Goal: Check status: Check status

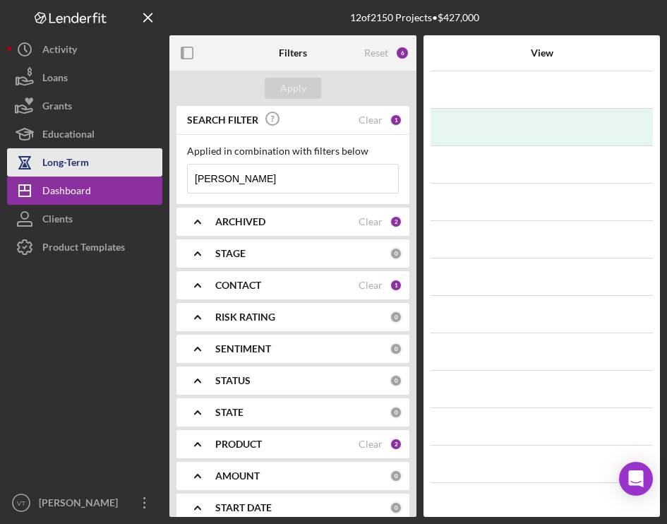
drag, startPoint x: 239, startPoint y: 177, endPoint x: 145, endPoint y: 176, distance: 93.2
click at [145, 176] on div "12 of 2150 Projects • $427,000 [PERSON_NAME] Filters Reset 6 Apply SEARCH FILTE…" at bounding box center [333, 258] width 653 height 517
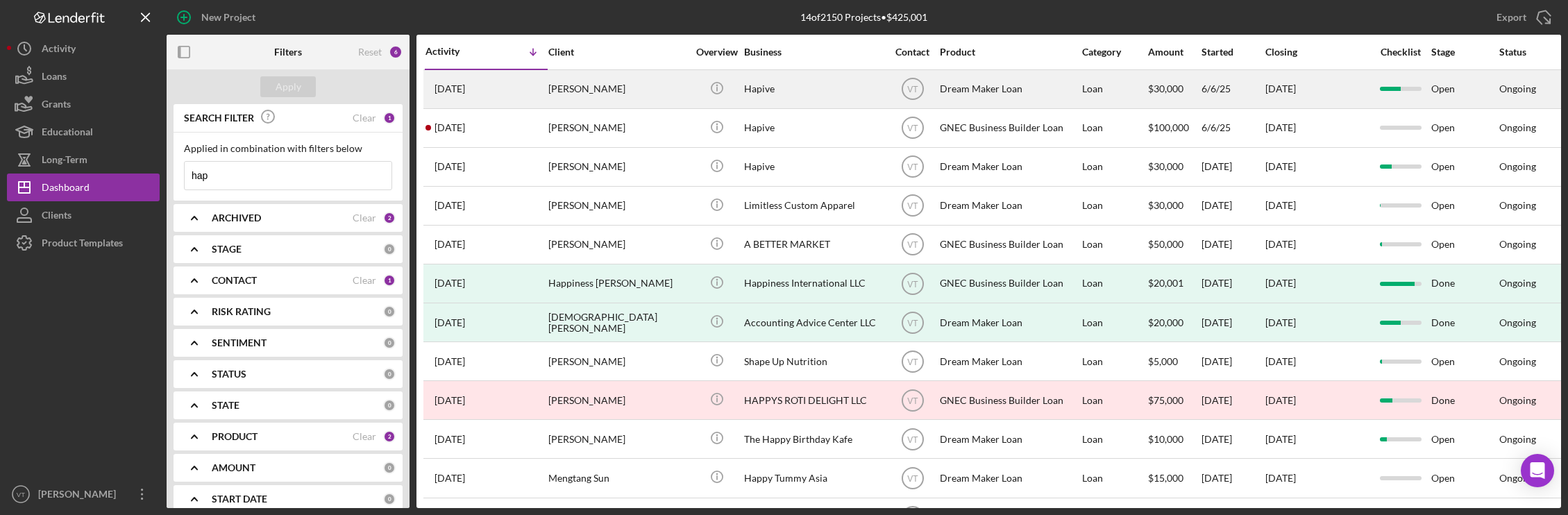
type input "hap"
click at [623, 88] on div "[PERSON_NAME]" at bounding box center [617, 88] width 139 height 36
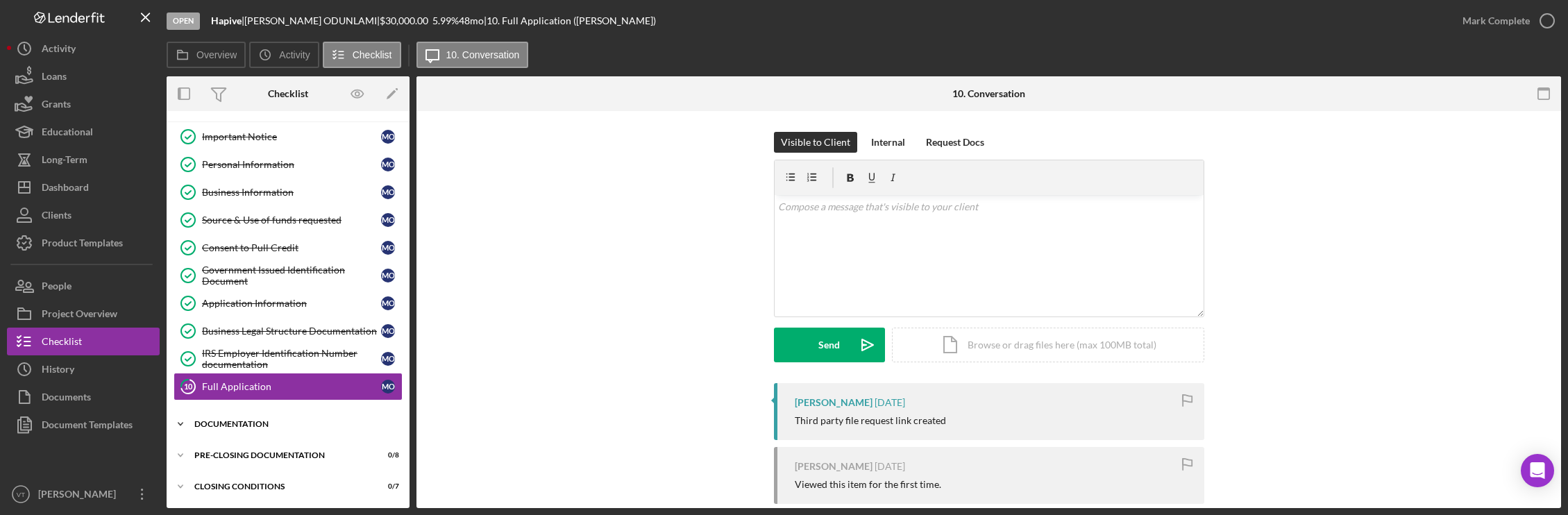
click at [241, 423] on div "Documentation" at bounding box center [293, 424] width 198 height 8
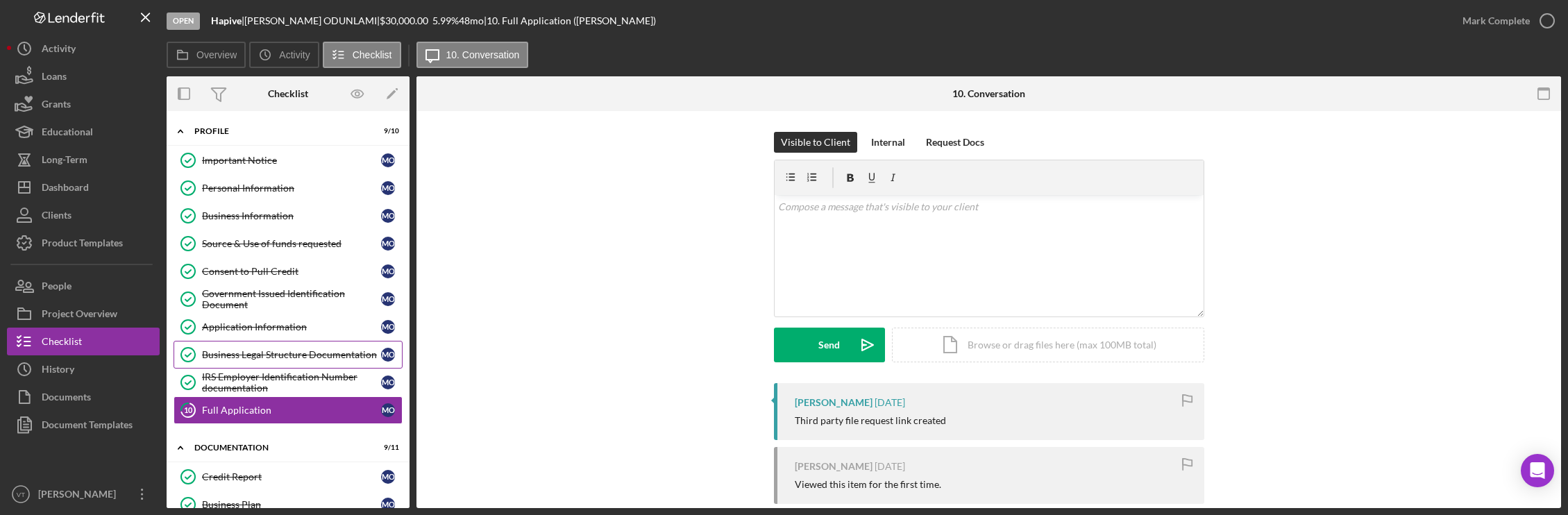
click at [245, 359] on div "Business Legal Structure Documentation" at bounding box center [291, 354] width 179 height 11
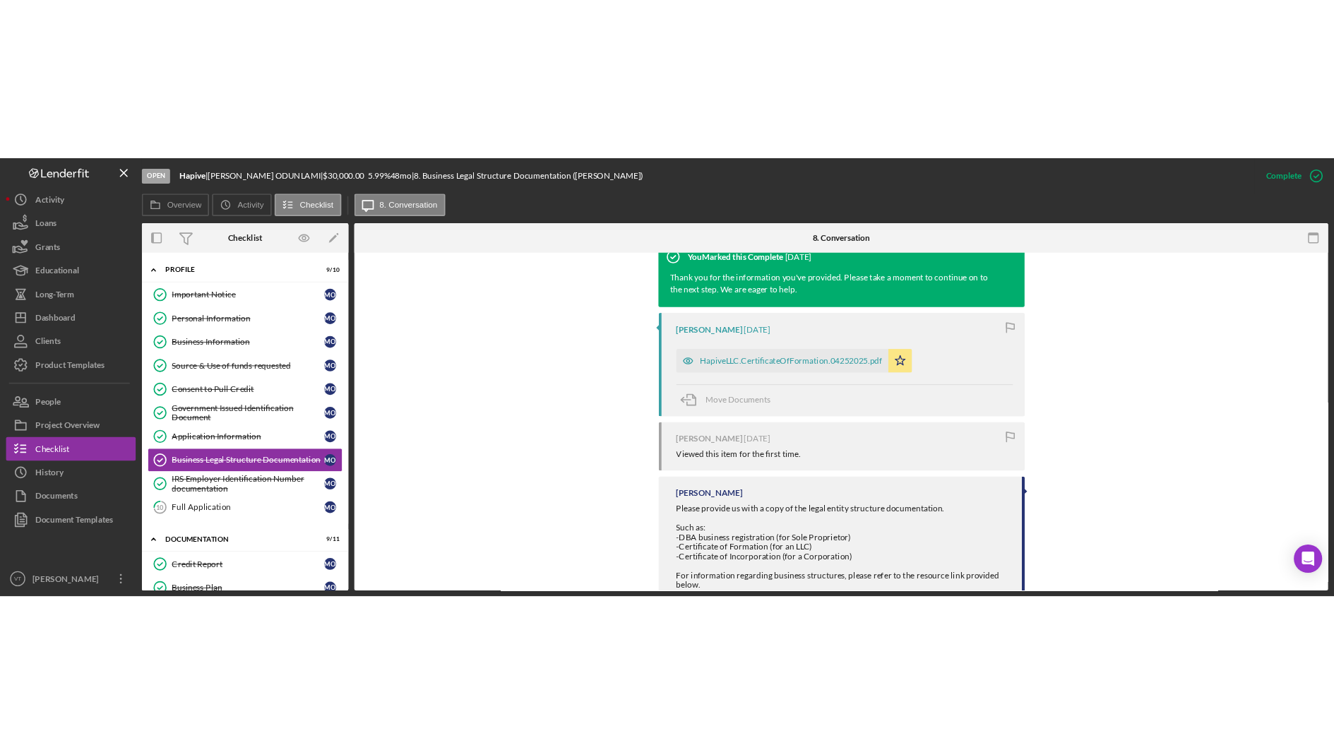
scroll to position [422, 0]
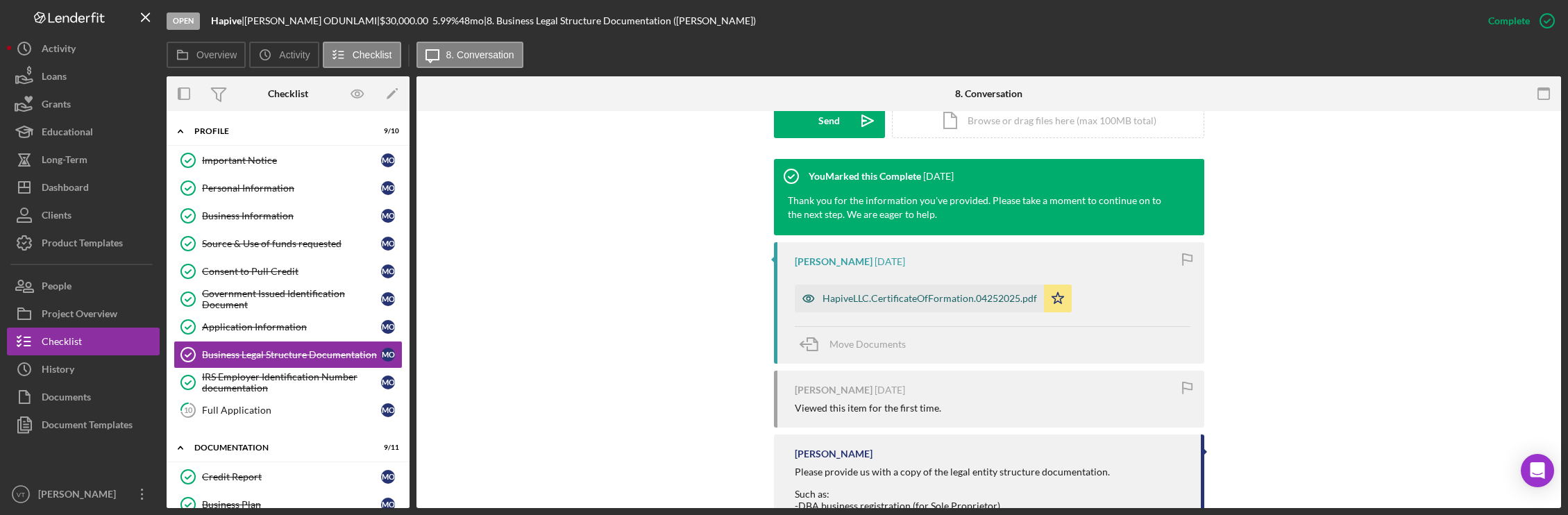
click at [656, 297] on div "HapiveLLC.CertificateOfFormation.04252025.pdf" at bounding box center [930, 298] width 214 height 11
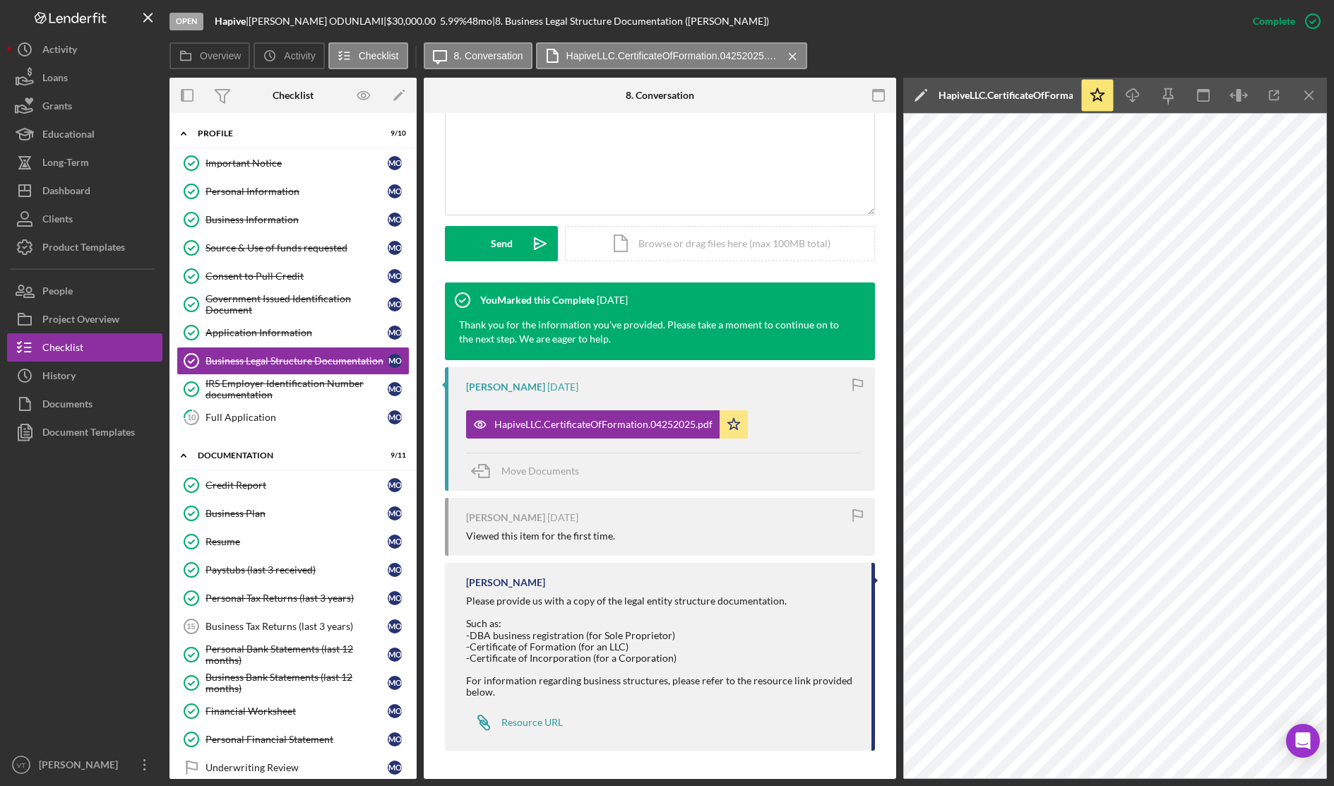
scroll to position [301, 0]
click at [54, 523] on div at bounding box center [84, 598] width 155 height 304
click at [285, 225] on div "Business Information" at bounding box center [296, 219] width 182 height 11
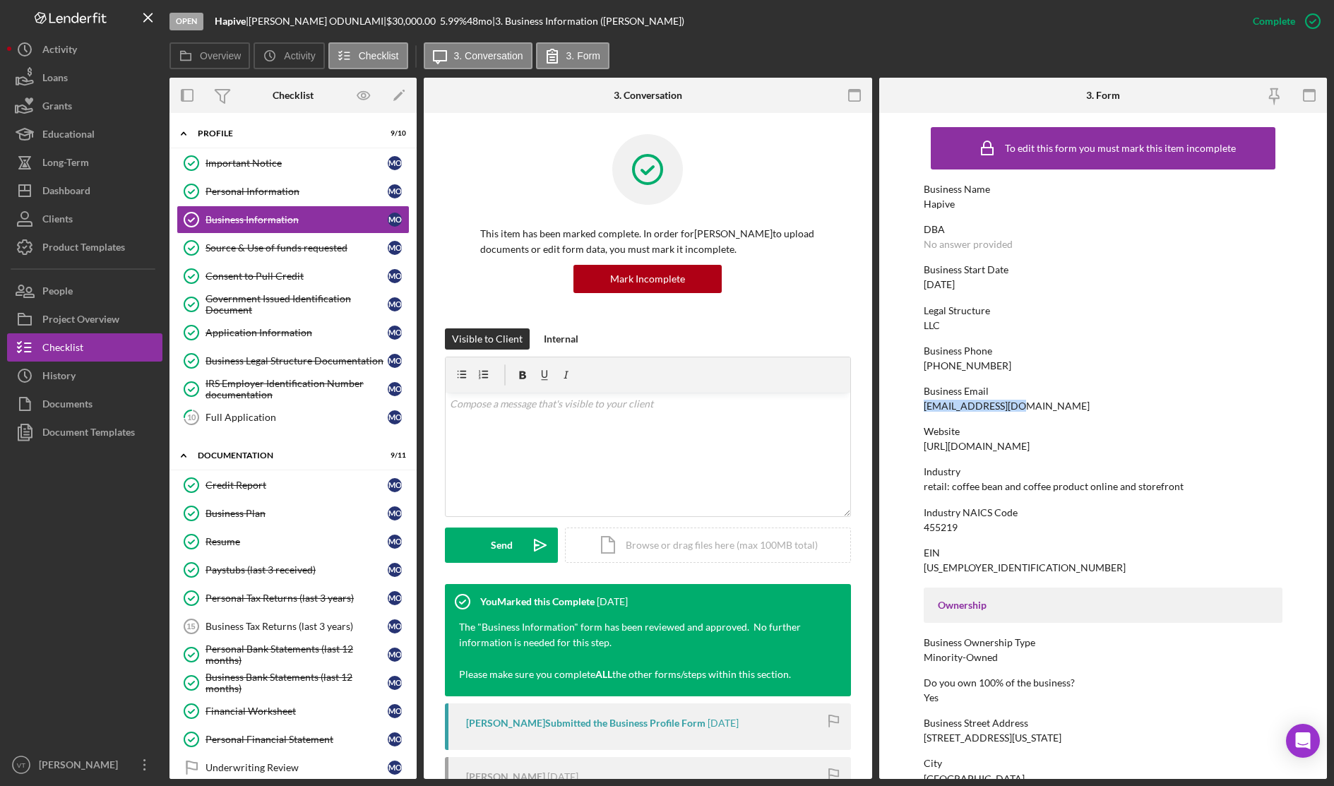
drag, startPoint x: 1024, startPoint y: 405, endPoint x: 916, endPoint y: 402, distance: 108.1
click at [667, 402] on form "To edit this form you must mark this item incomplete Business Name Hapive DBA N…" at bounding box center [1103, 446] width 448 height 666
copy div "[EMAIL_ADDRESS][DOMAIN_NAME]"
click at [667, 305] on div "Legal Structure" at bounding box center [1103, 310] width 359 height 11
click at [126, 523] on div at bounding box center [84, 598] width 155 height 304
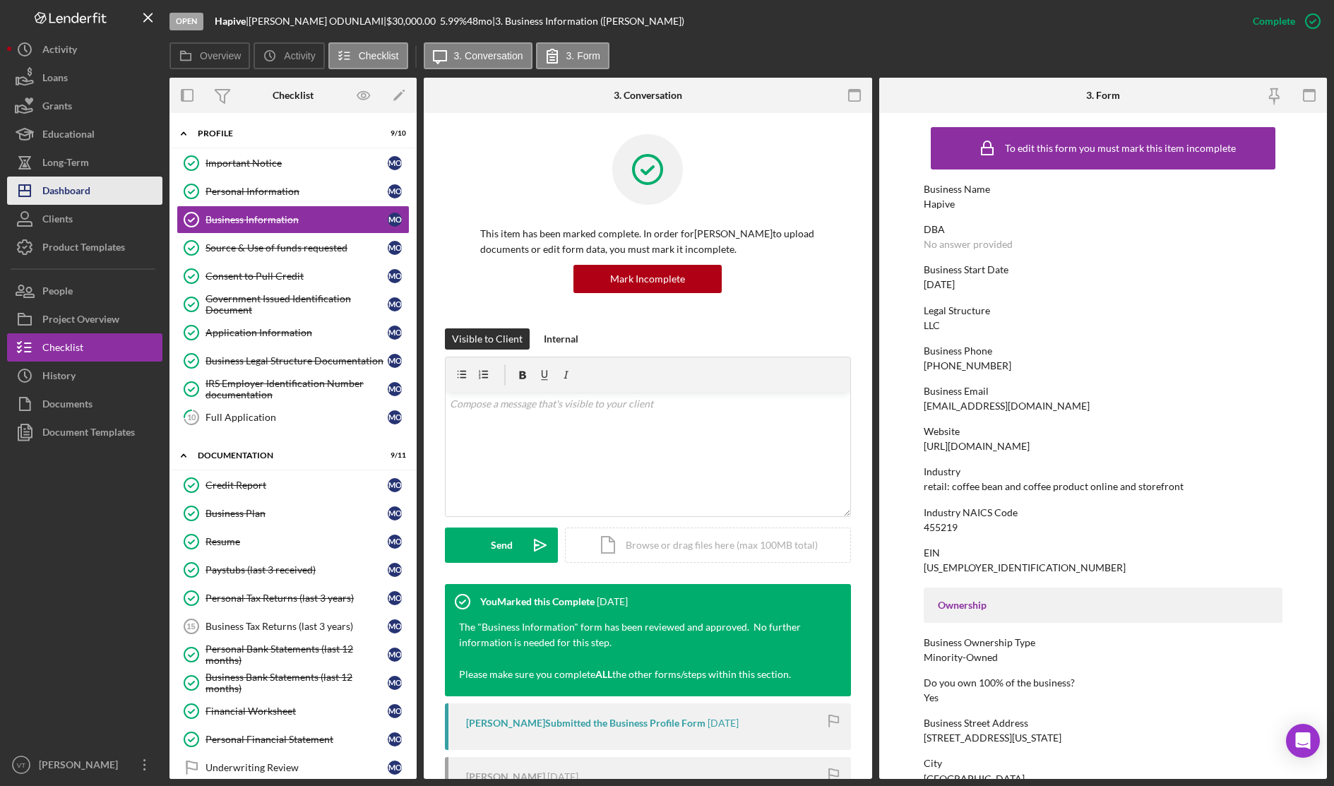
click at [81, 195] on div "Dashboard" at bounding box center [66, 193] width 48 height 32
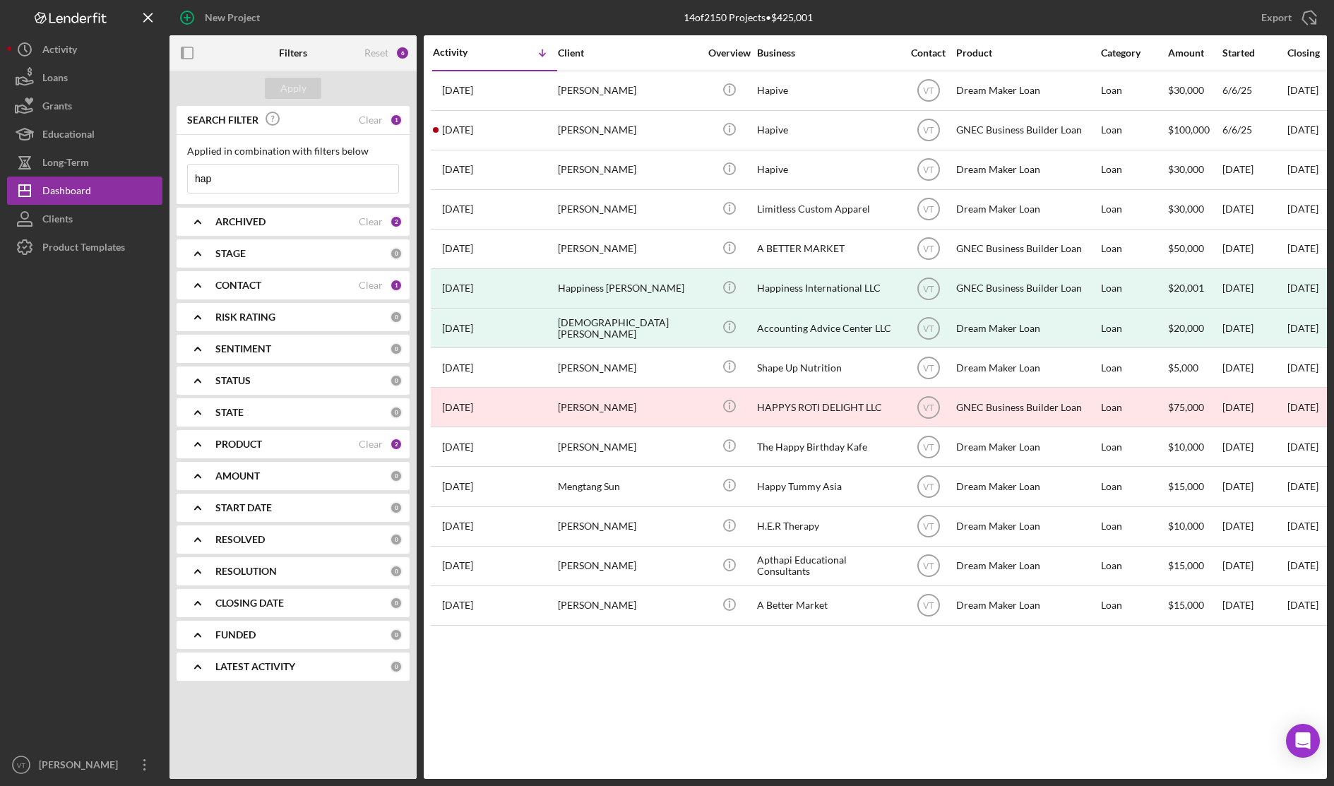
click at [311, 182] on input "hap" at bounding box center [293, 179] width 210 height 28
drag, startPoint x: 311, startPoint y: 182, endPoint x: 85, endPoint y: 204, distance: 227.0
click at [85, 204] on div "New Project 14 of 2150 Projects • $425,001 hap Export Icon/Export Filters Reset…" at bounding box center [667, 389] width 1320 height 779
paste input "Creative Play Center"
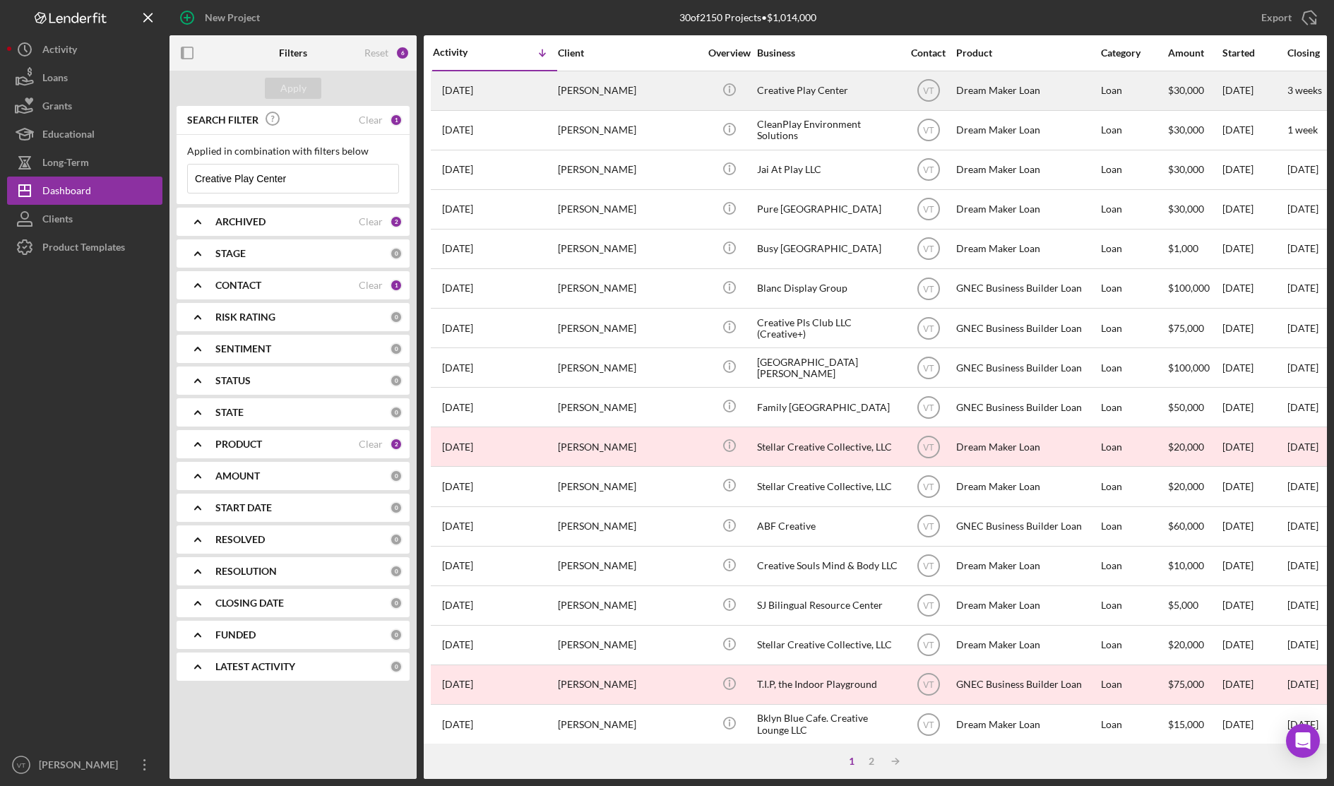
type input "Creative Play Center"
click at [593, 91] on div "[PERSON_NAME]" at bounding box center [628, 90] width 141 height 37
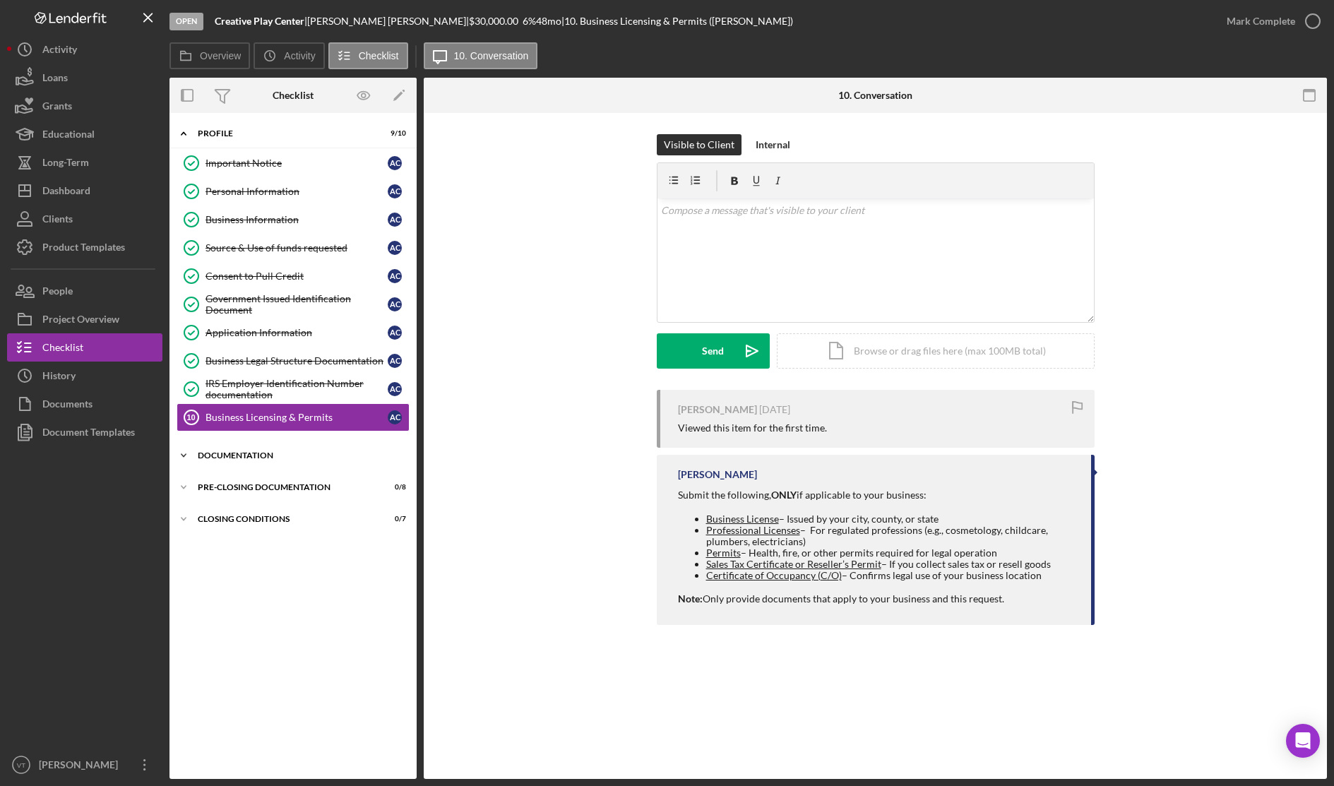
click at [211, 464] on div "Icon/Expander Documentation 1 / 11" at bounding box center [292, 455] width 247 height 28
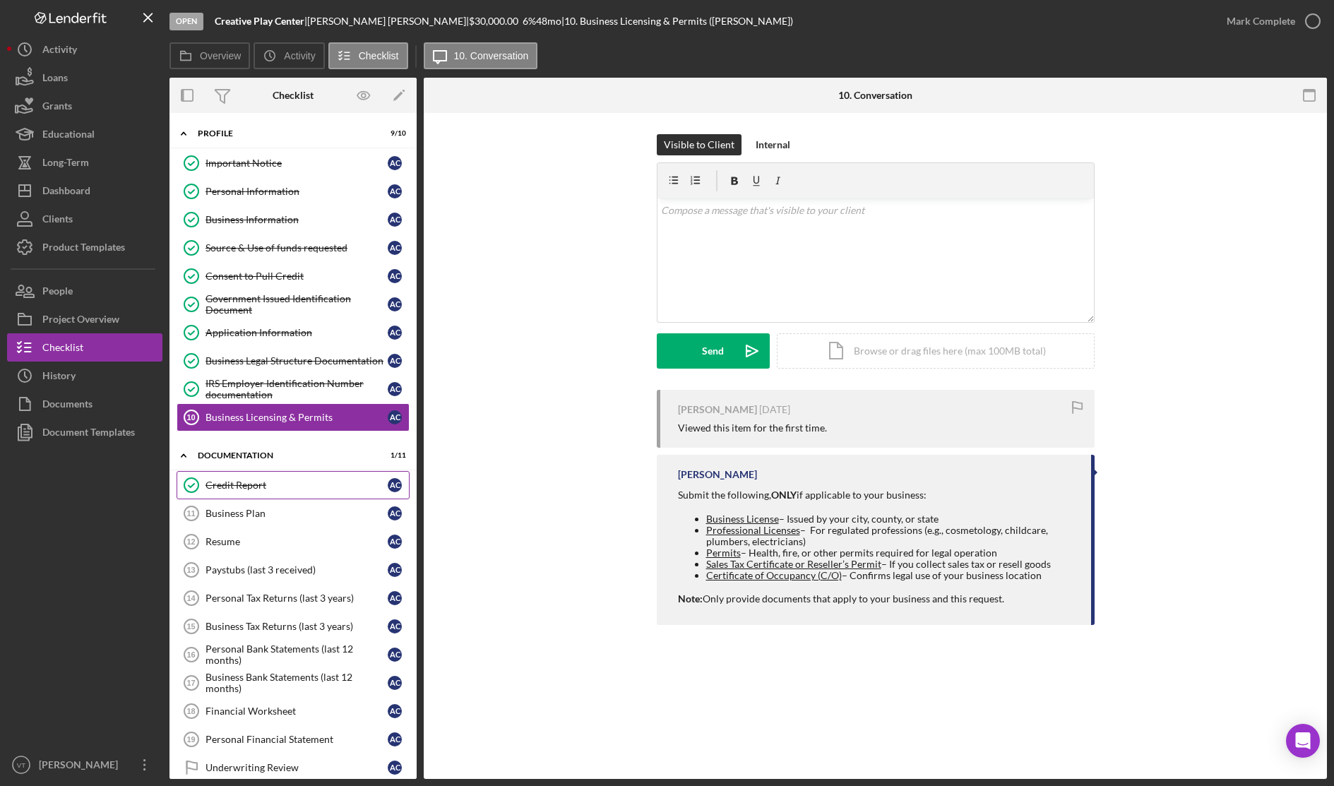
click at [227, 489] on div "Credit Report" at bounding box center [296, 484] width 182 height 11
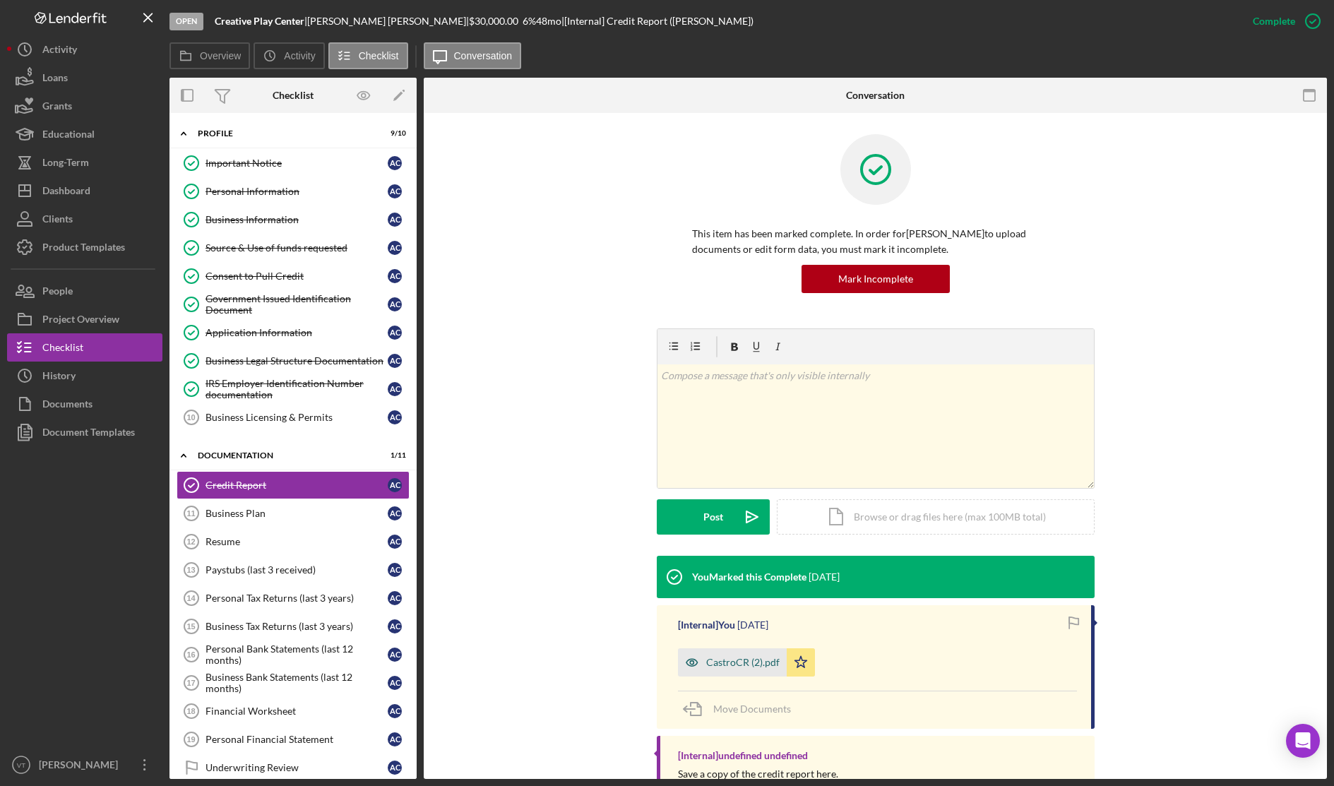
click at [667, 523] on div "CastroCR (2).pdf" at bounding box center [742, 662] width 73 height 11
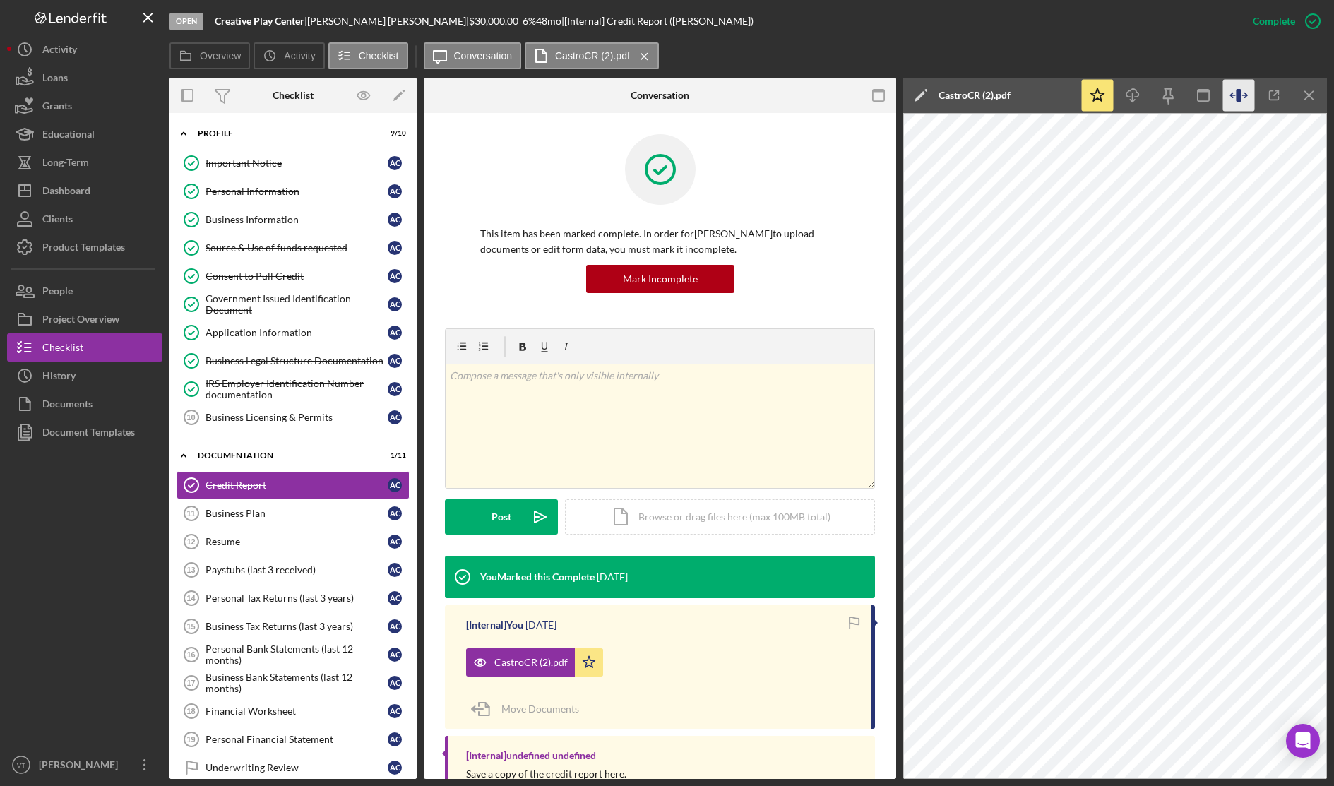
click at [667, 100] on icon "button" at bounding box center [1238, 95] width 5 height 13
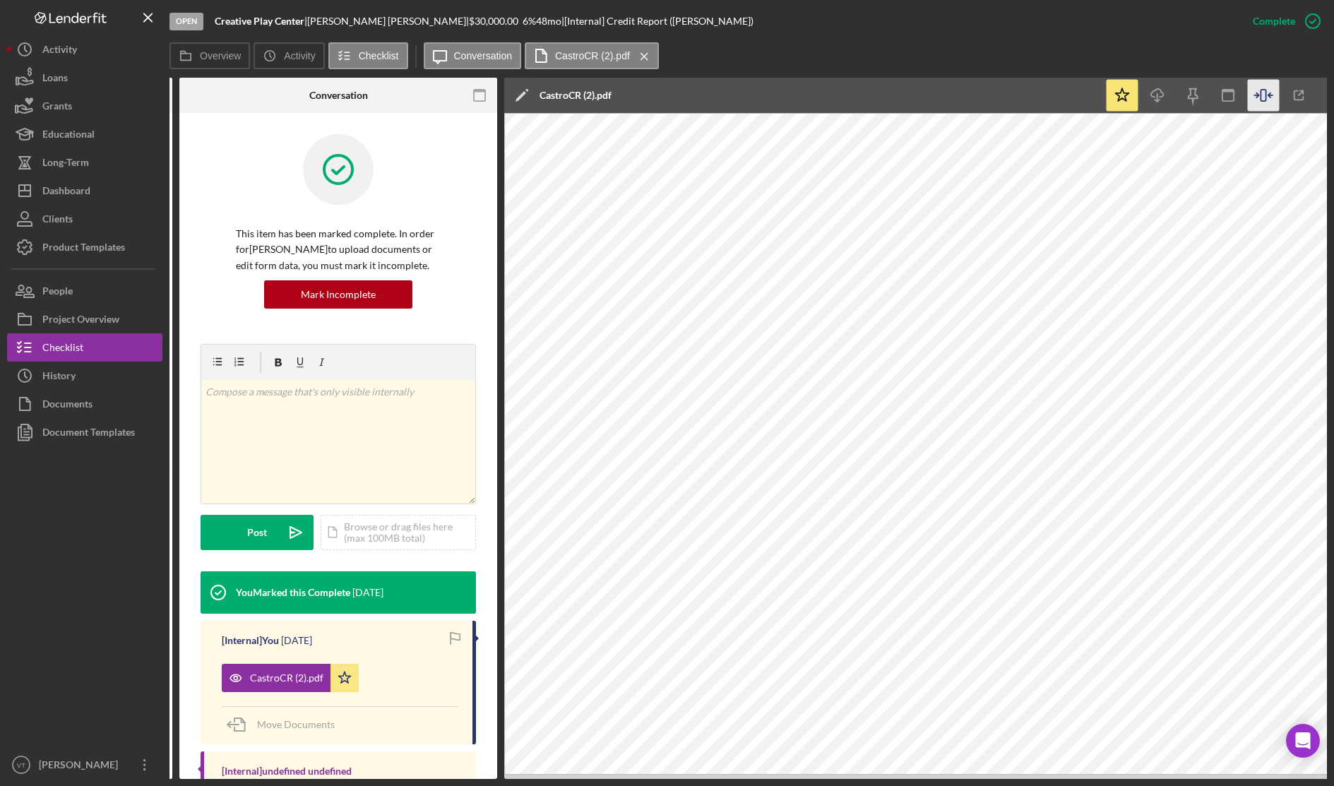
scroll to position [0, 269]
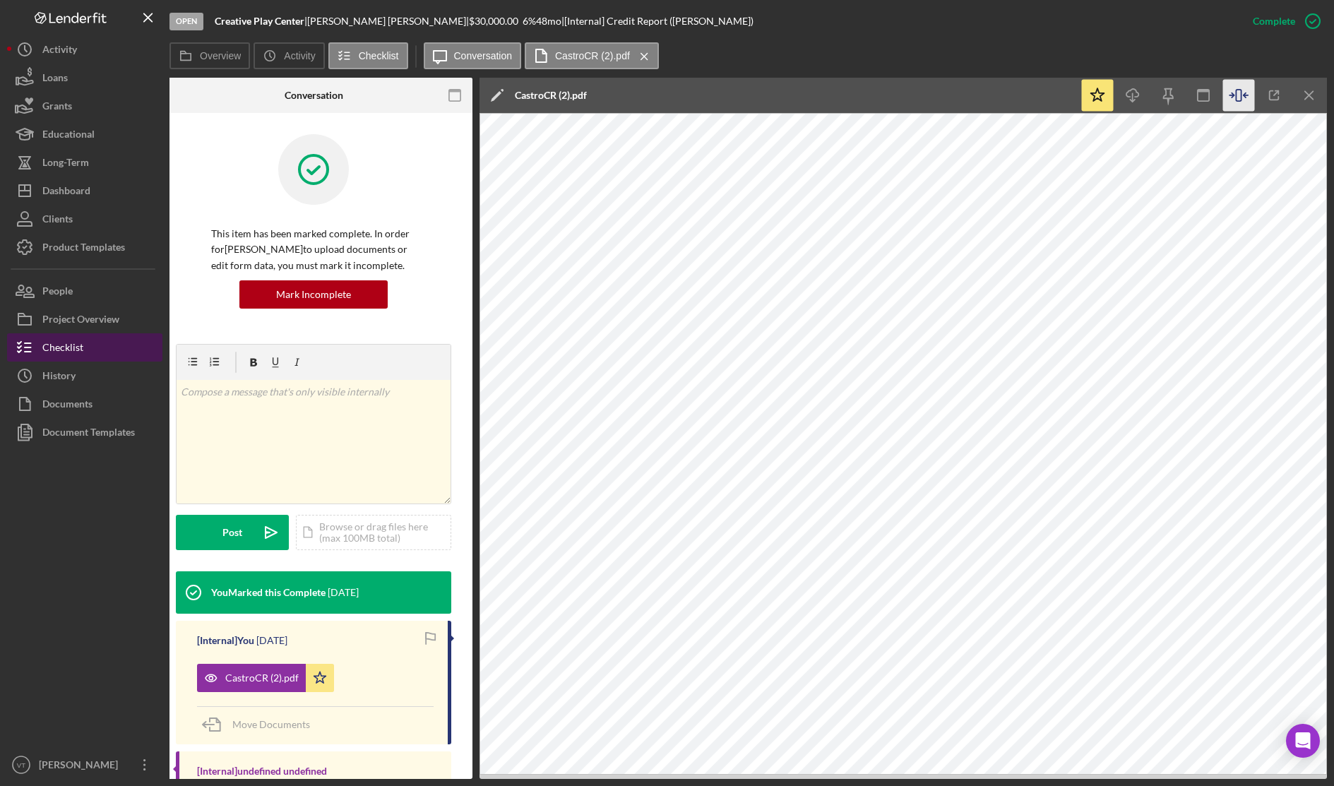
click at [78, 351] on div "Checklist" at bounding box center [62, 349] width 41 height 32
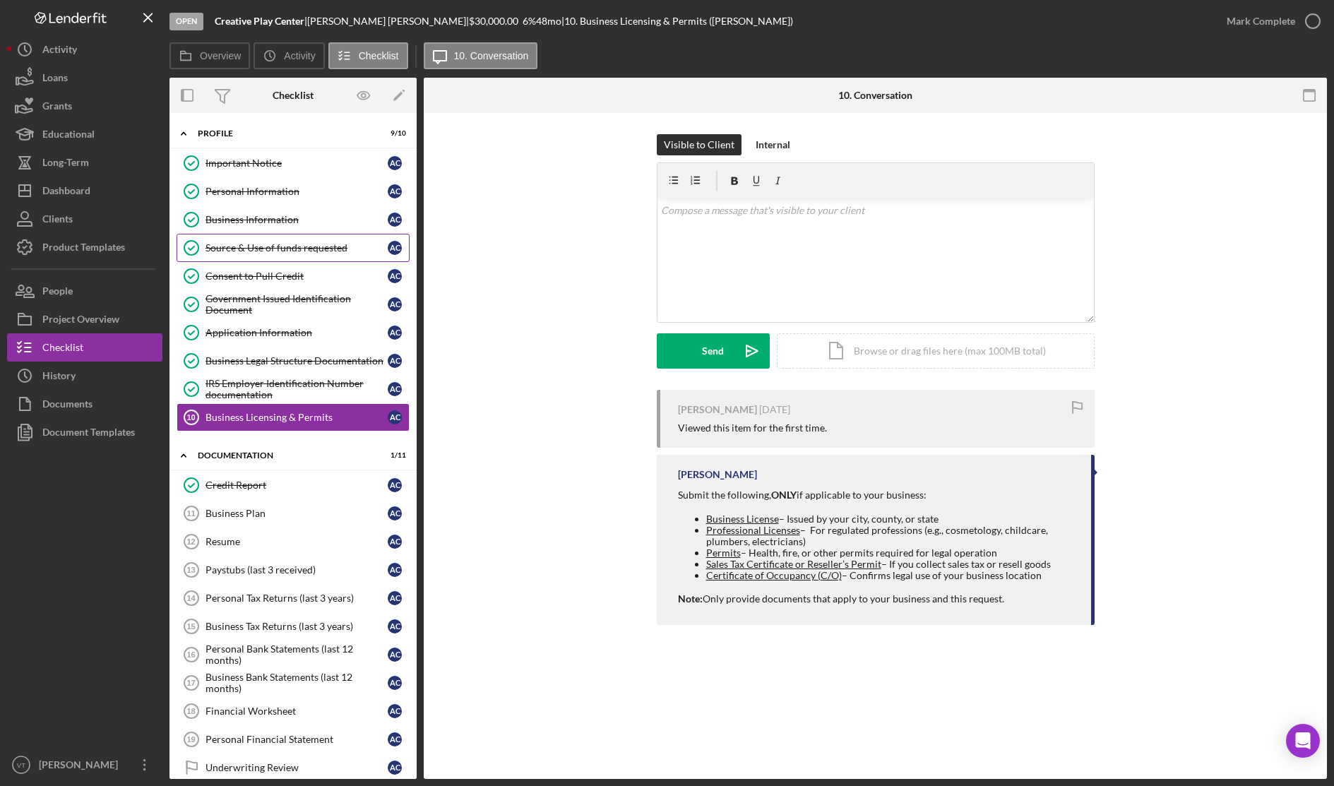
click at [263, 253] on div "Source & Use of funds requested" at bounding box center [296, 247] width 182 height 11
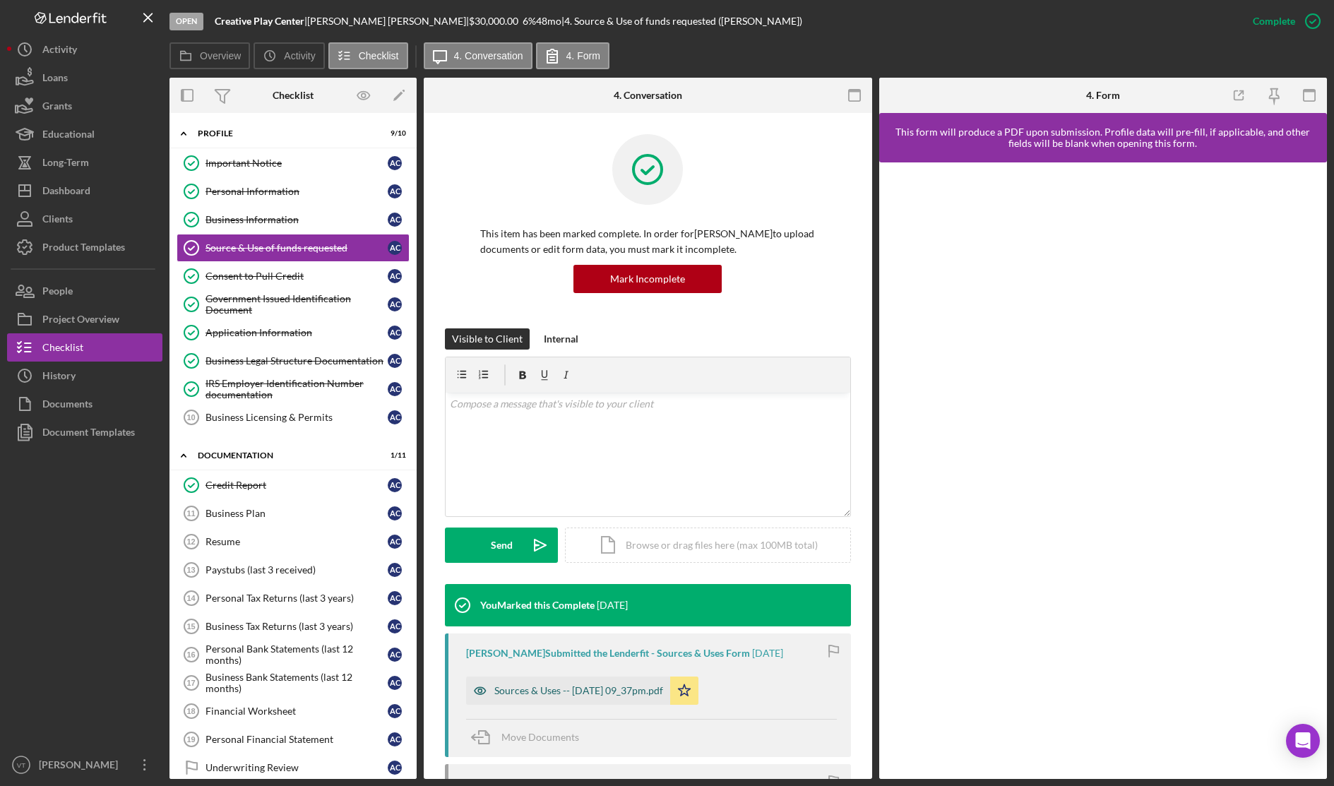
click at [597, 523] on div "Sources & Uses -- [DATE] 09_37pm.pdf" at bounding box center [578, 690] width 169 height 11
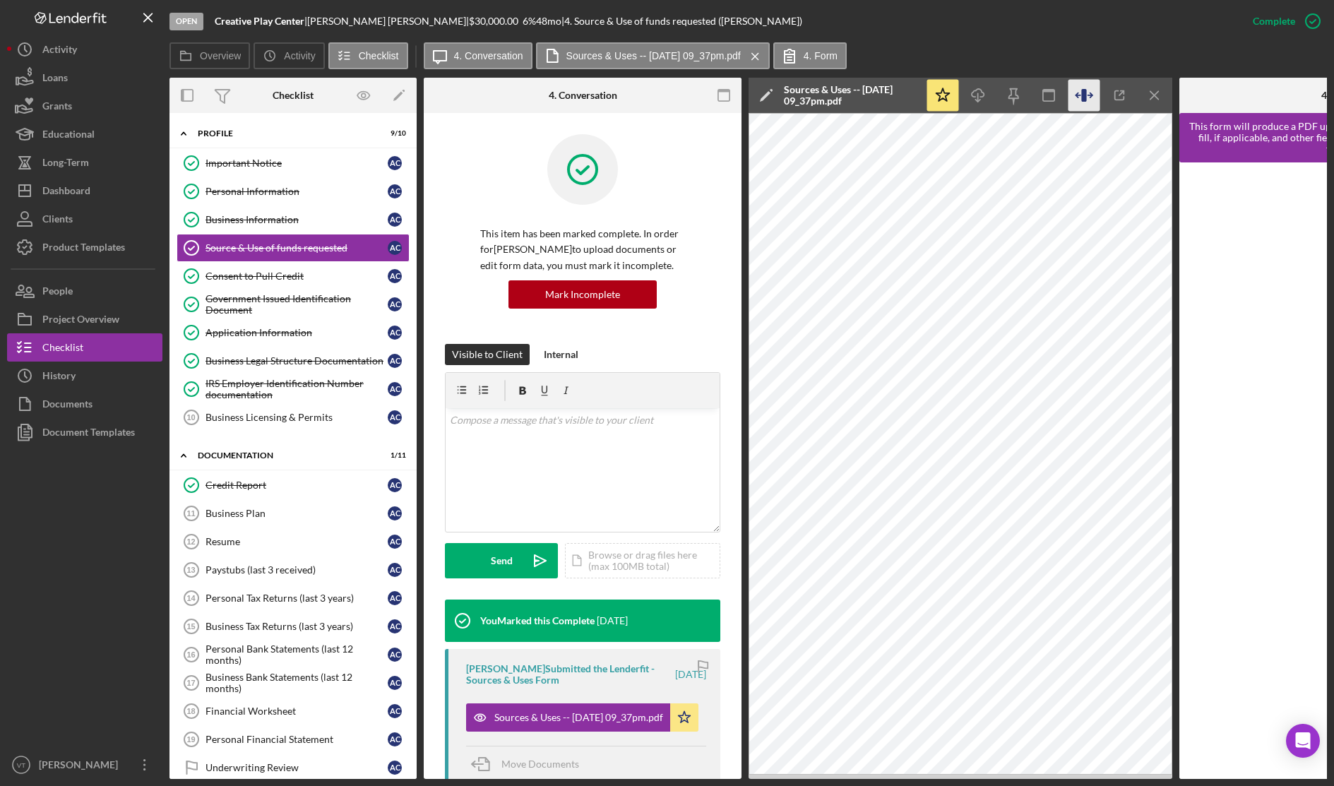
click at [667, 95] on icon "button" at bounding box center [1084, 96] width 32 height 32
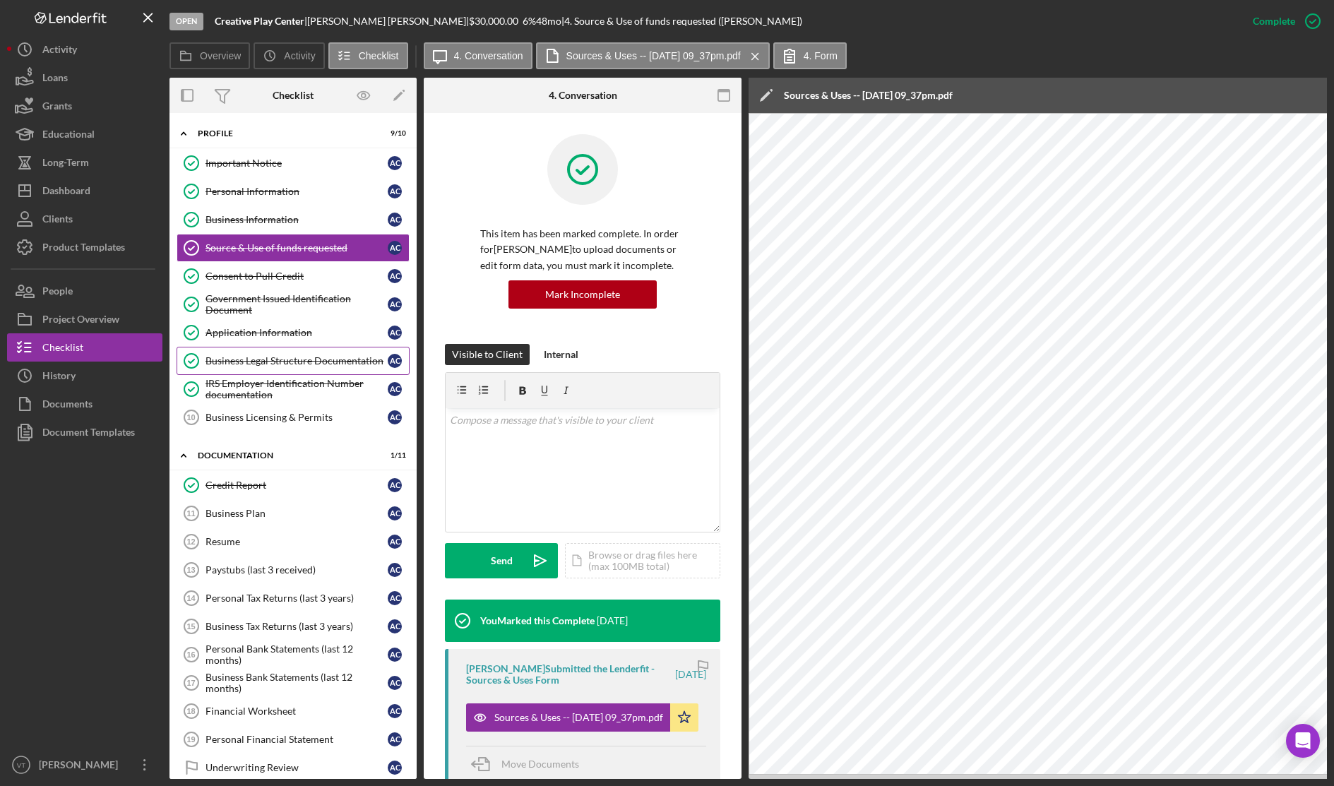
click at [266, 361] on div "Business Legal Structure Documentation" at bounding box center [296, 360] width 182 height 11
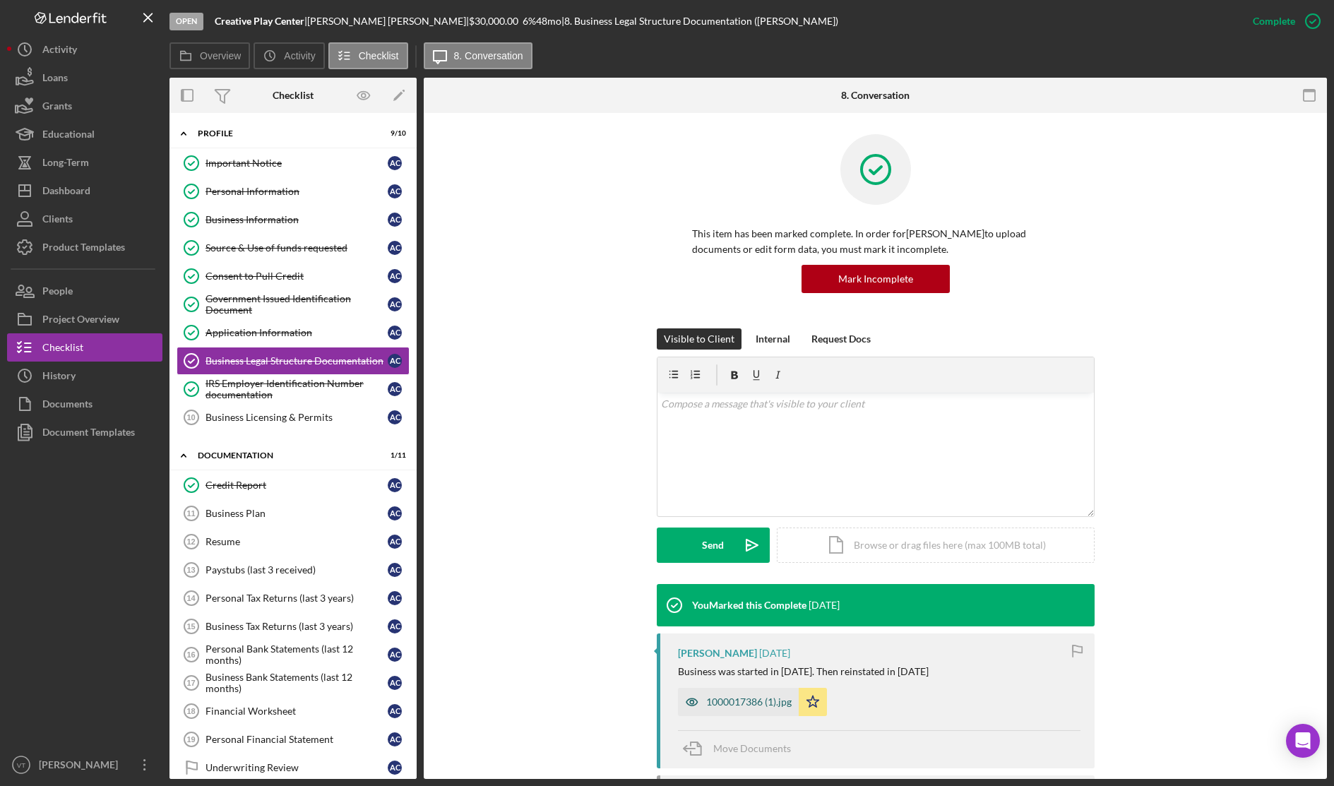
click at [667, 523] on div "1000017386 (1).jpg" at bounding box center [748, 701] width 85 height 11
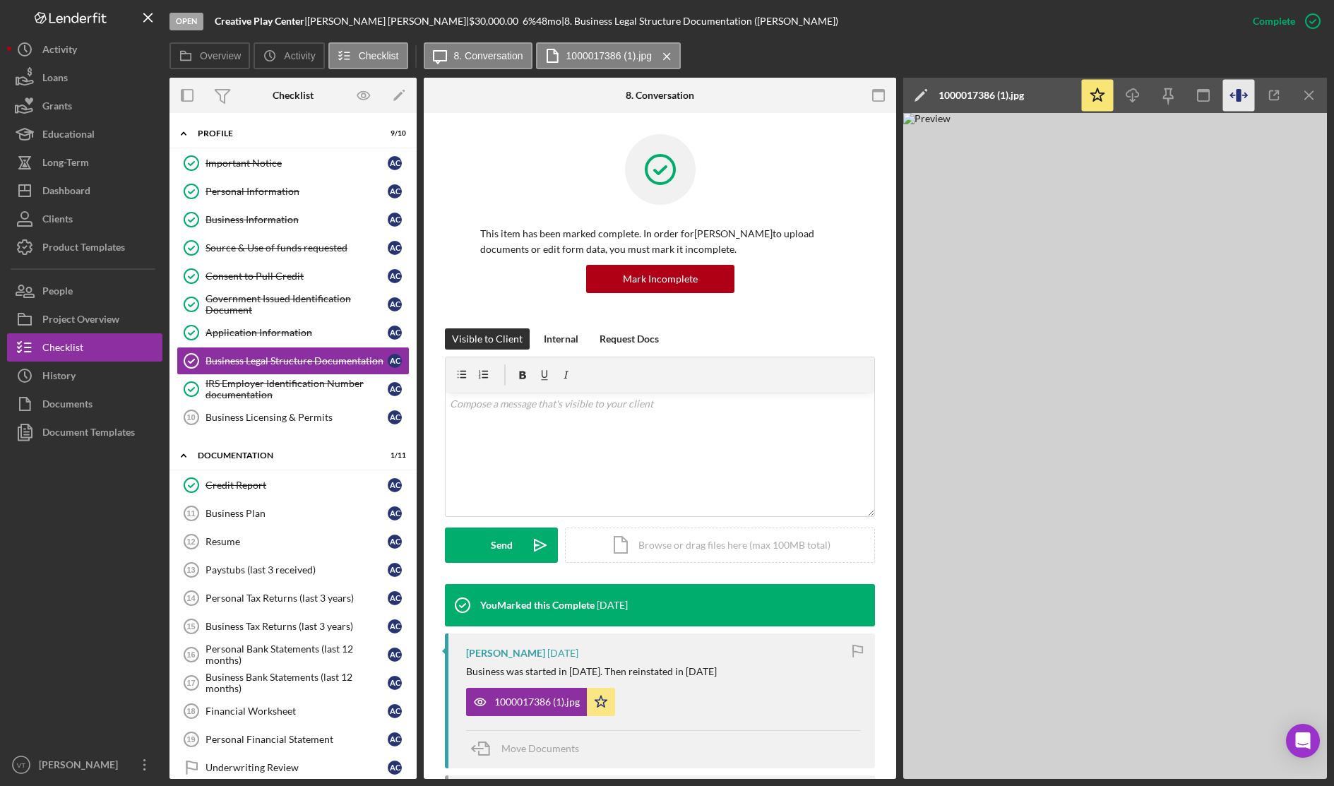
click at [667, 89] on icon "button" at bounding box center [1239, 96] width 32 height 32
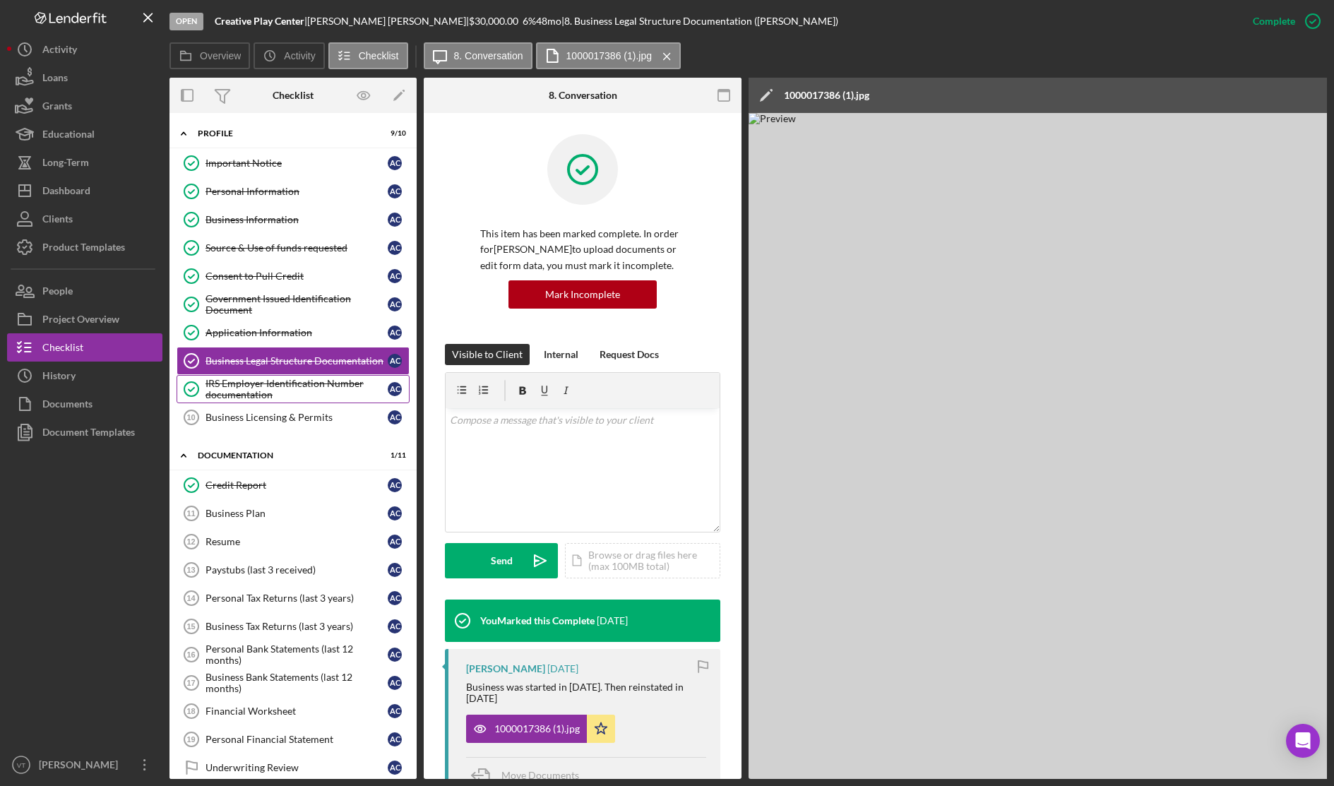
click at [280, 393] on div "IRS Employer Identification Number documentation" at bounding box center [296, 389] width 182 height 23
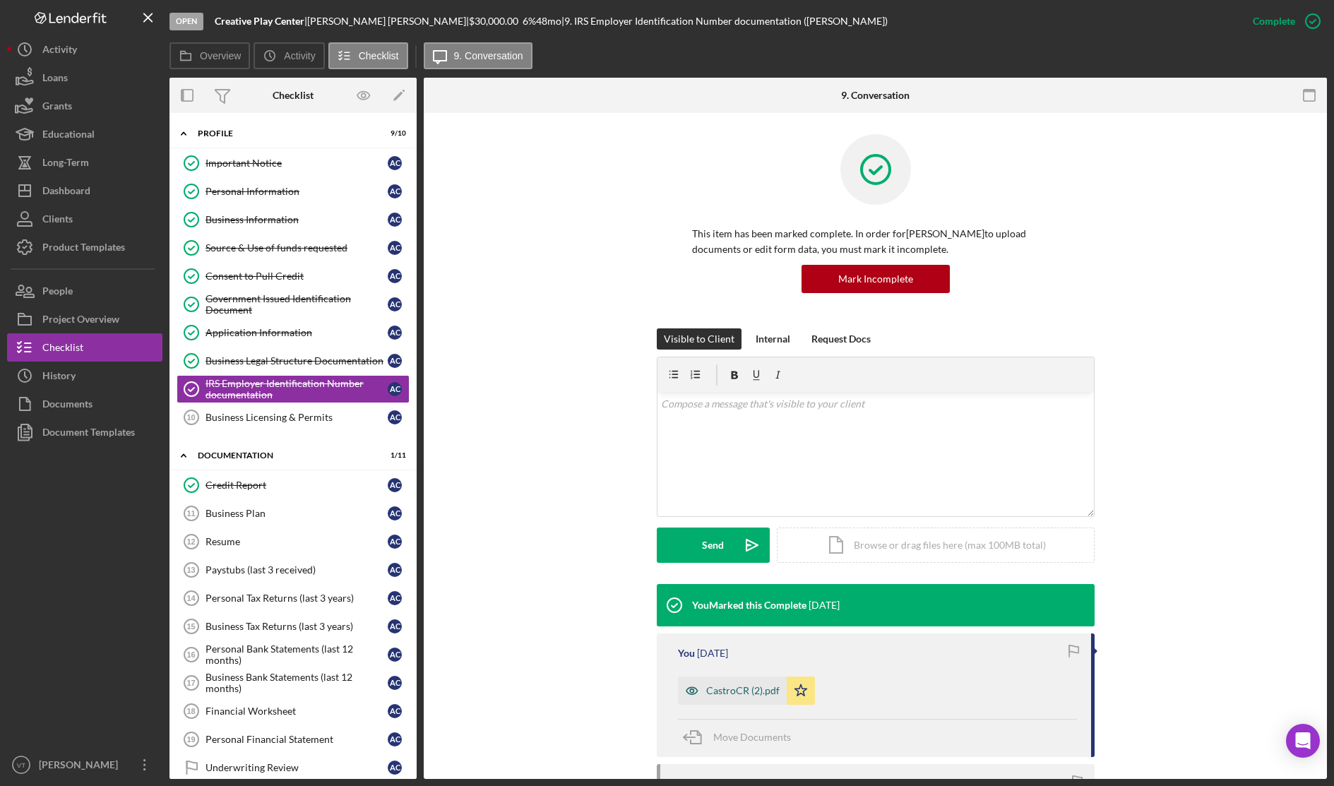
click at [667, 523] on div "CastroCR (2).pdf" at bounding box center [742, 690] width 73 height 11
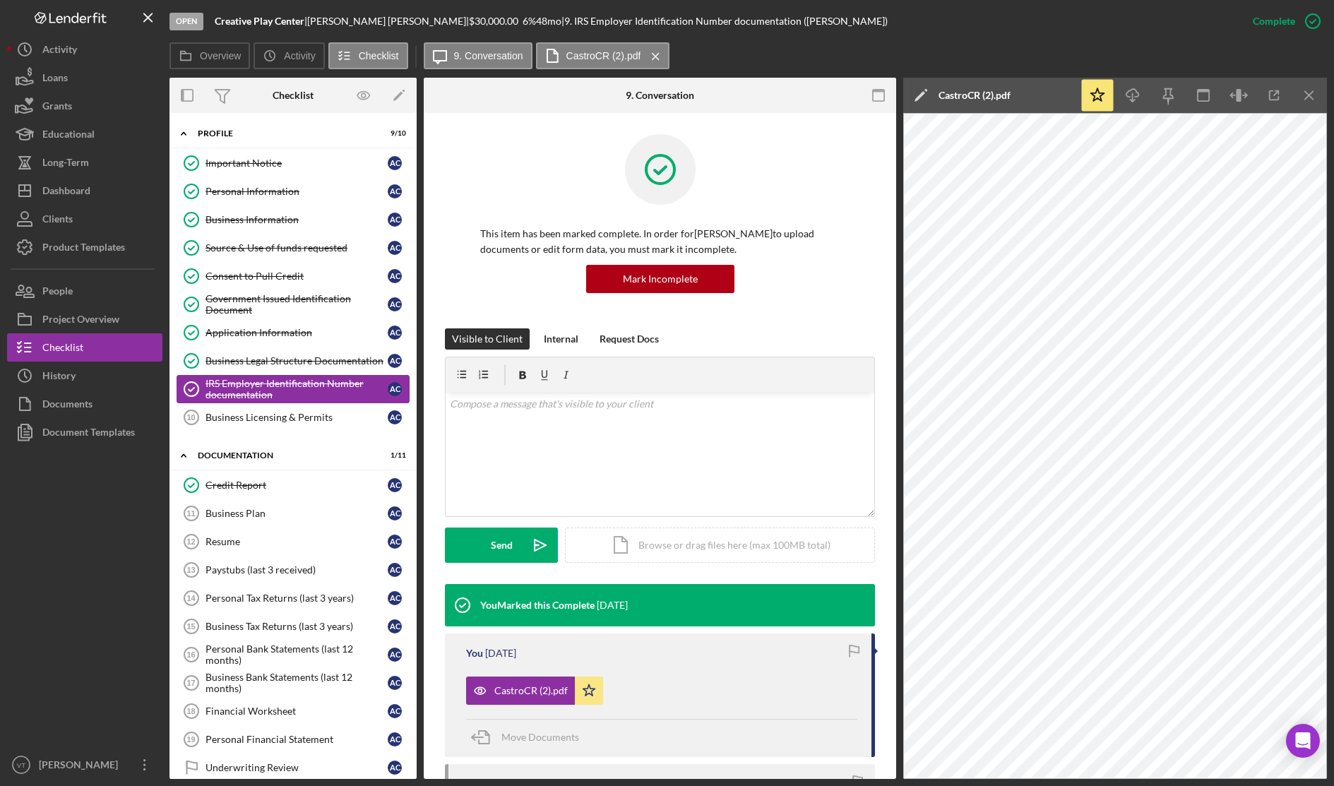
click at [282, 385] on div "IRS Employer Identification Number documentation" at bounding box center [296, 389] width 182 height 23
click at [263, 493] on link "Credit Report Credit Report A C" at bounding box center [293, 485] width 233 height 28
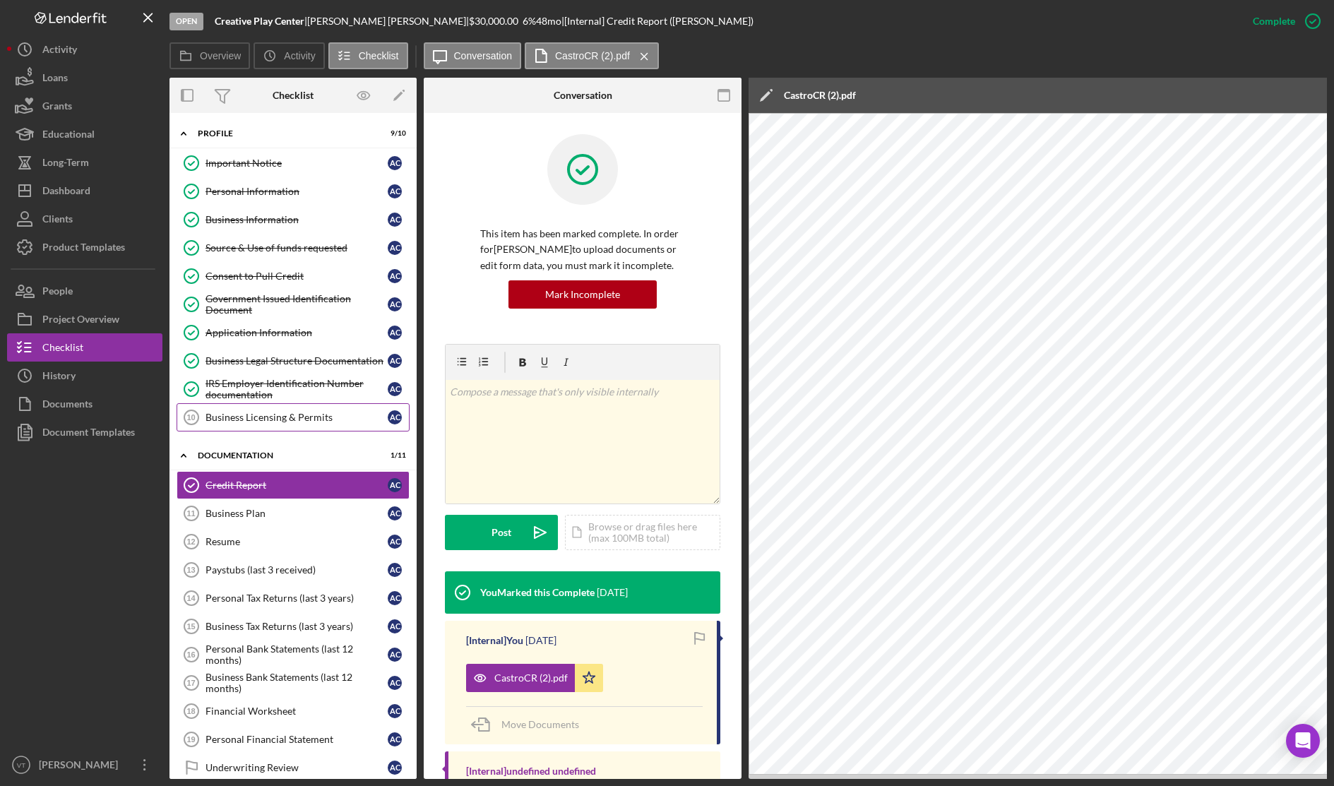
click at [266, 405] on link "Business Licensing & Permits 10 Business Licensing & Permits A C" at bounding box center [293, 417] width 233 height 28
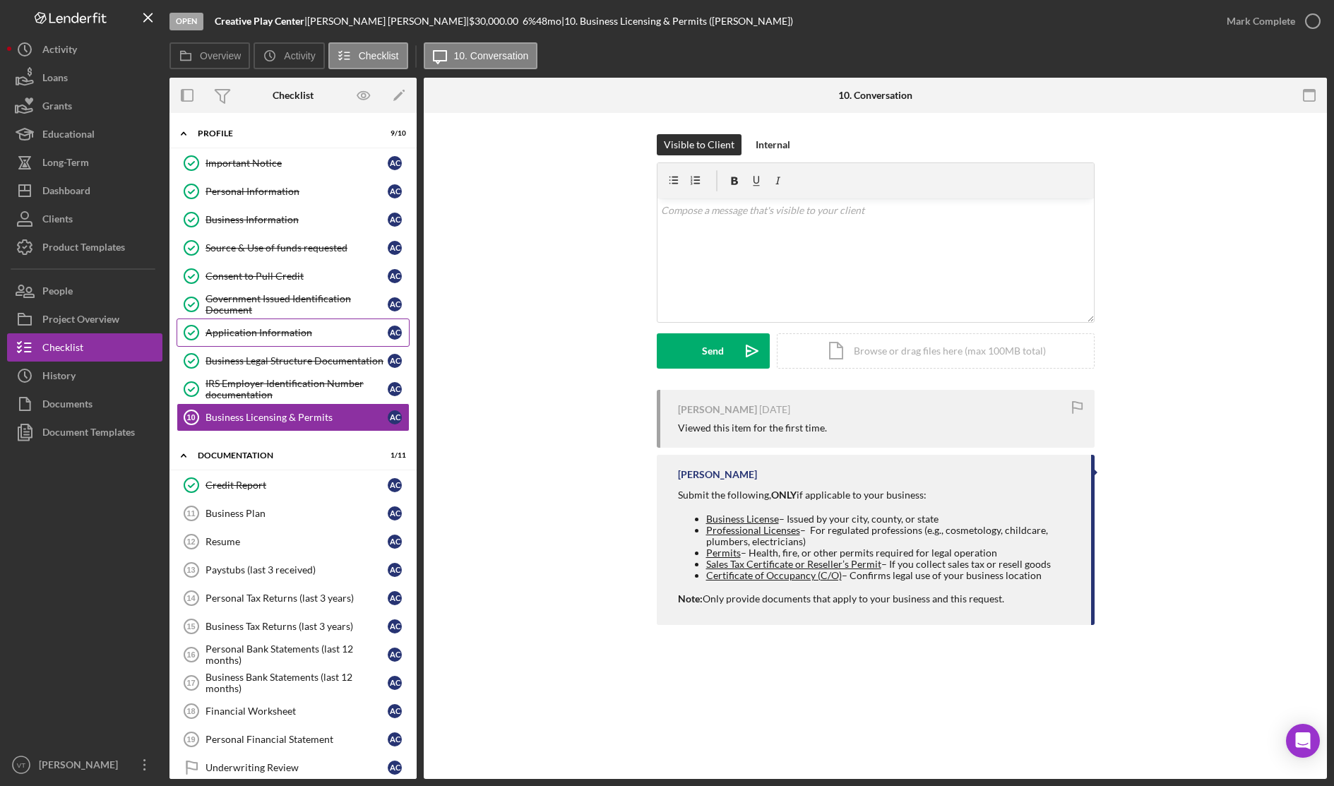
click at [244, 325] on link "Application Information Application Information A C" at bounding box center [293, 332] width 233 height 28
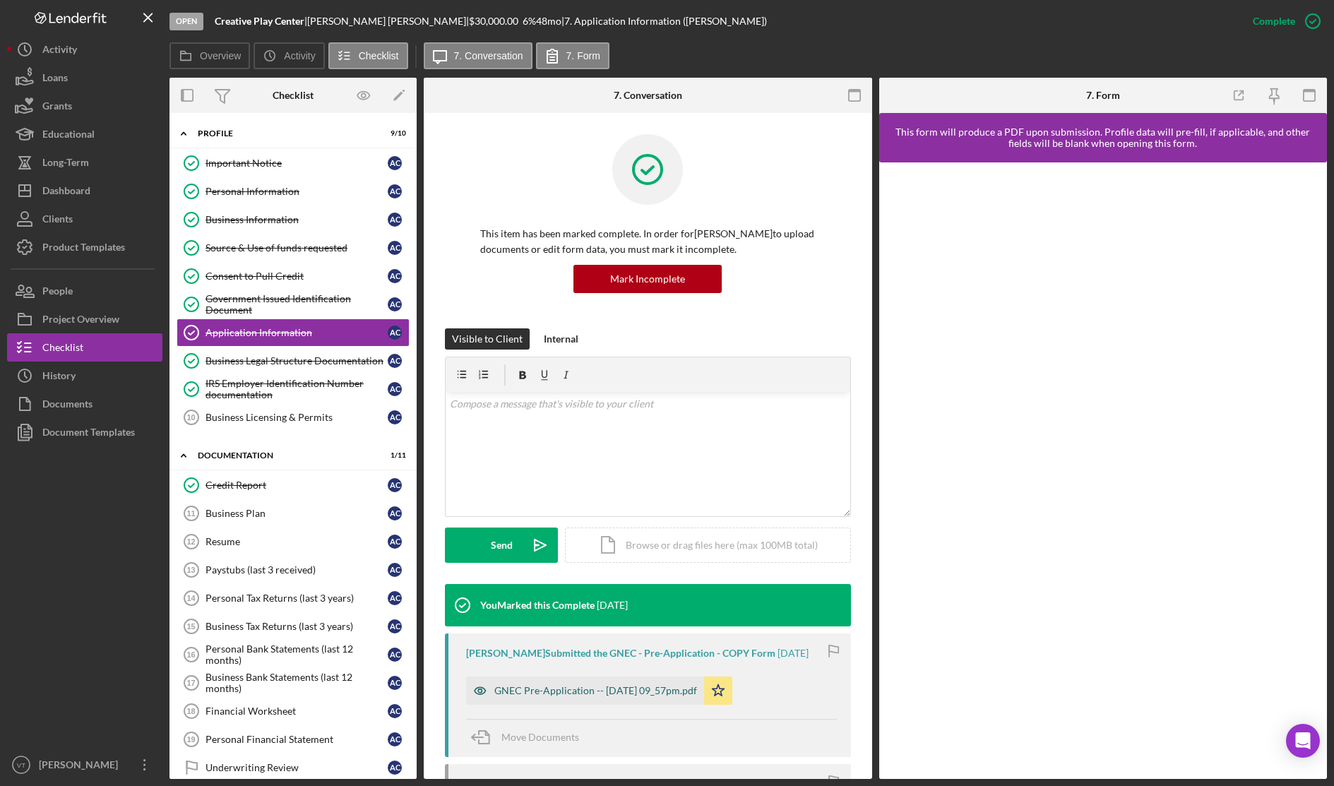
click at [648, 523] on div "GNEC Pre-Application -- [DATE] 09_57pm.pdf" at bounding box center [595, 690] width 203 height 11
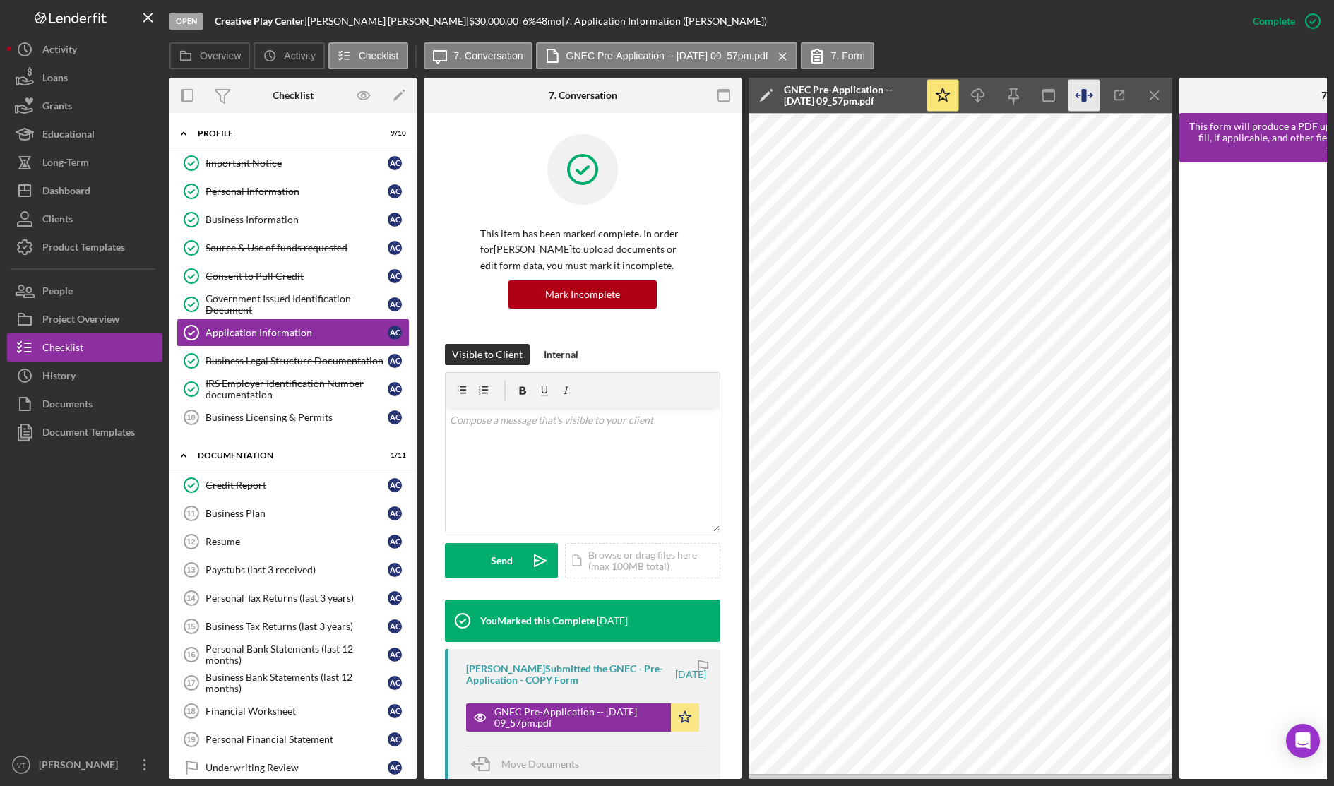
click at [667, 104] on icon "button" at bounding box center [1084, 96] width 32 height 32
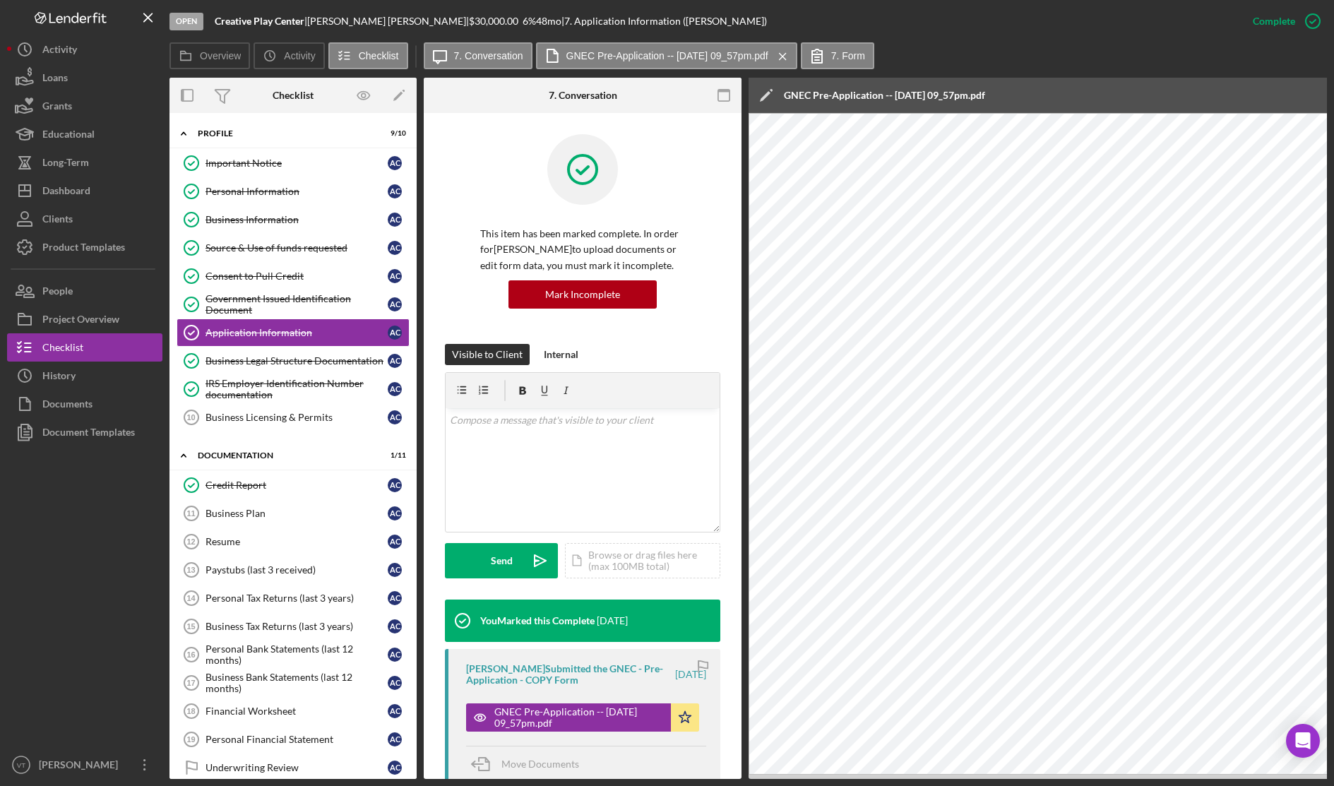
drag, startPoint x: 832, startPoint y: 779, endPoint x: 945, endPoint y: 778, distance: 113.0
click at [667, 523] on div "Open Creative Play Center | [PERSON_NAME] | $30,000.00 6 % 48 mo | 7. Applicati…" at bounding box center [667, 393] width 1334 height 786
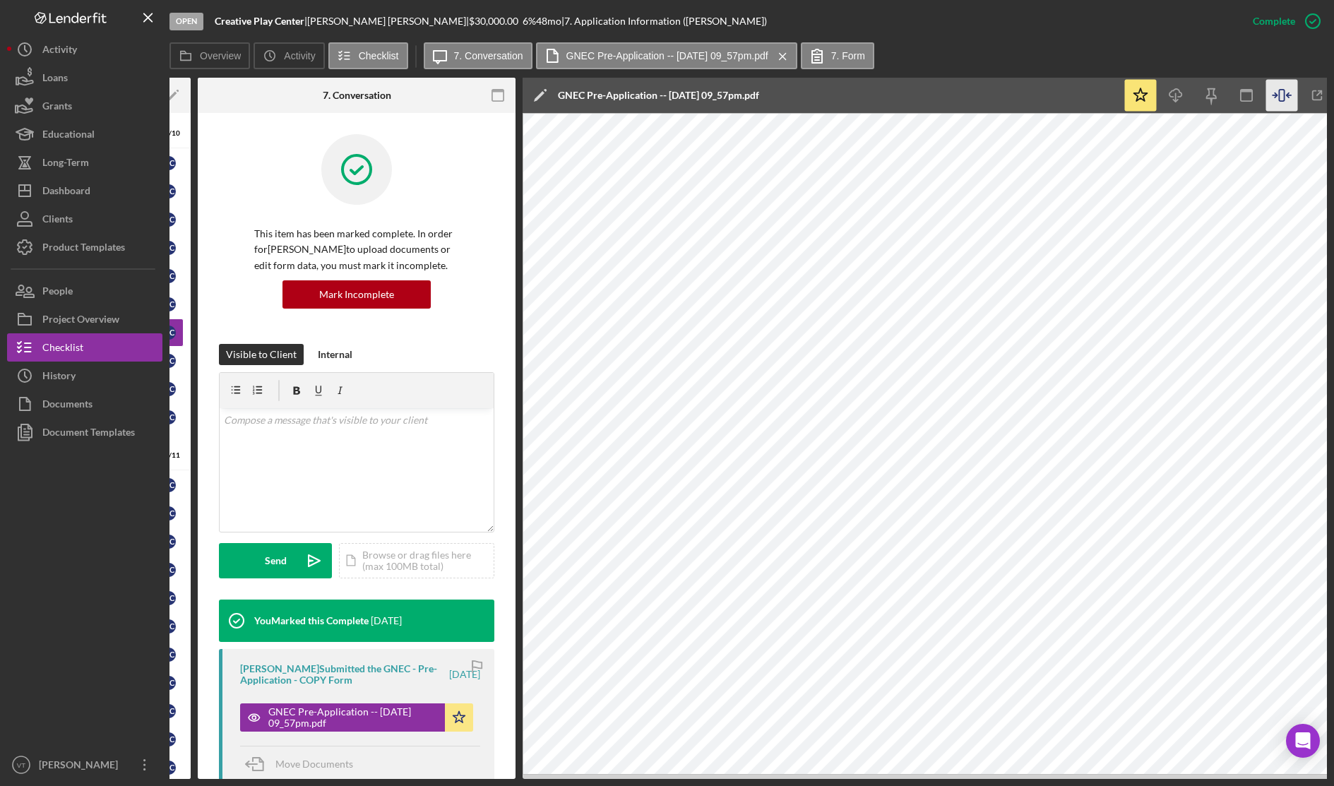
scroll to position [0, 269]
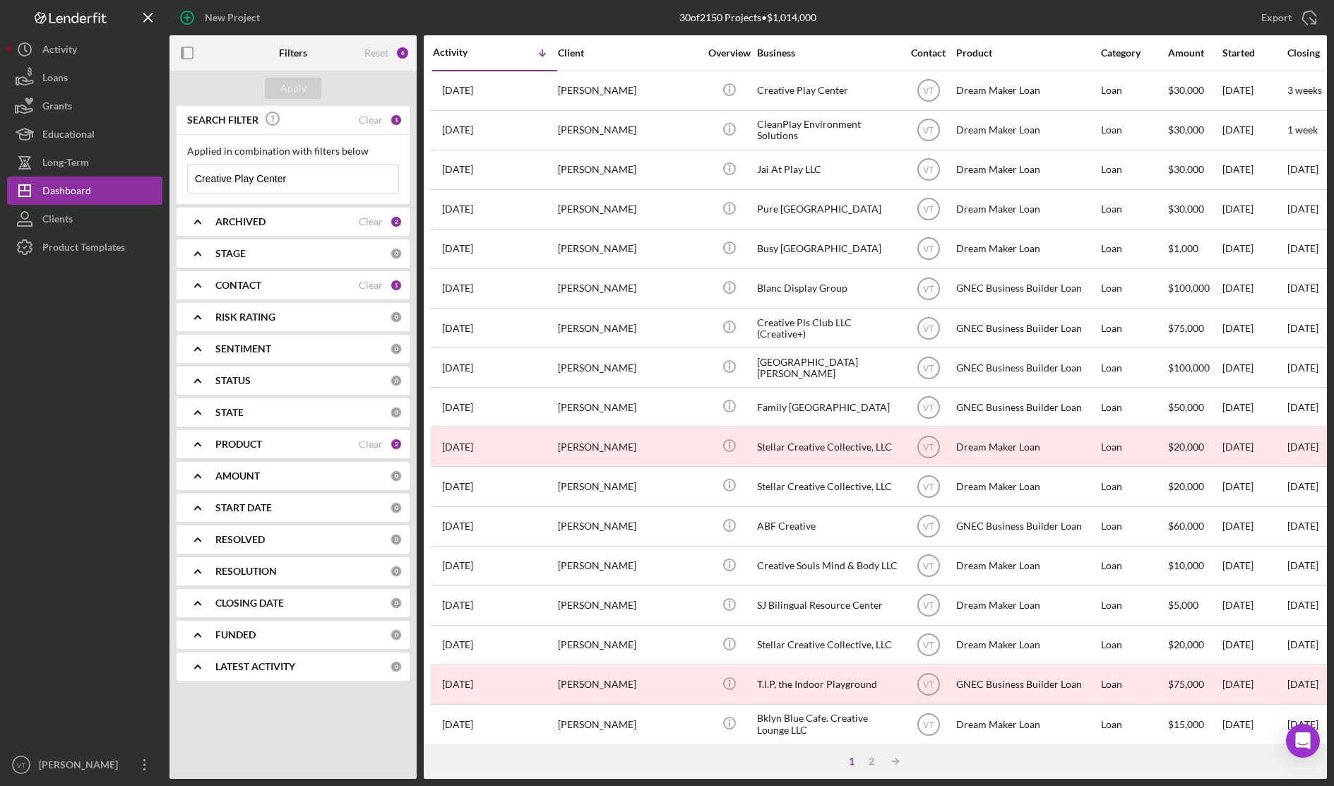
click at [120, 360] on div at bounding box center [84, 505] width 155 height 489
click at [80, 187] on div "Dashboard" at bounding box center [66, 193] width 49 height 32
click at [393, 118] on div "1" at bounding box center [396, 120] width 13 height 13
click at [369, 117] on div "Clear" at bounding box center [371, 119] width 24 height 11
click at [322, 181] on input at bounding box center [293, 179] width 210 height 28
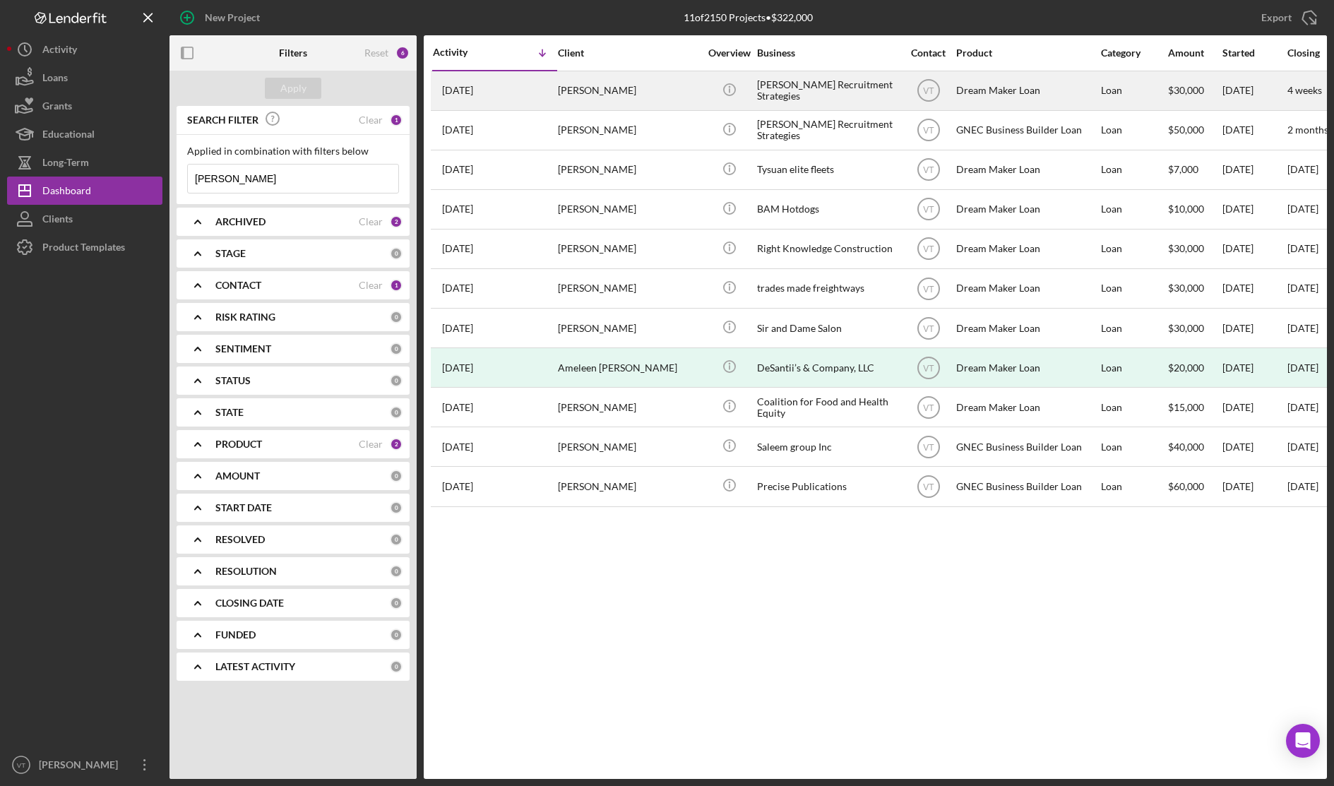
type input "lee"
click at [563, 92] on div "Alexis Lee" at bounding box center [628, 90] width 141 height 37
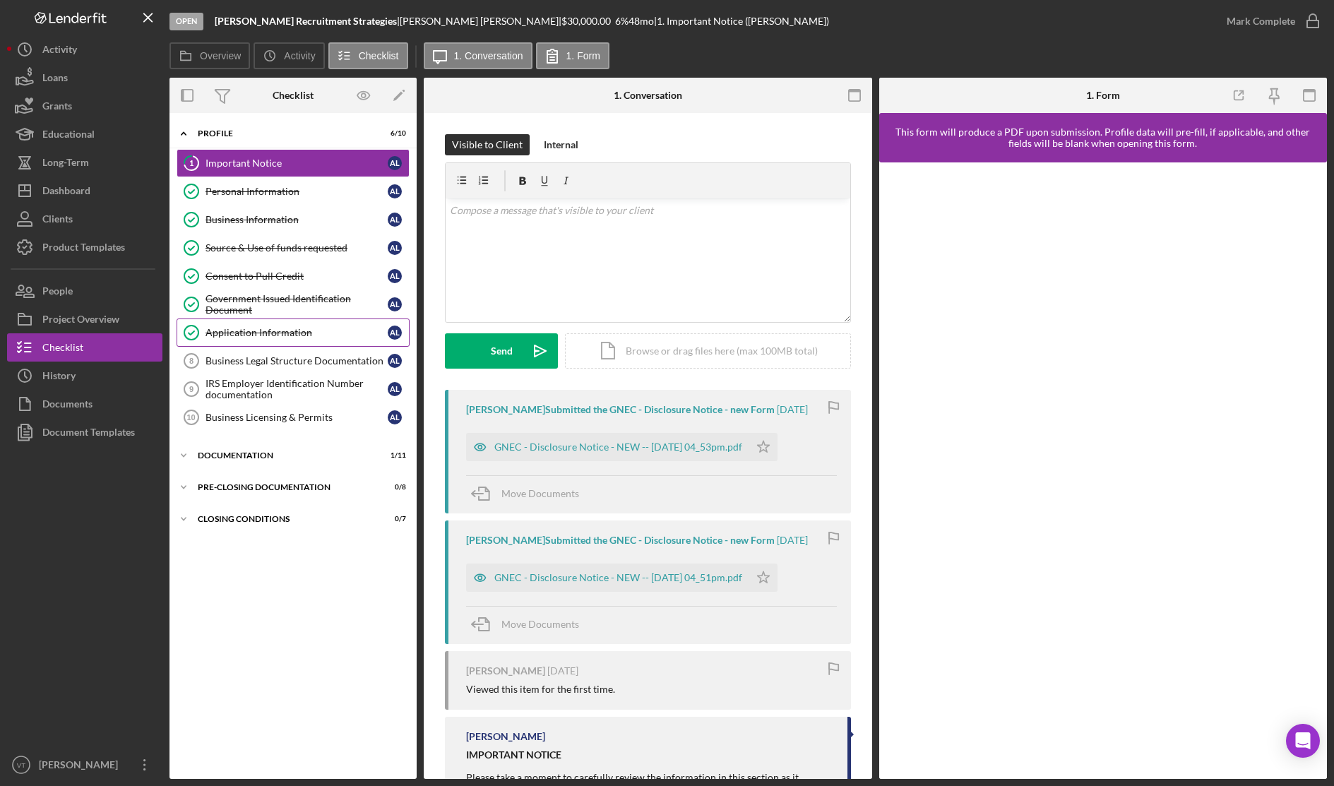
click at [246, 333] on div "Application Information" at bounding box center [296, 332] width 182 height 11
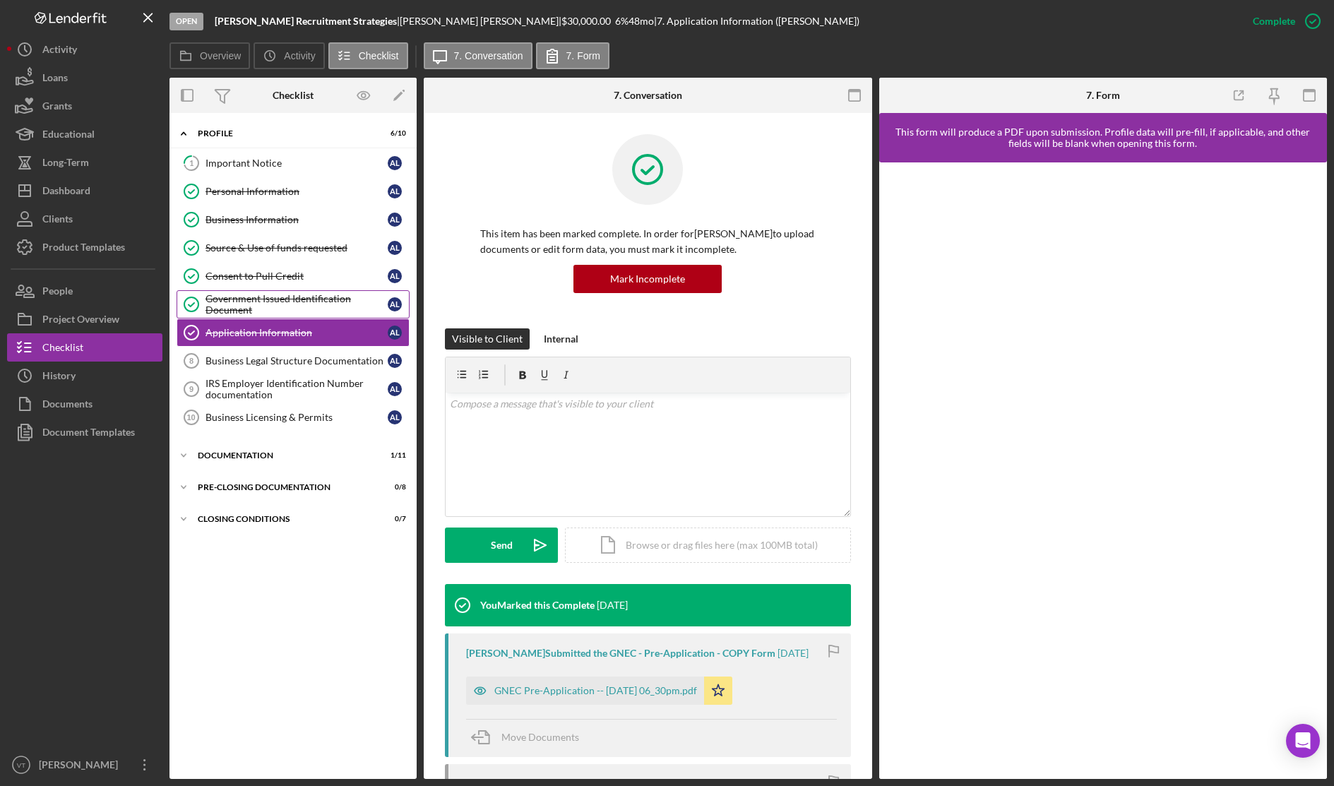
click at [251, 301] on div "Government Issued Identification Document" at bounding box center [296, 304] width 182 height 23
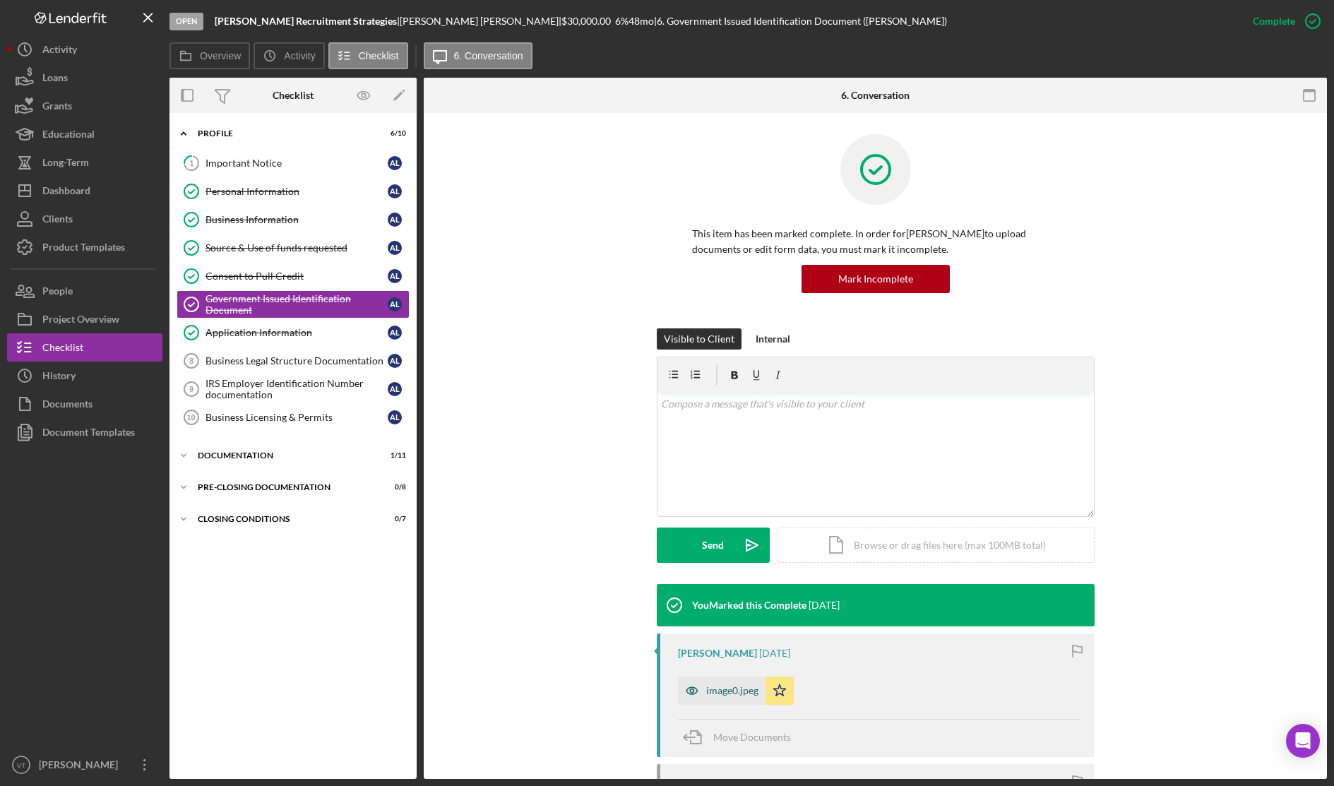
click at [729, 693] on div "image0.jpeg" at bounding box center [732, 690] width 52 height 11
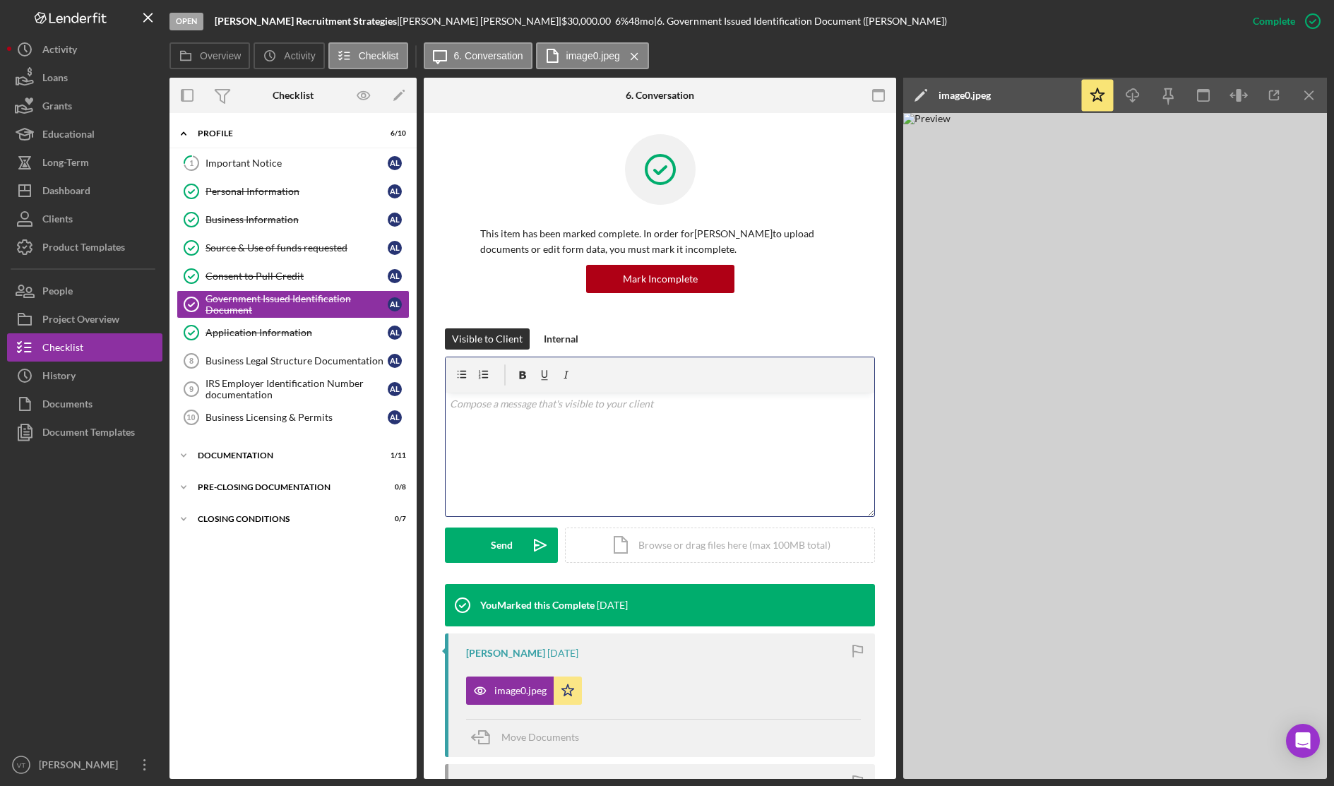
drag, startPoint x: 729, startPoint y: 693, endPoint x: 655, endPoint y: 450, distance: 254.6
click at [655, 450] on div "v Color teal Color pink Remove color Add row above Add row below Add column bef…" at bounding box center [660, 455] width 429 height 124
click at [215, 454] on div "Documentation" at bounding box center [298, 455] width 201 height 8
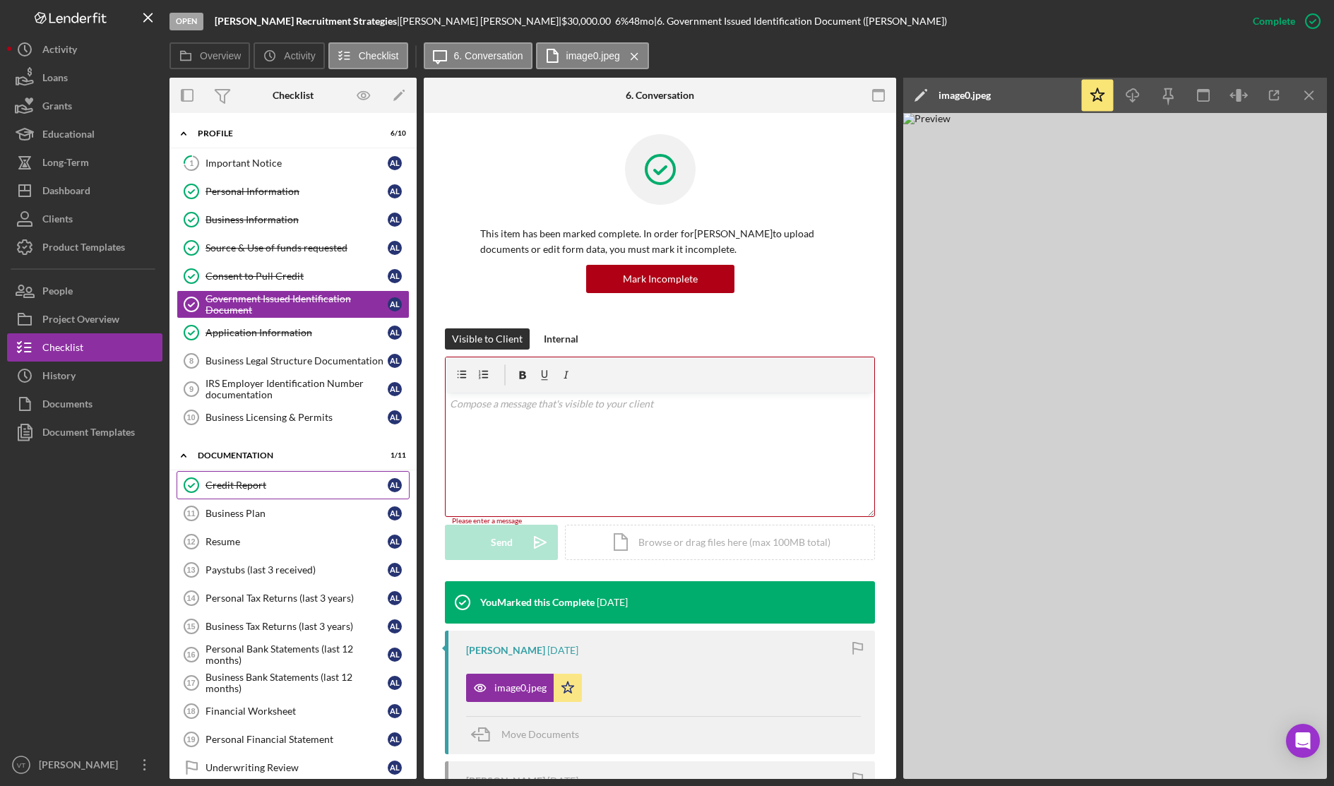
click at [229, 485] on div "Credit Report" at bounding box center [296, 484] width 182 height 11
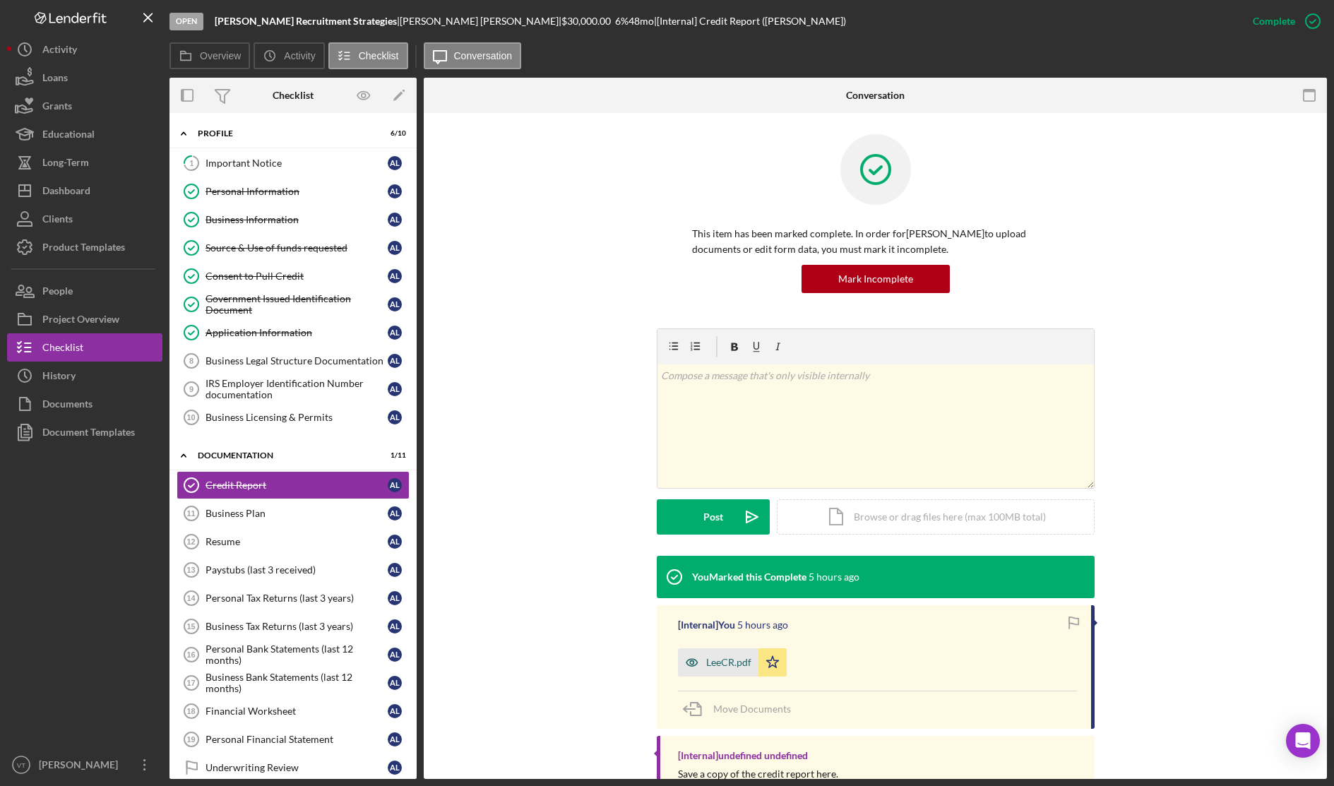
click at [715, 670] on div "LeeCR.pdf" at bounding box center [718, 662] width 80 height 28
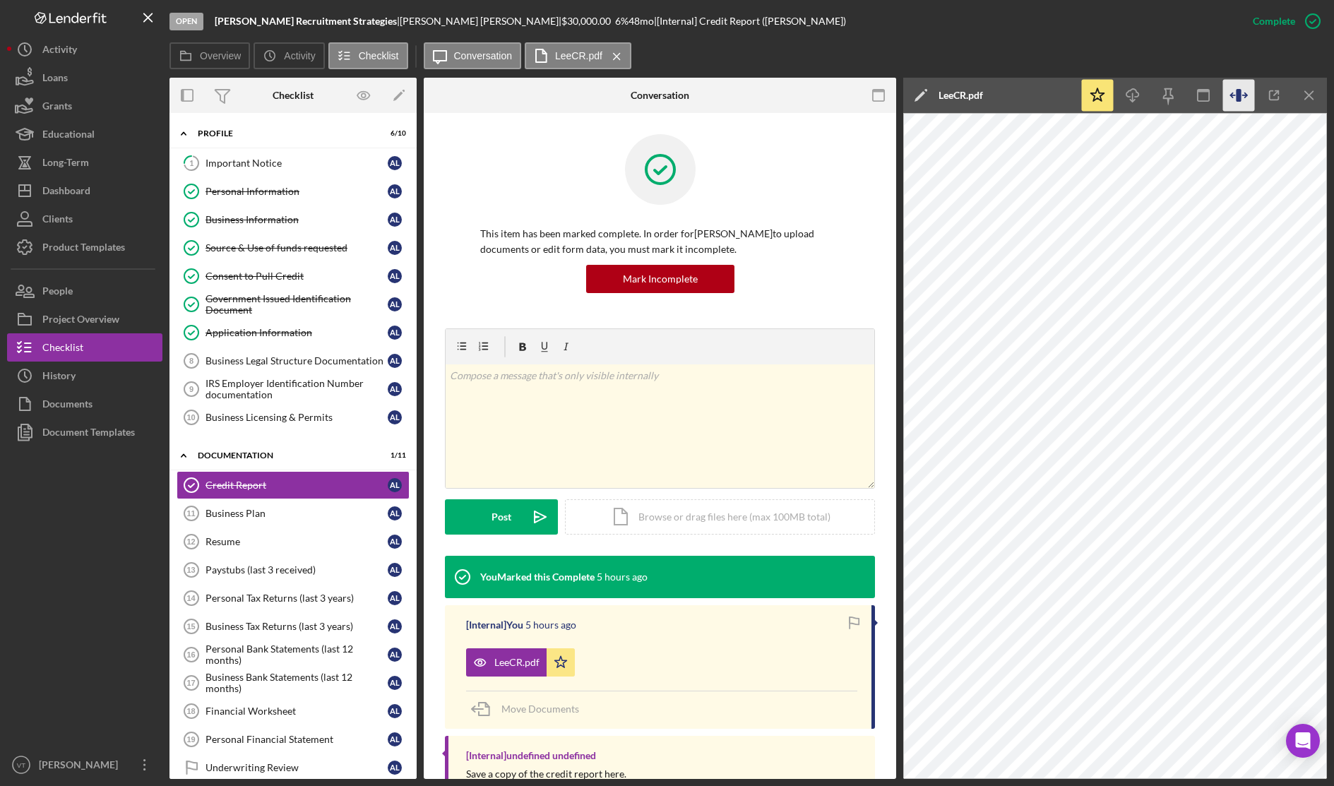
click at [1240, 98] on icon "button" at bounding box center [1238, 95] width 5 height 13
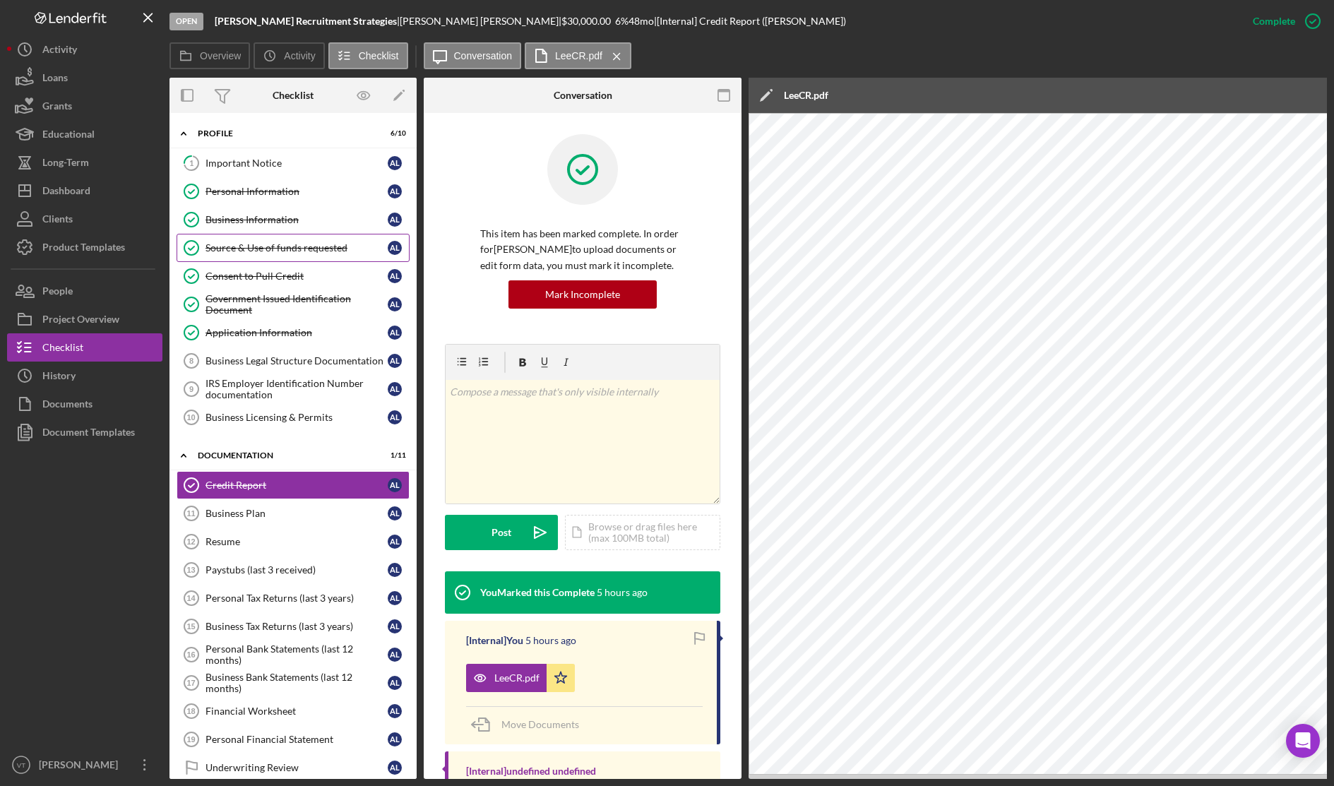
click at [263, 246] on div "Source & Use of funds requested" at bounding box center [296, 247] width 182 height 11
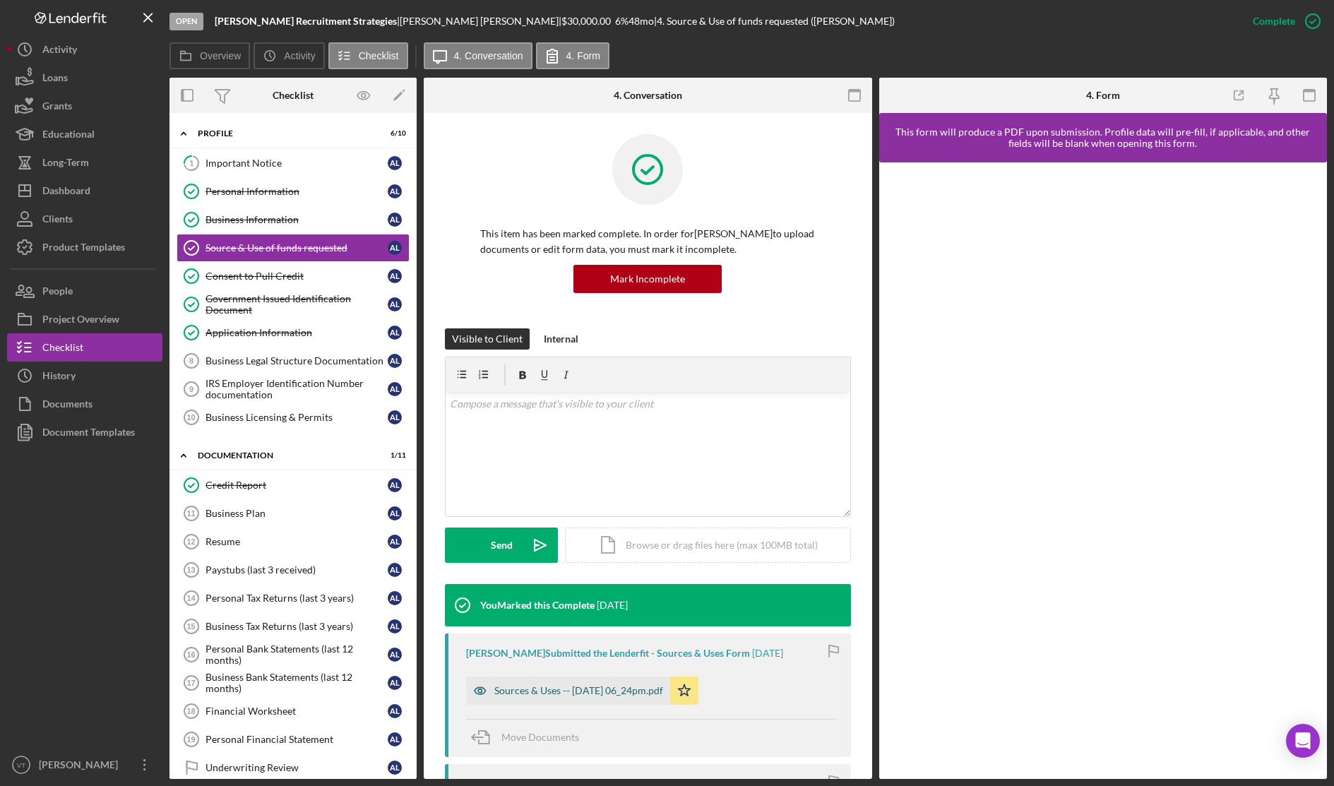
click at [575, 695] on div "Sources & Uses -- 2025-08-20 06_24pm.pdf" at bounding box center [578, 690] width 169 height 11
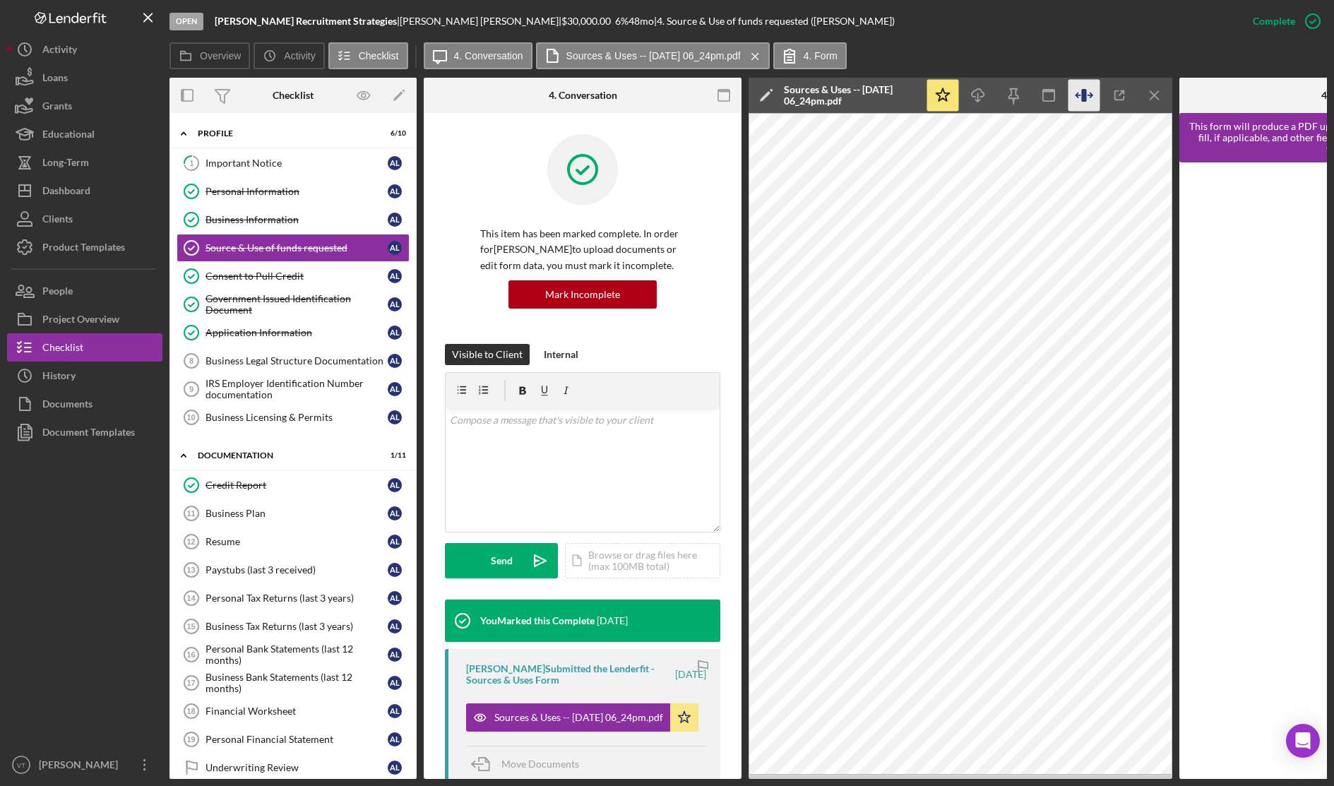
click at [1092, 100] on icon "button" at bounding box center [1084, 96] width 32 height 32
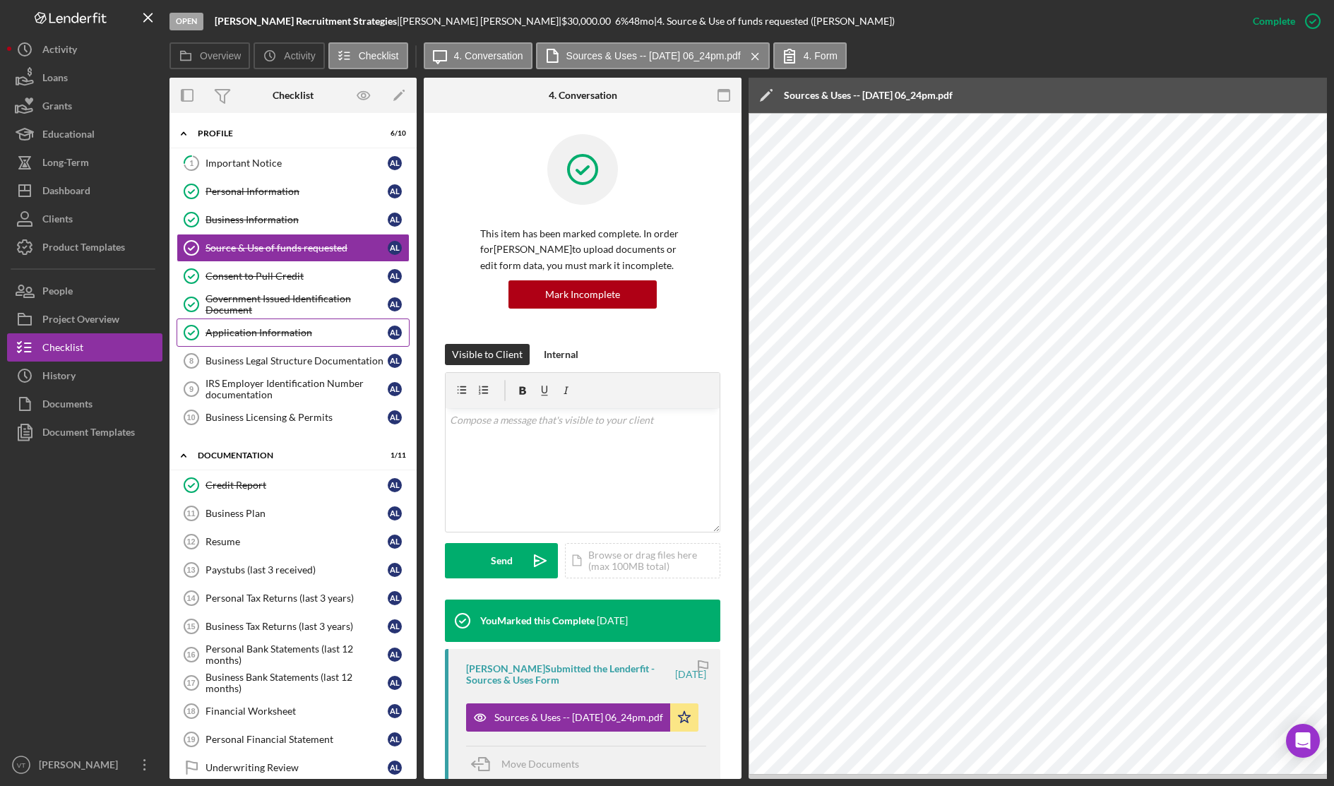
click at [269, 339] on link "Application Information Application Information A L" at bounding box center [293, 332] width 233 height 28
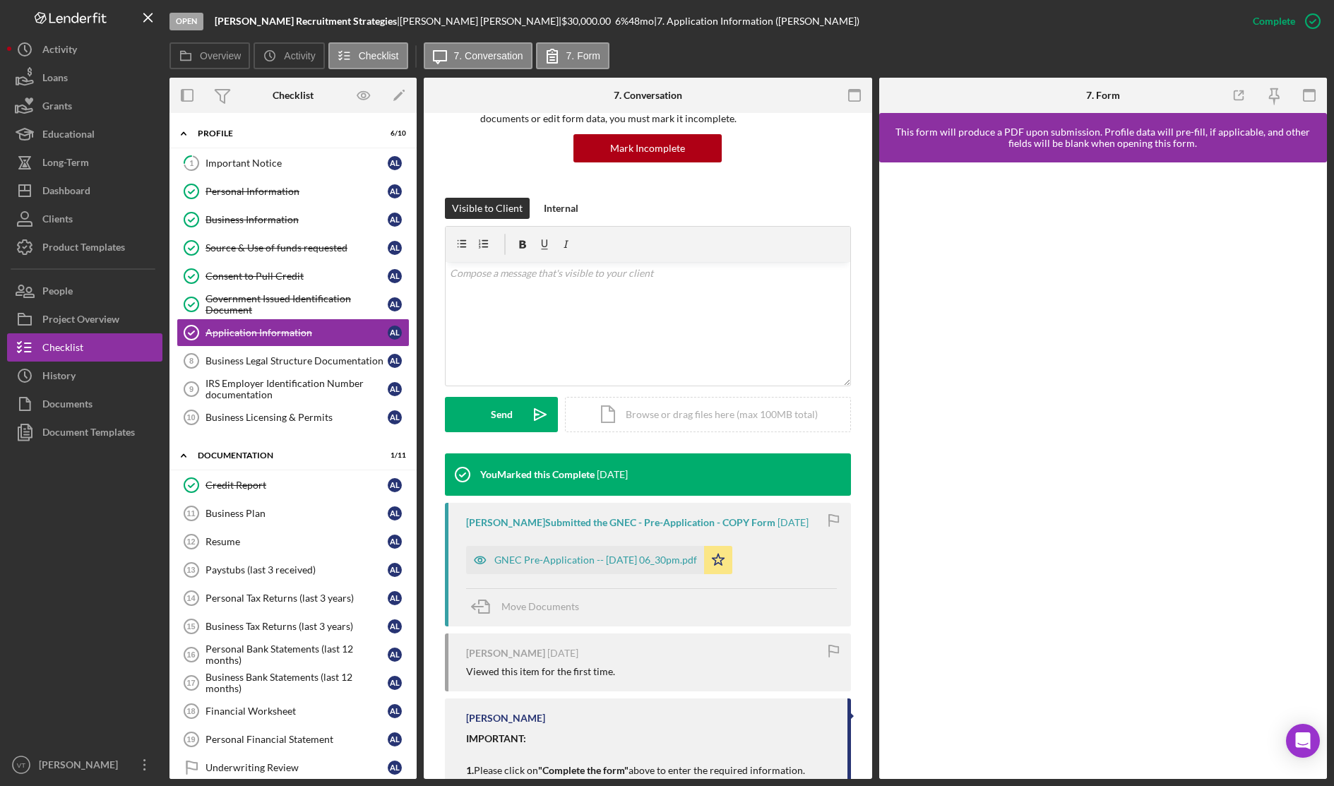
scroll to position [208, 0]
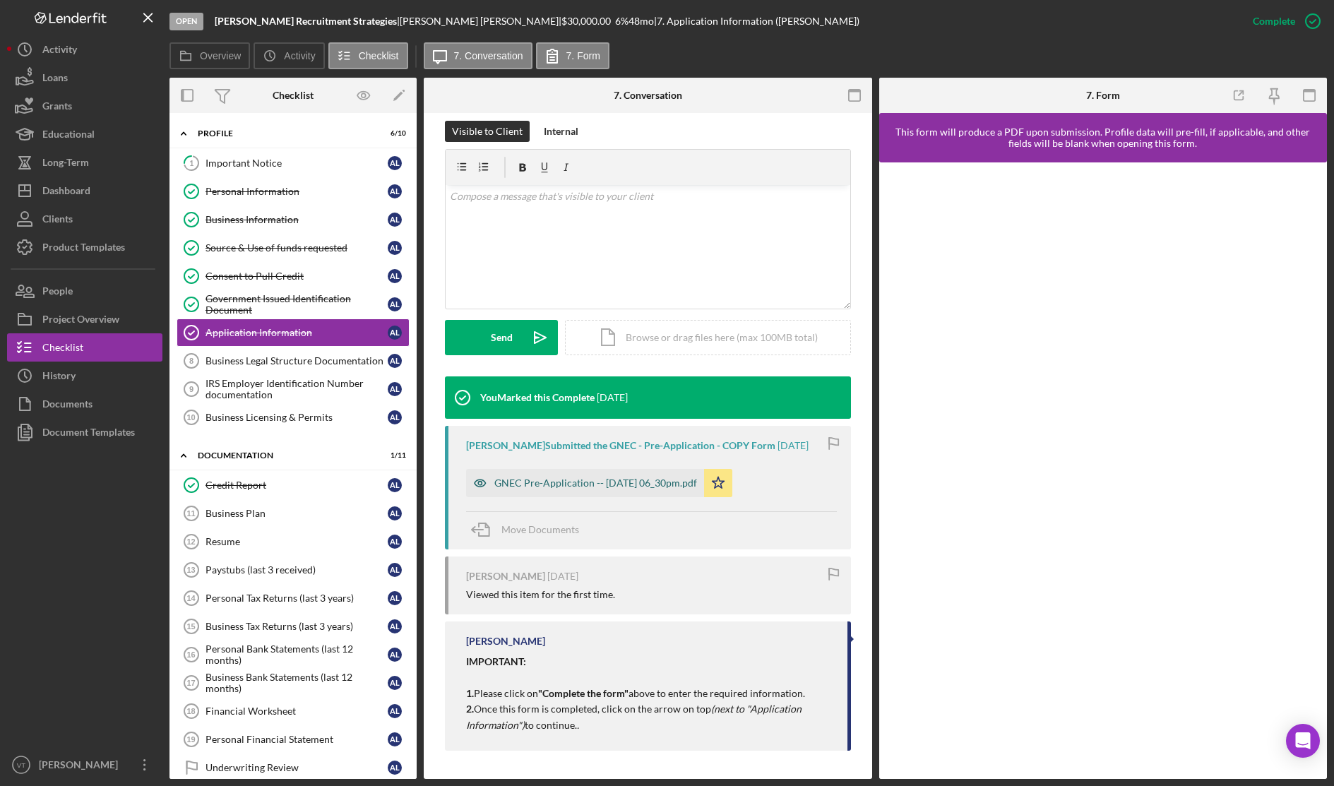
click at [592, 479] on div "GNEC Pre-Application -- 2025-08-20 06_30pm.pdf" at bounding box center [595, 482] width 203 height 11
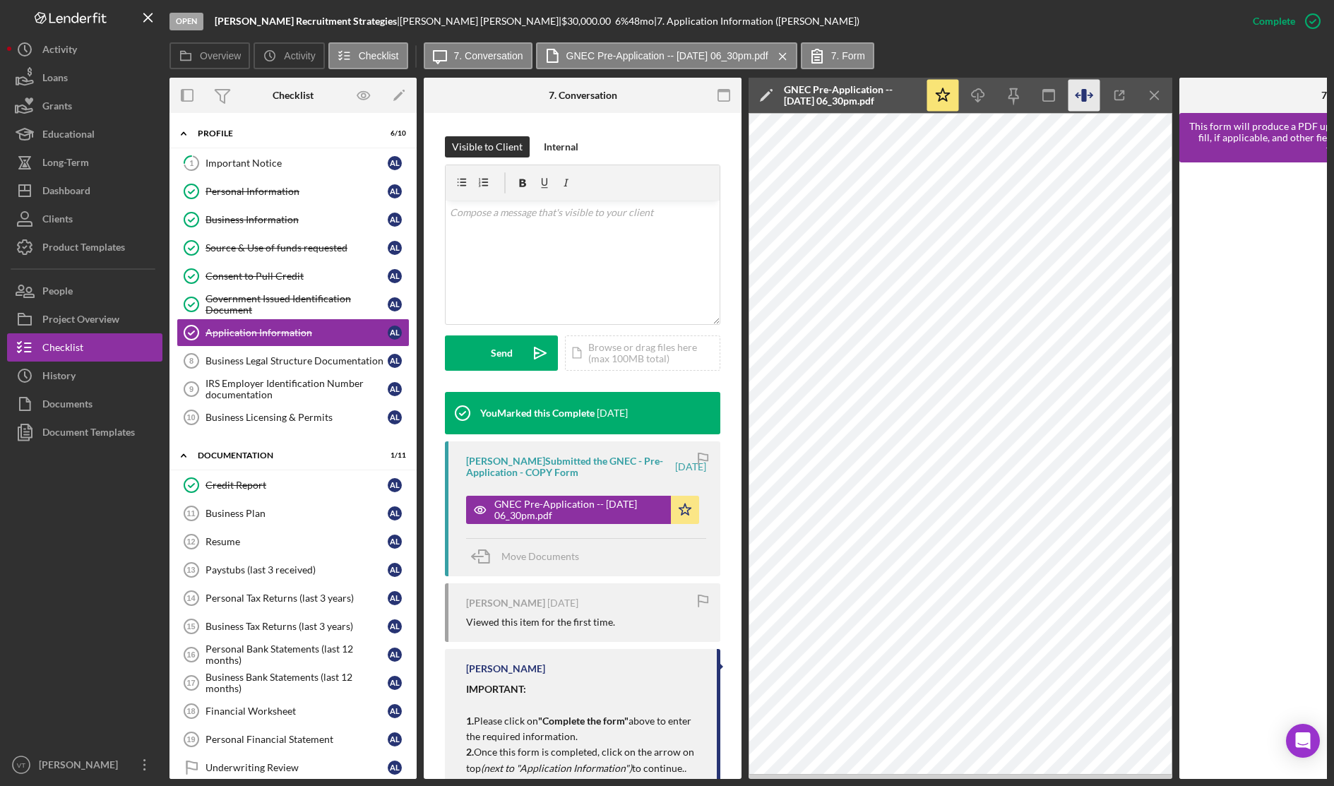
click at [1081, 100] on icon "button" at bounding box center [1084, 96] width 32 height 32
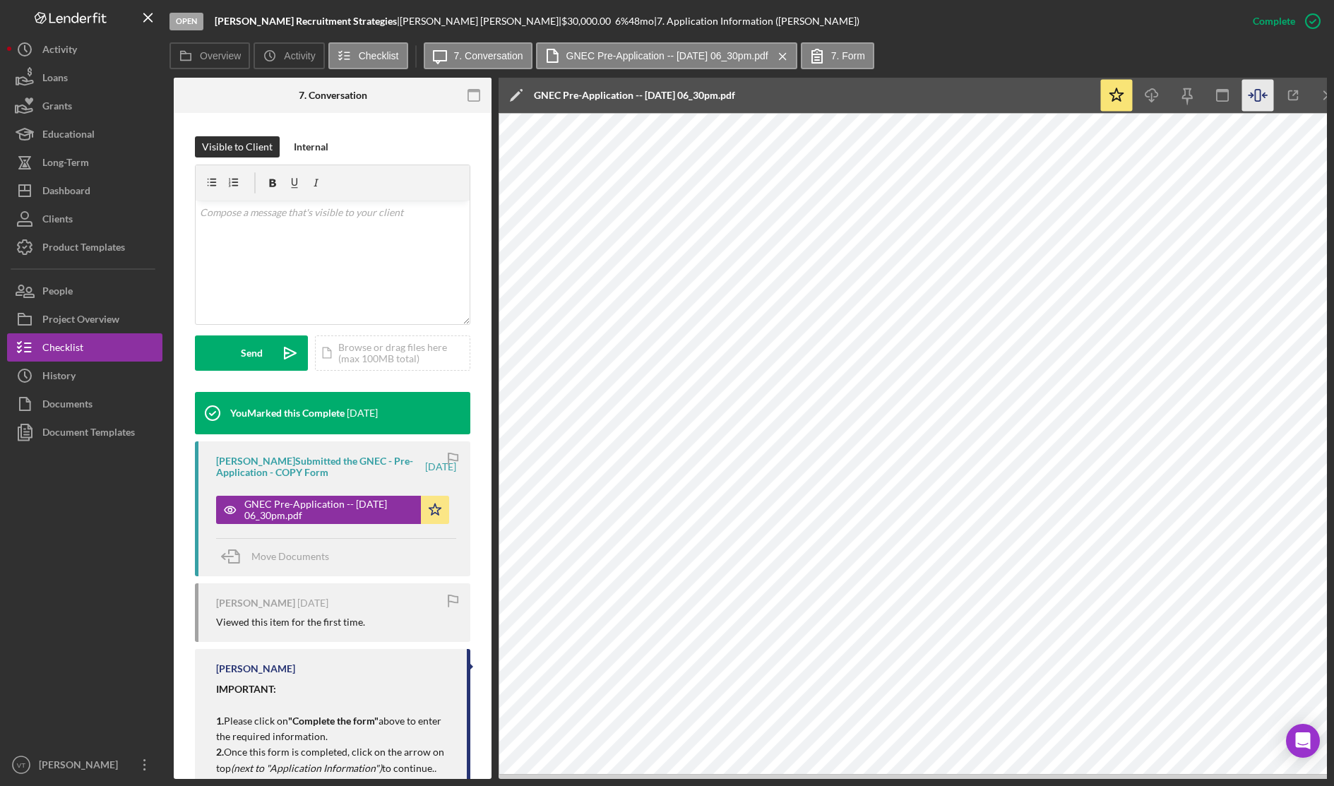
scroll to position [0, 251]
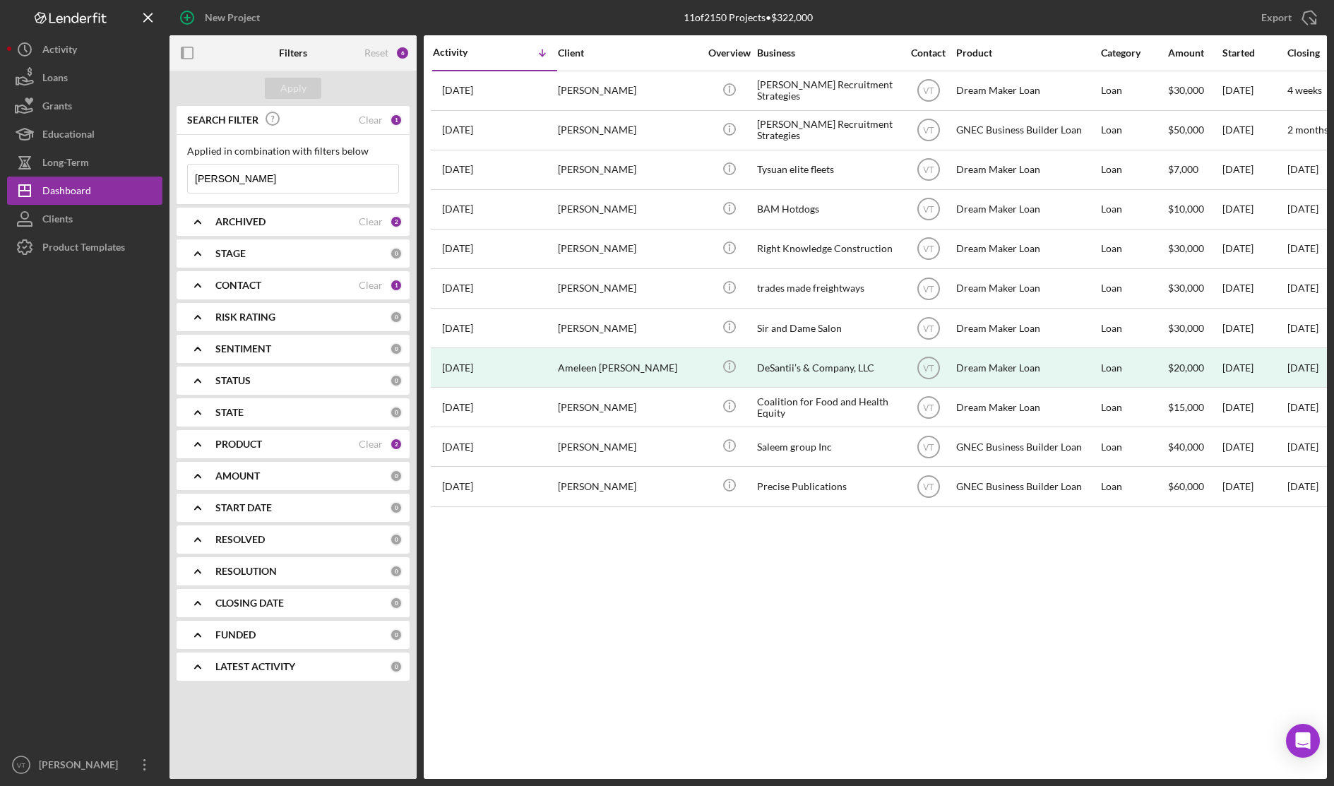
click at [679, 683] on div "Activity Icon/Table Sort Arrow Client Overview Business Contact Product Categor…" at bounding box center [875, 406] width 903 height 743
click at [96, 427] on div at bounding box center [84, 505] width 155 height 489
drag, startPoint x: 229, startPoint y: 182, endPoint x: 140, endPoint y: 186, distance: 89.1
click at [140, 186] on div "New Project 11 of 2150 Projects • $322,000 lee Export Icon/Export Filters Reset…" at bounding box center [667, 389] width 1320 height 779
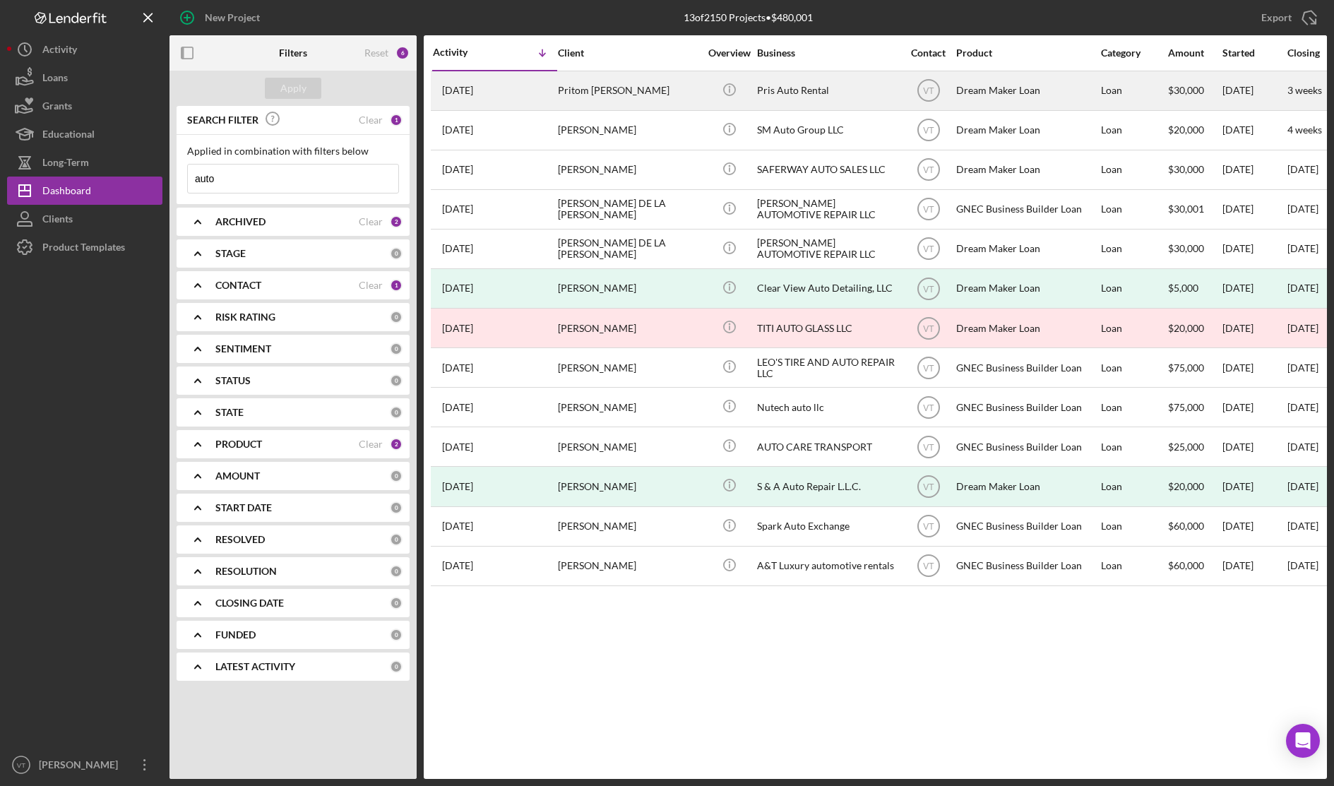
type input "auto"
click at [566, 97] on div "Pritom Barua" at bounding box center [628, 90] width 141 height 37
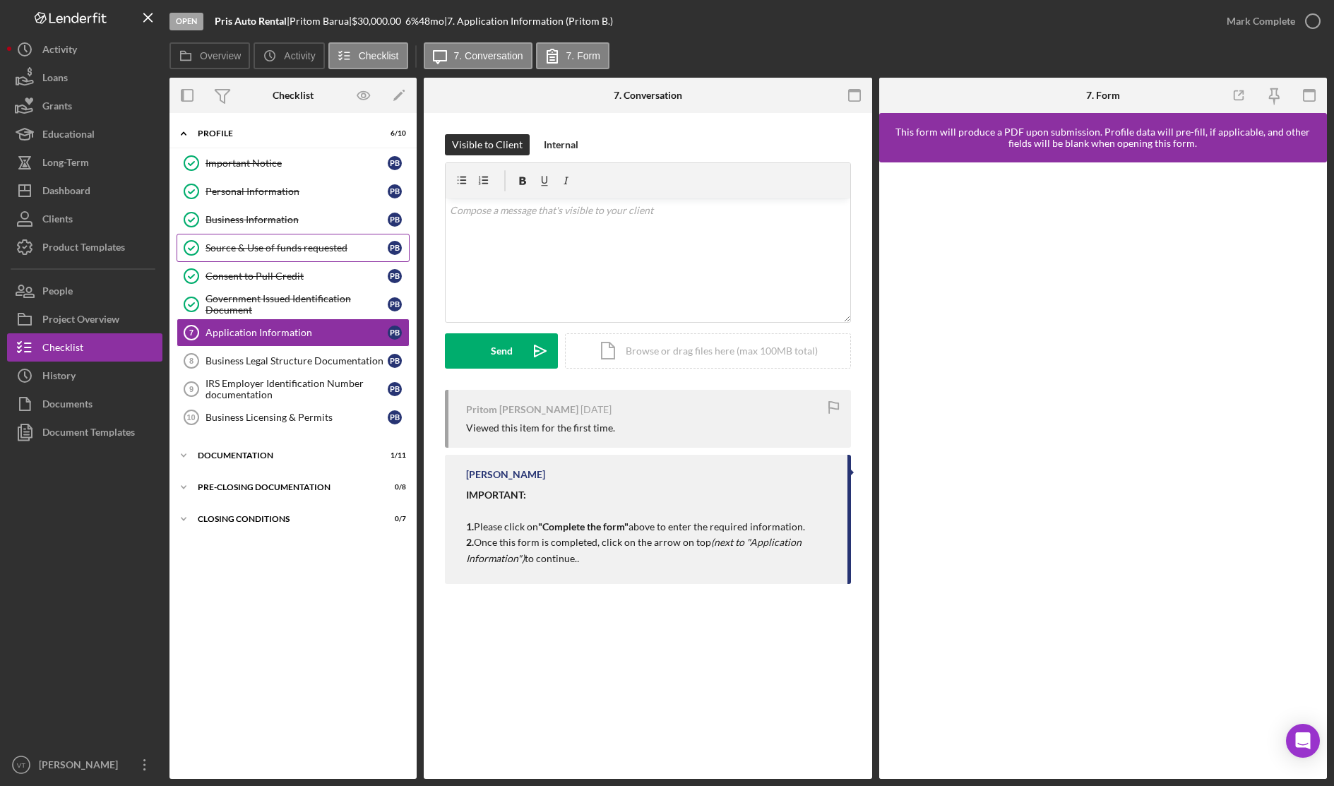
click at [228, 251] on div "Source & Use of funds requested" at bounding box center [296, 247] width 182 height 11
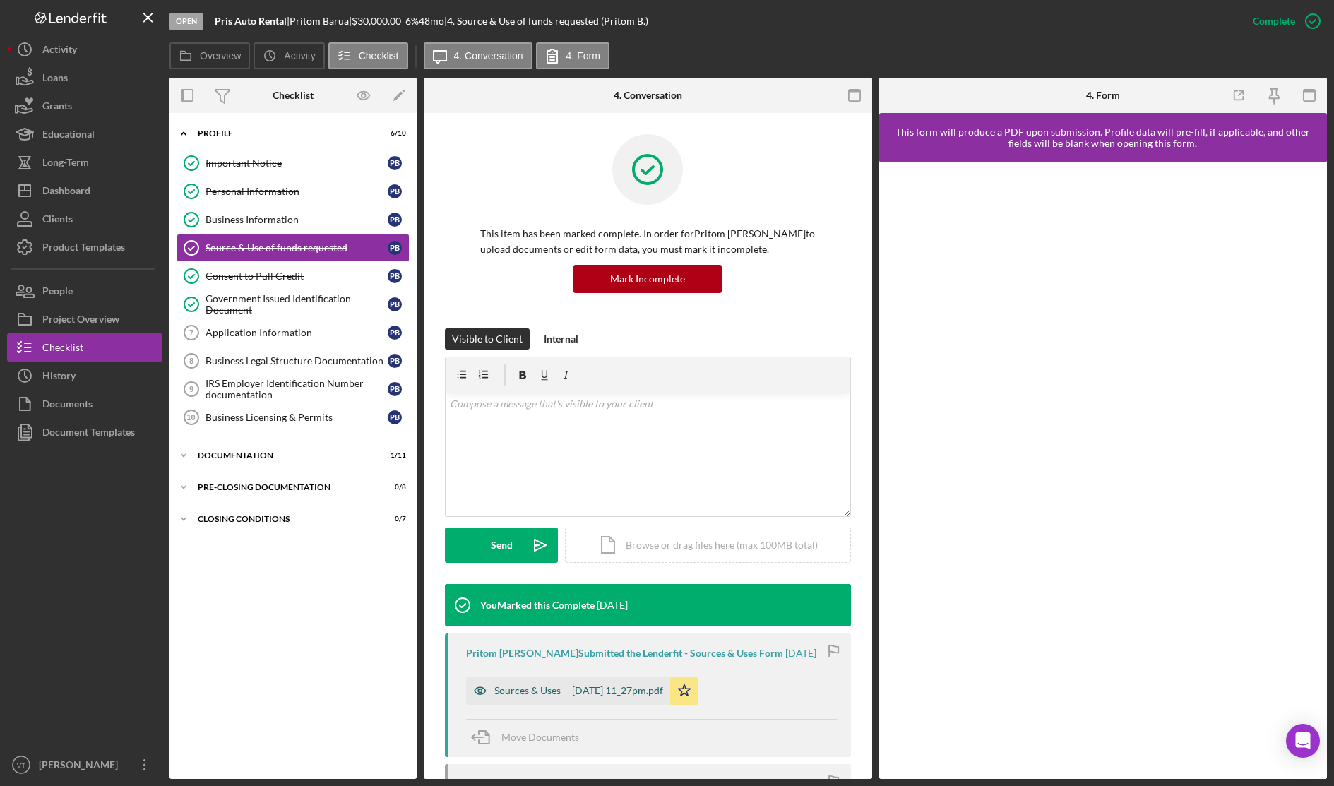
click at [632, 692] on div "Sources & Uses -- 2025-08-20 11_27pm.pdf" at bounding box center [578, 690] width 169 height 11
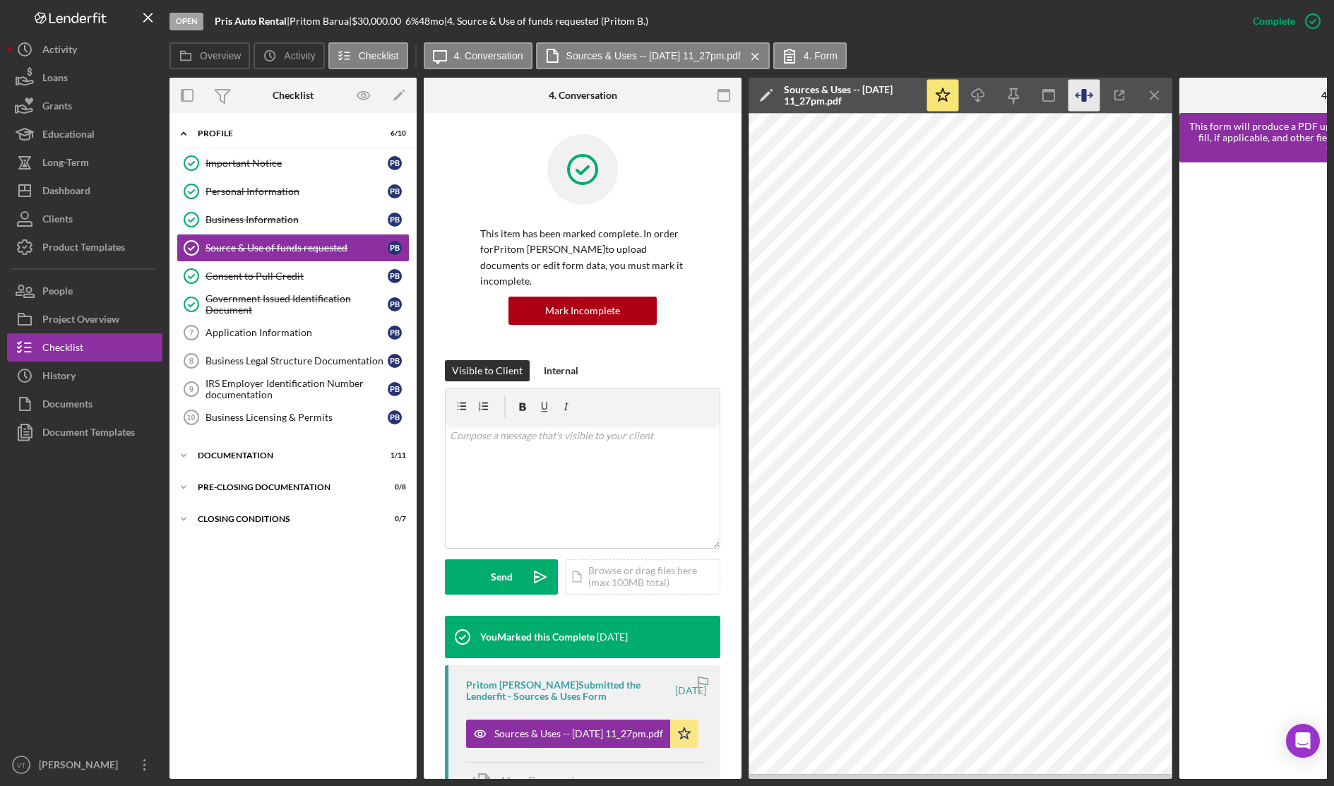
click at [1086, 97] on icon "button" at bounding box center [1083, 95] width 5 height 13
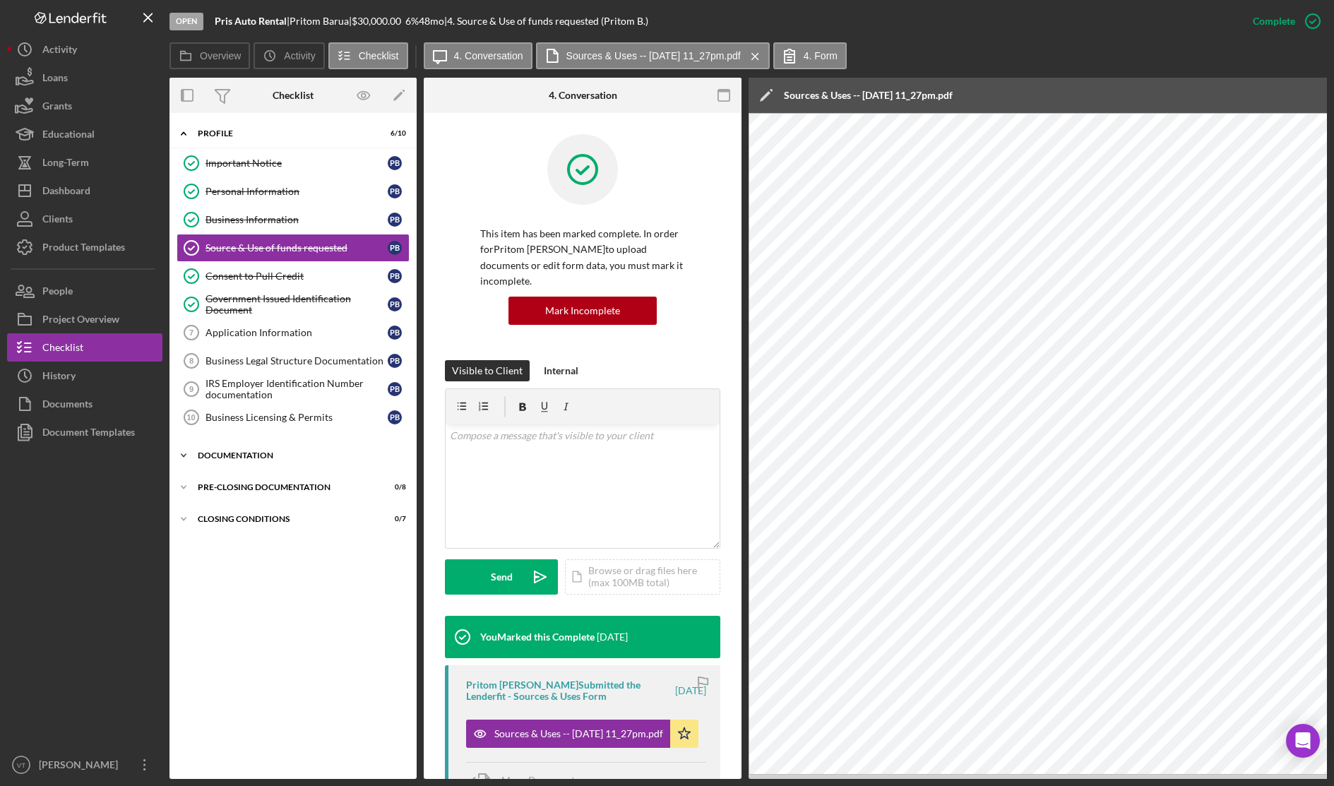
click at [203, 457] on div "Documentation" at bounding box center [298, 455] width 201 height 8
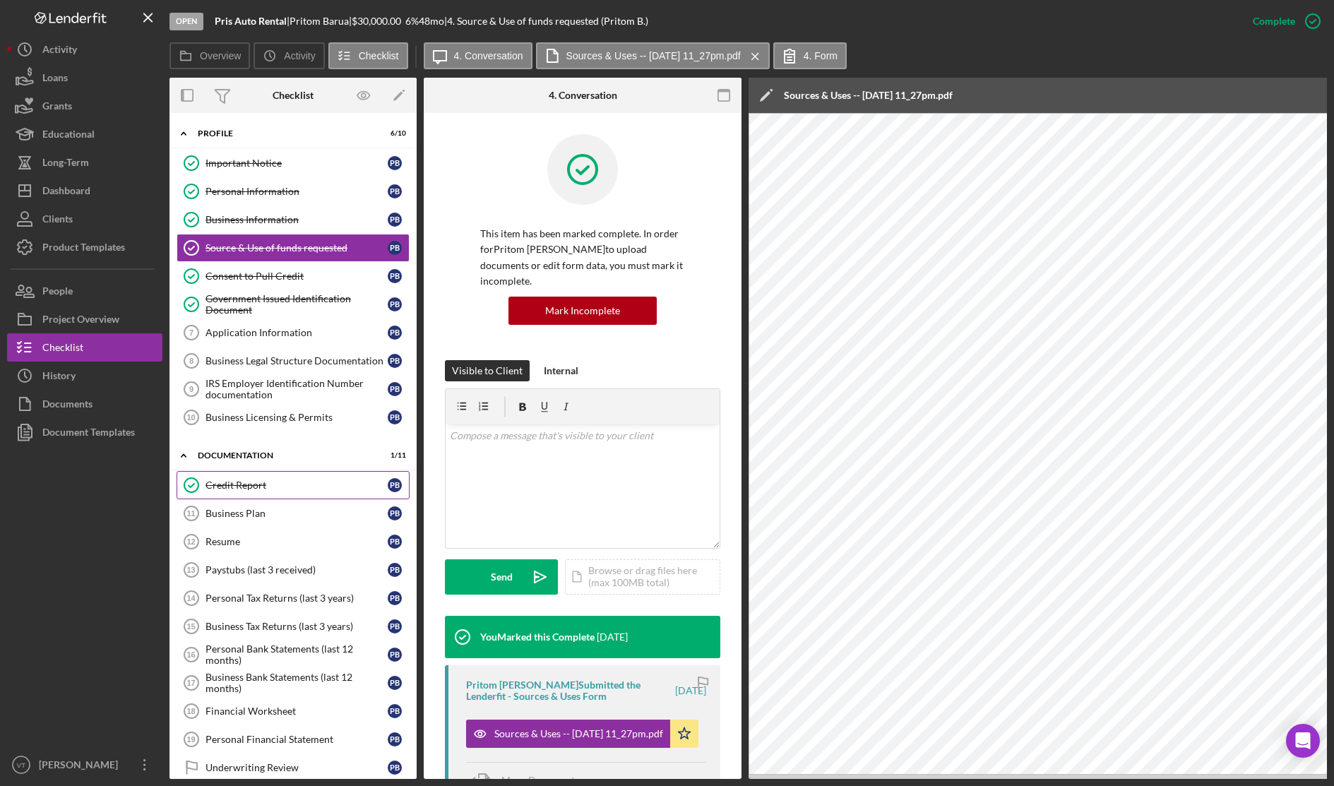
click at [213, 491] on link "Credit Report Credit Report P B" at bounding box center [293, 485] width 233 height 28
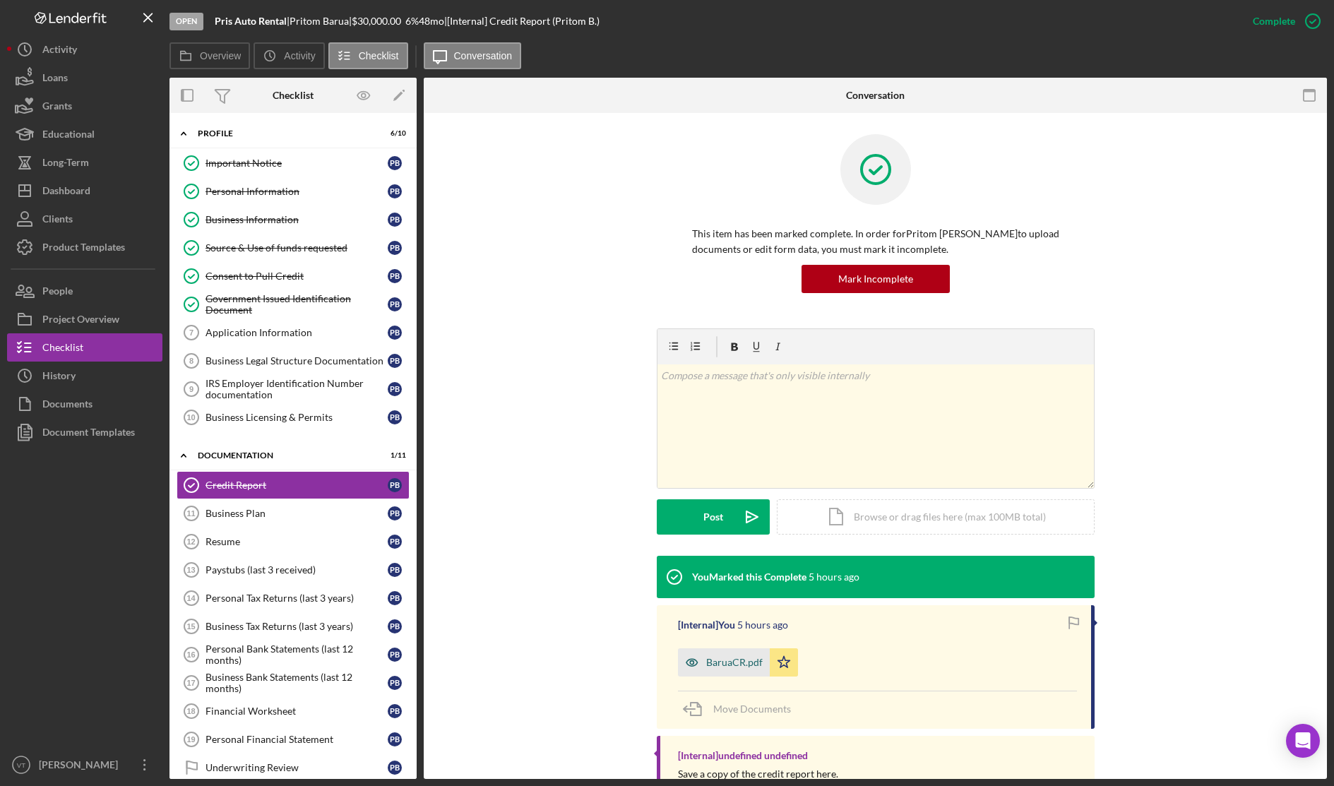
click at [714, 674] on div "BaruaCR.pdf" at bounding box center [724, 662] width 92 height 28
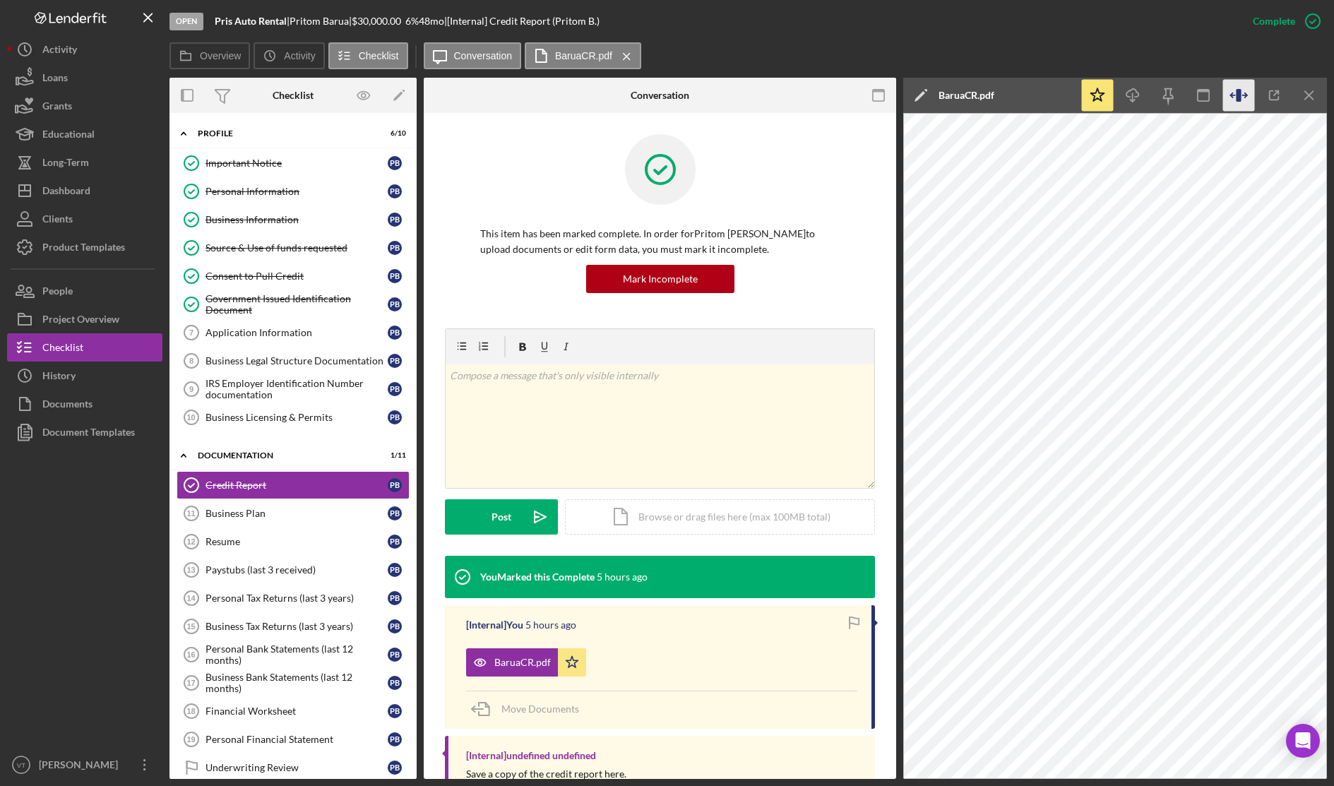
click at [1239, 96] on icon "button" at bounding box center [1238, 95] width 5 height 13
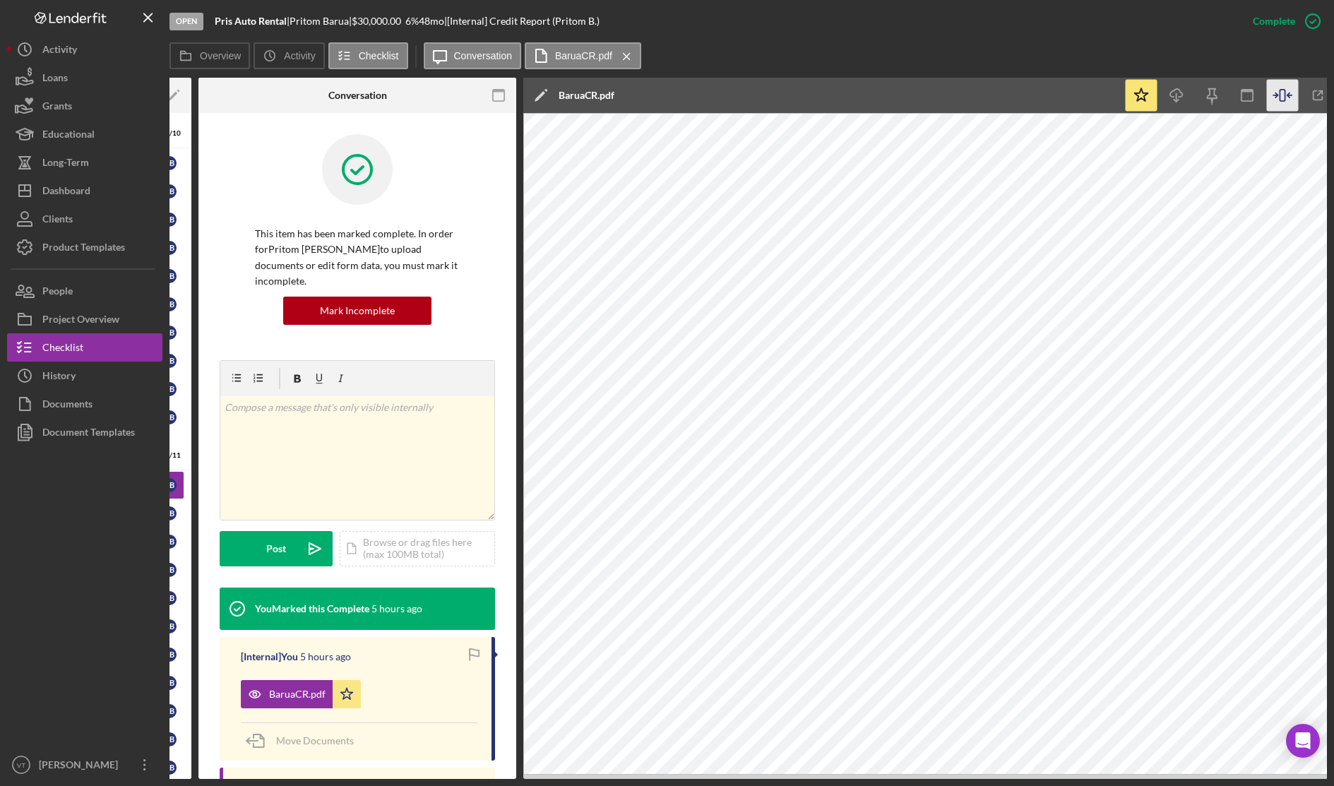
scroll to position [0, 269]
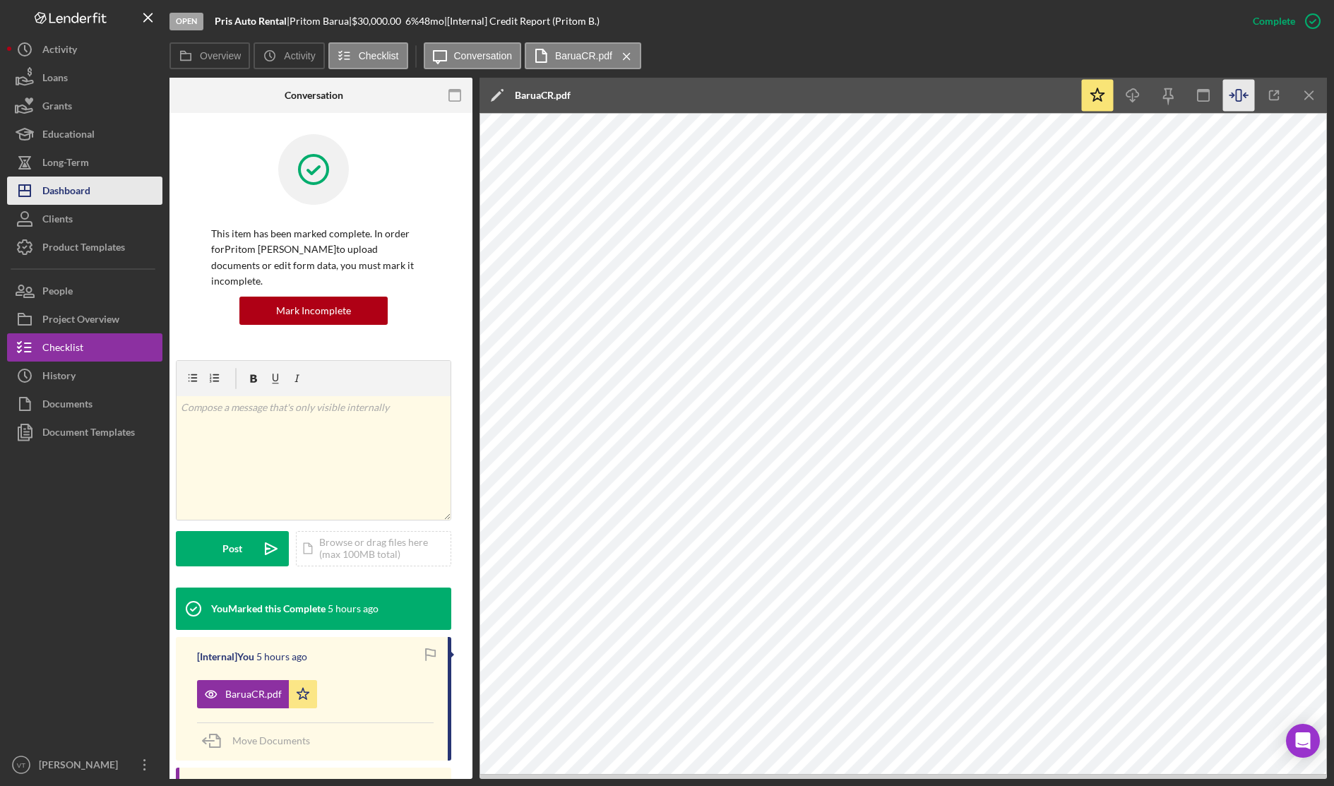
click at [95, 196] on button "Icon/Dashboard Dashboard" at bounding box center [84, 191] width 155 height 28
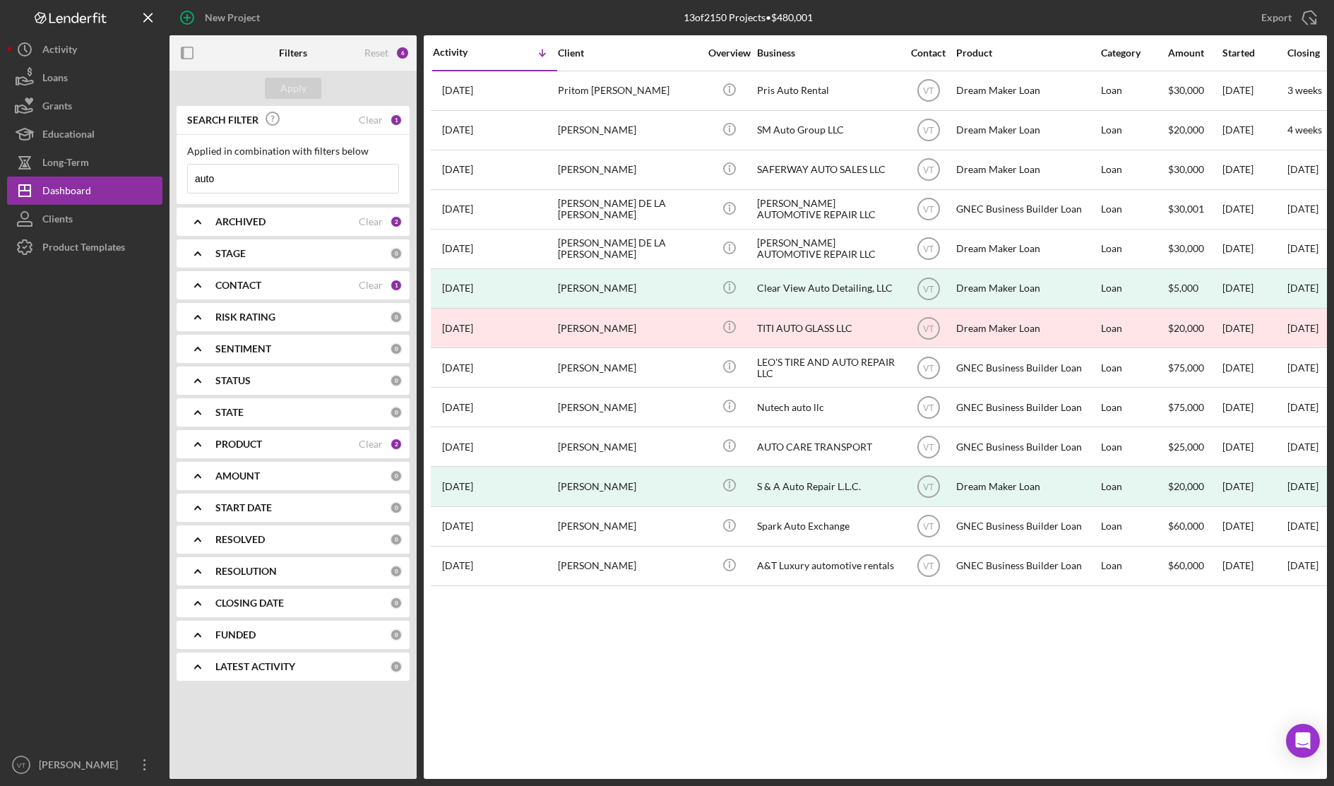
click at [83, 706] on div at bounding box center [84, 505] width 155 height 489
click at [819, 631] on div "Activity Icon/Table Sort Arrow Client Overview Business Contact Product Categor…" at bounding box center [875, 406] width 903 height 743
drag, startPoint x: 251, startPoint y: 182, endPoint x: 119, endPoint y: 183, distance: 132.0
click at [119, 183] on div "New Project 13 of 2150 Projects • $480,001 auto Export Icon/Export Filters Rese…" at bounding box center [667, 389] width 1320 height 779
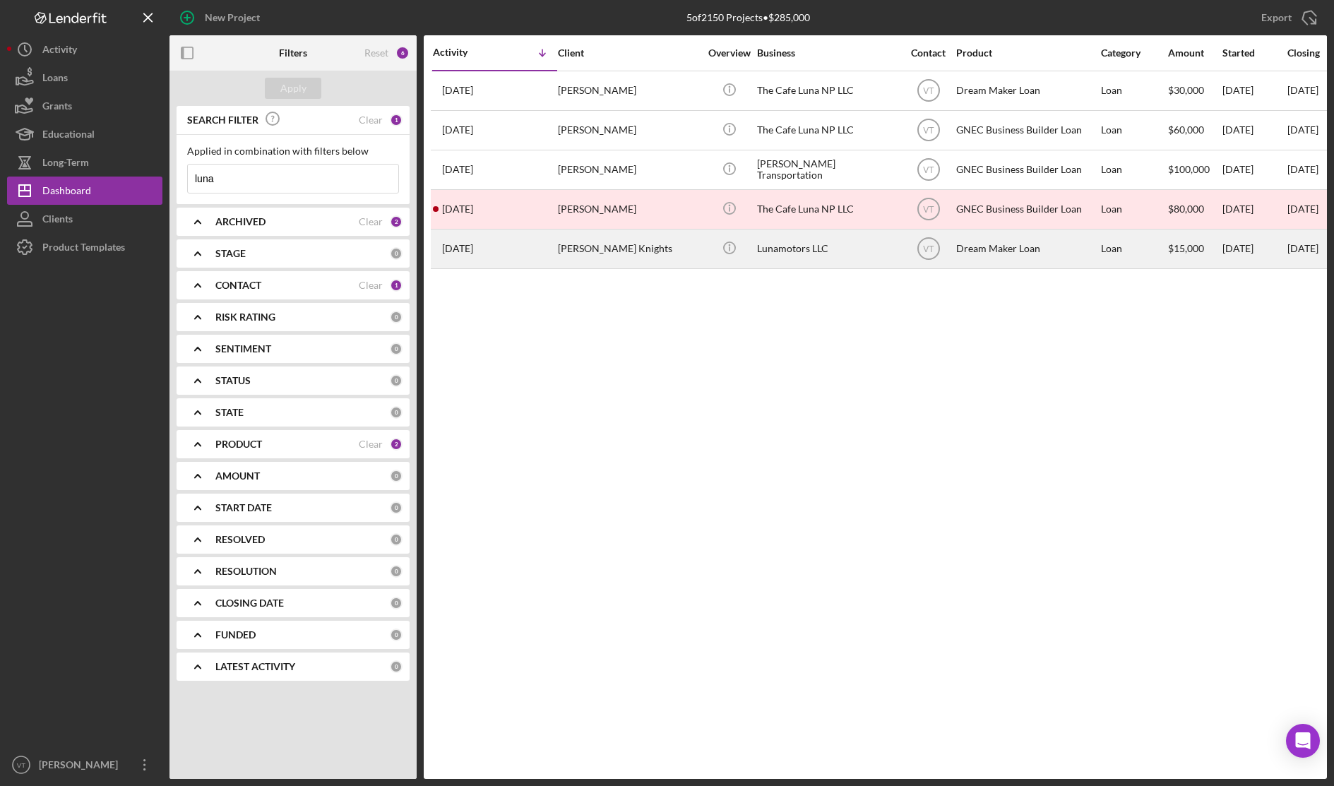
type input "luna"
click at [628, 255] on div "Warren Knights" at bounding box center [628, 248] width 141 height 37
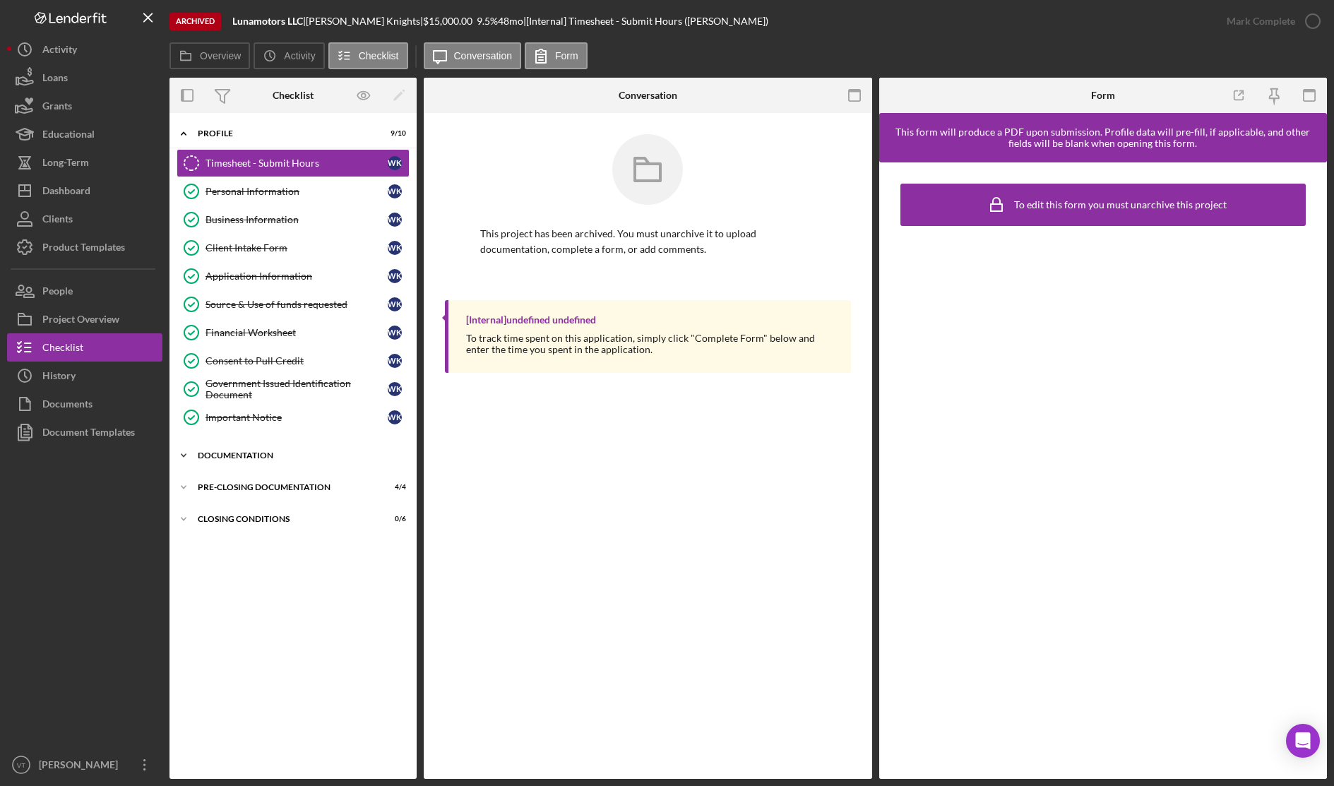
click at [245, 455] on div "Documentation" at bounding box center [298, 455] width 201 height 8
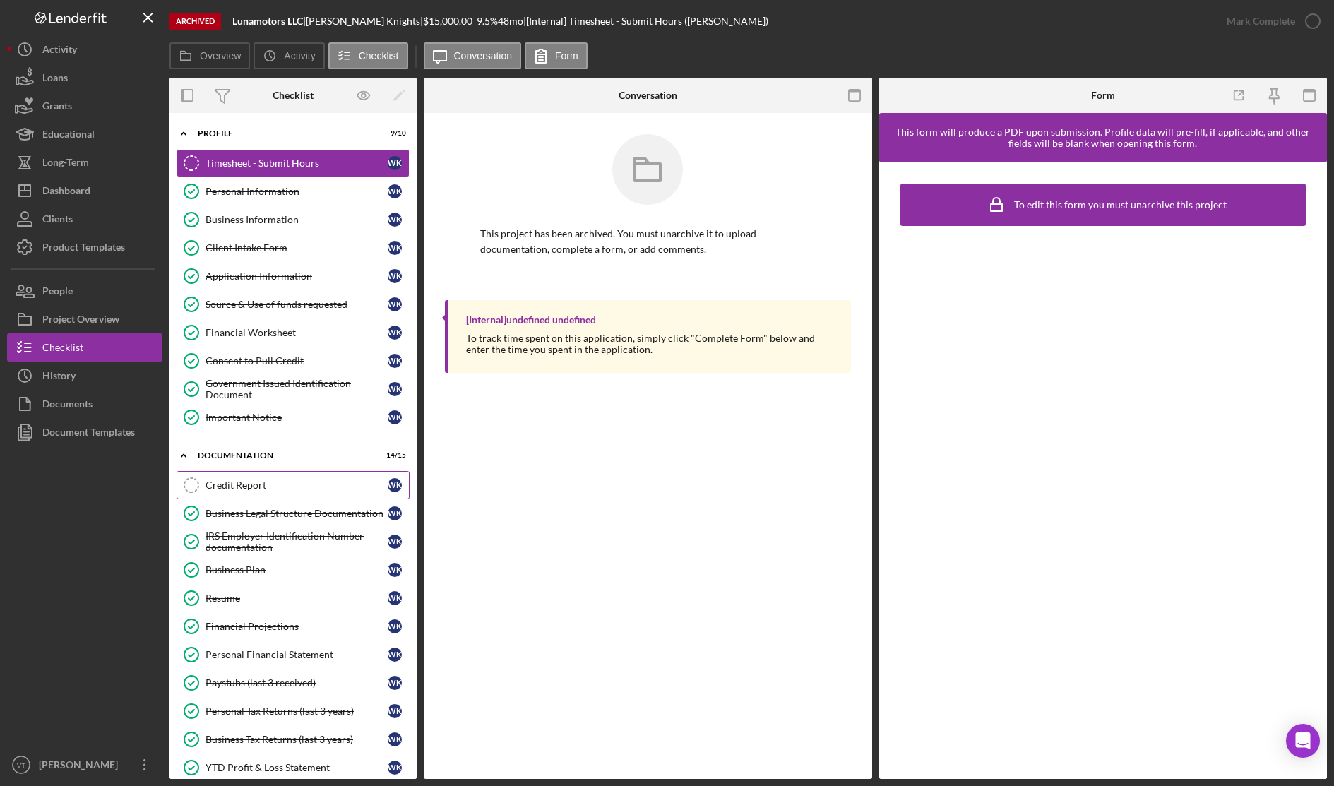
click at [245, 486] on div "Credit Report" at bounding box center [296, 484] width 182 height 11
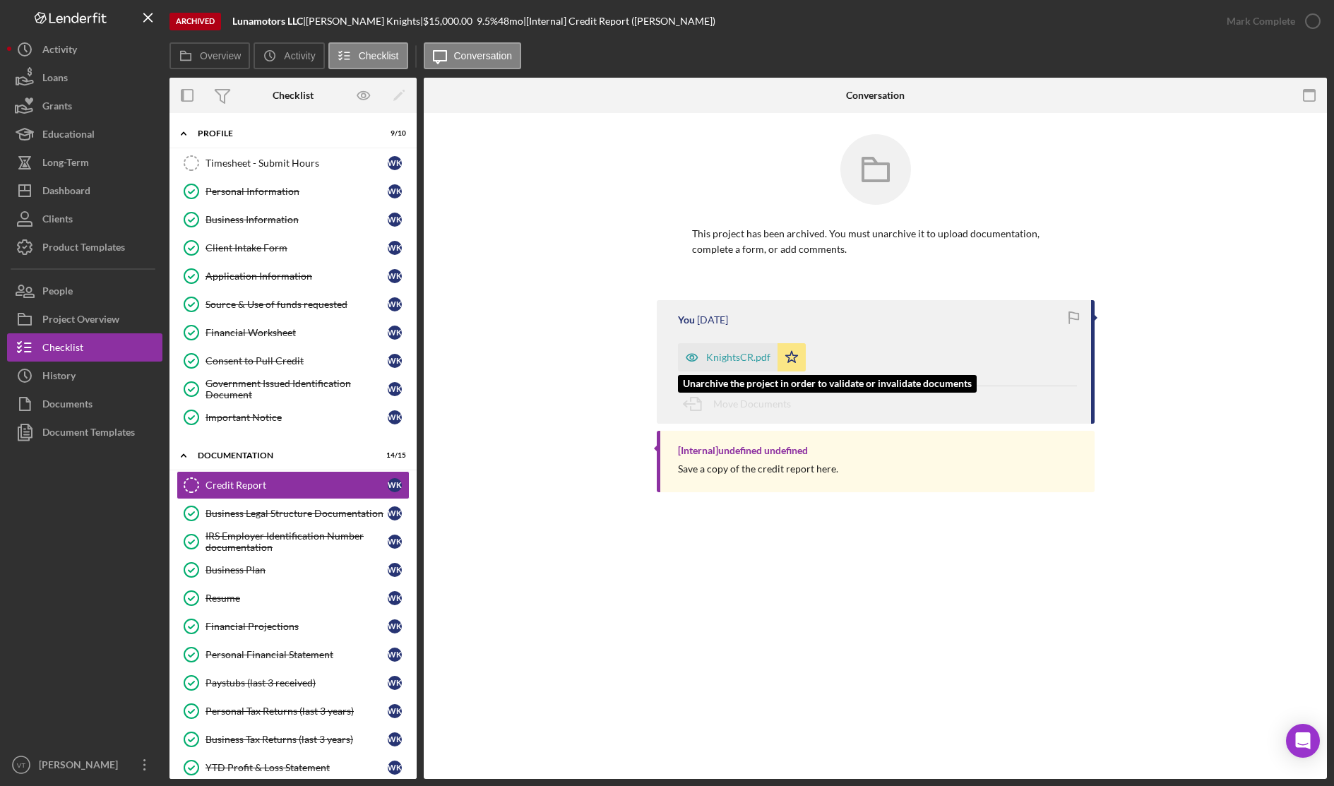
click at [733, 354] on div "KnightsCR.pdf" at bounding box center [738, 357] width 64 height 11
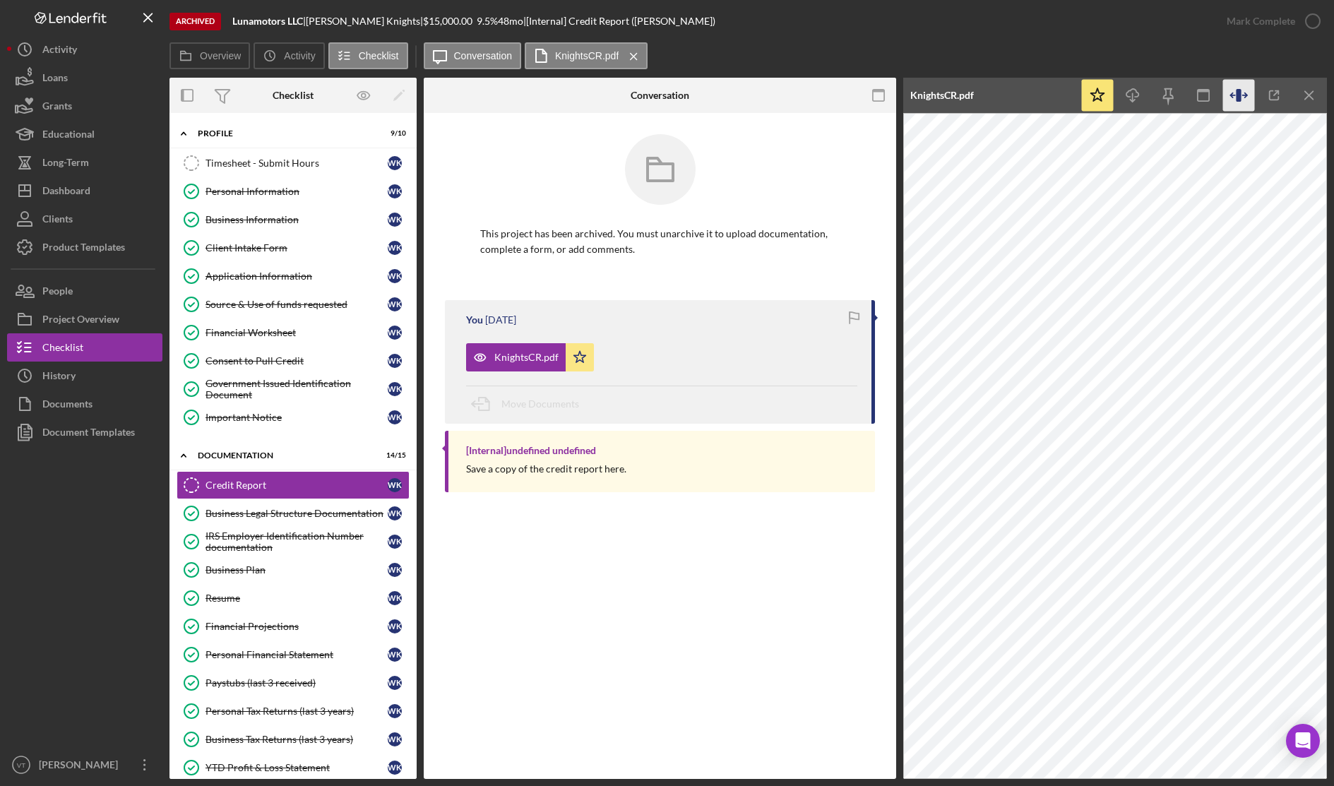
click at [1241, 94] on icon "button" at bounding box center [1238, 95] width 5 height 13
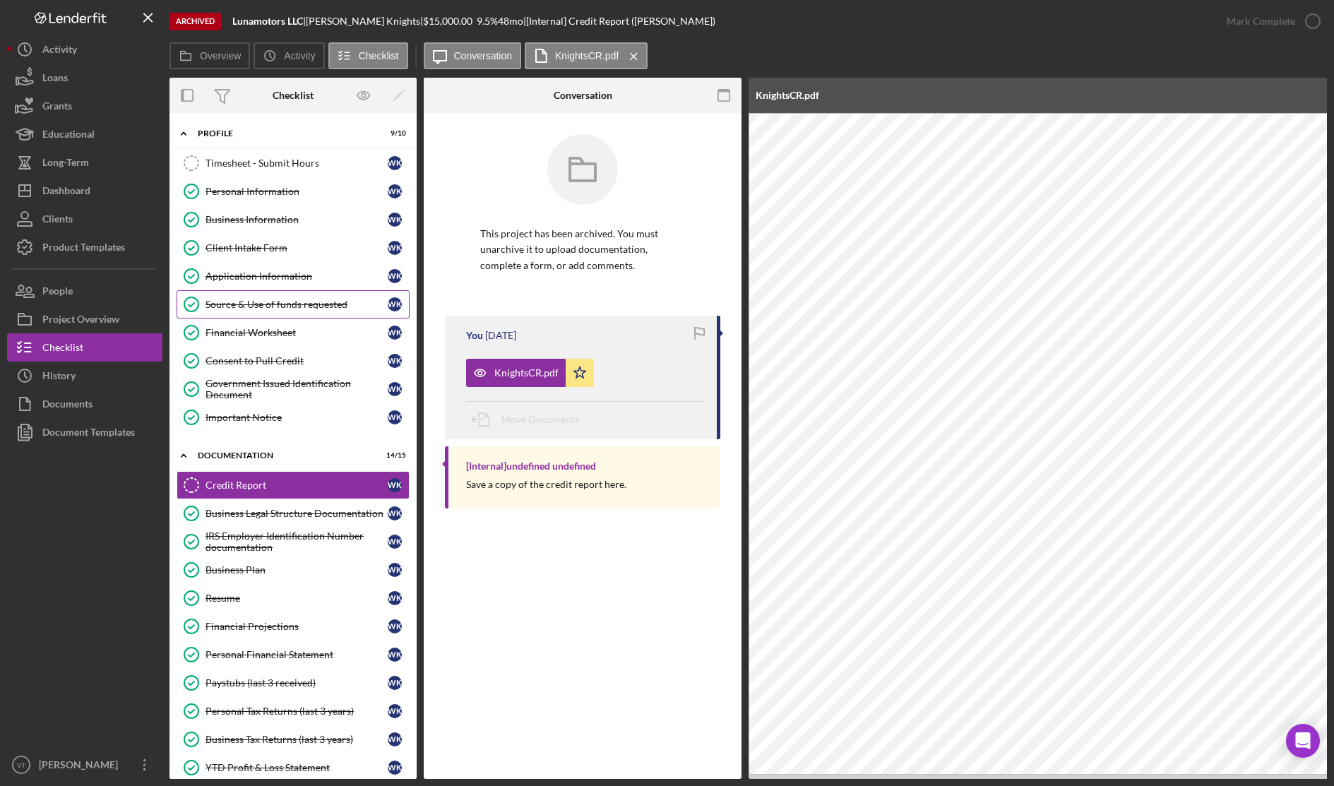
click at [285, 307] on div "Source & Use of funds requested" at bounding box center [296, 304] width 182 height 11
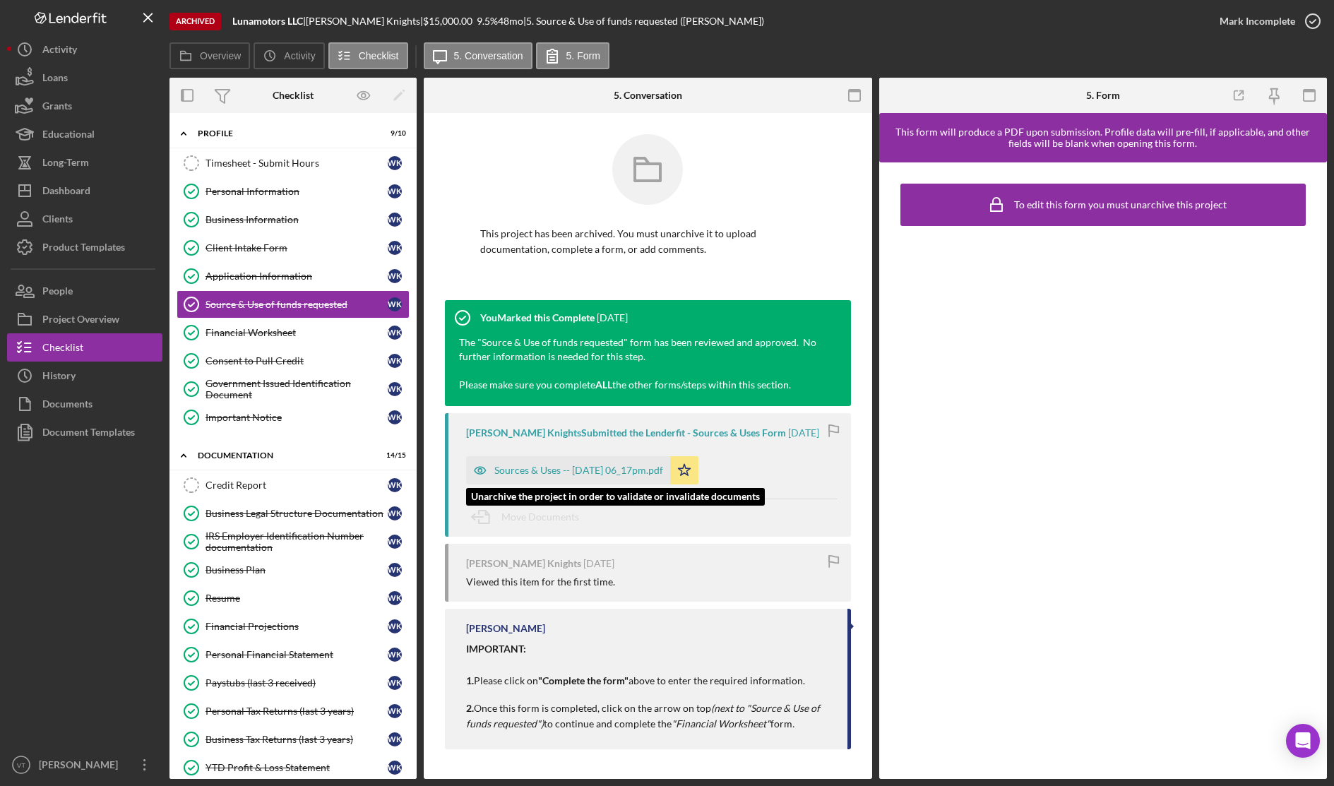
click at [596, 473] on div "Sources & Uses -- 2023-07-17 06_17pm.pdf" at bounding box center [578, 470] width 169 height 11
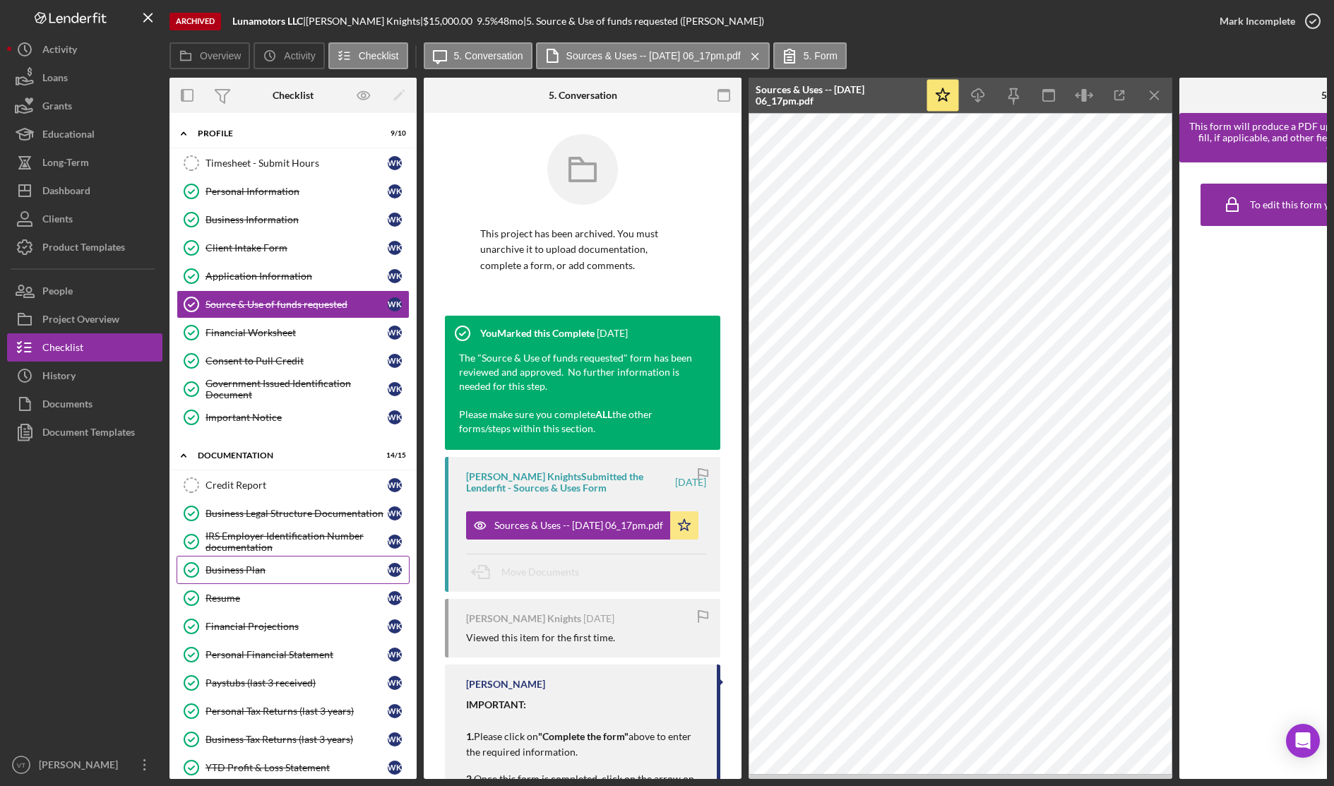
click at [279, 573] on div "Business Plan" at bounding box center [296, 569] width 182 height 11
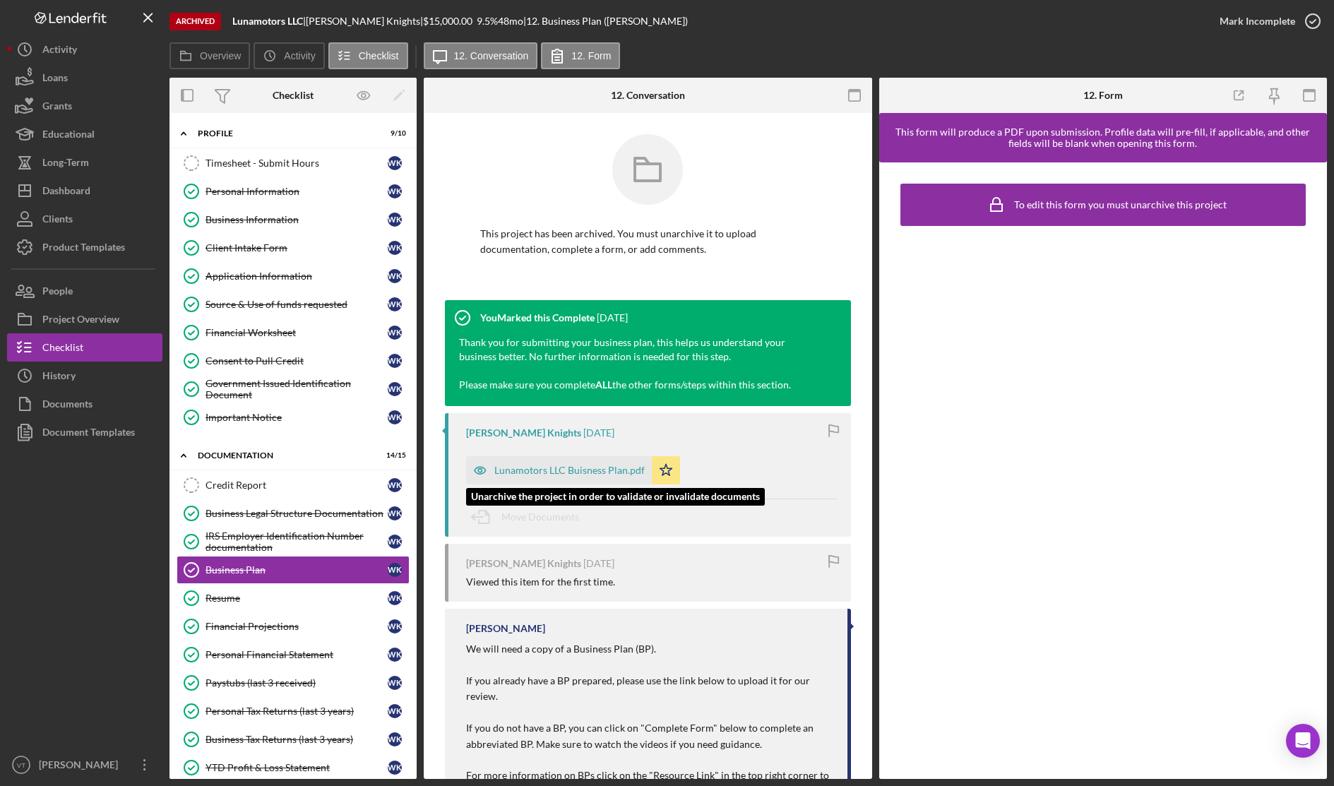
click at [551, 470] on div "Lunamotors LLC Buisness Plan.pdf" at bounding box center [569, 470] width 150 height 11
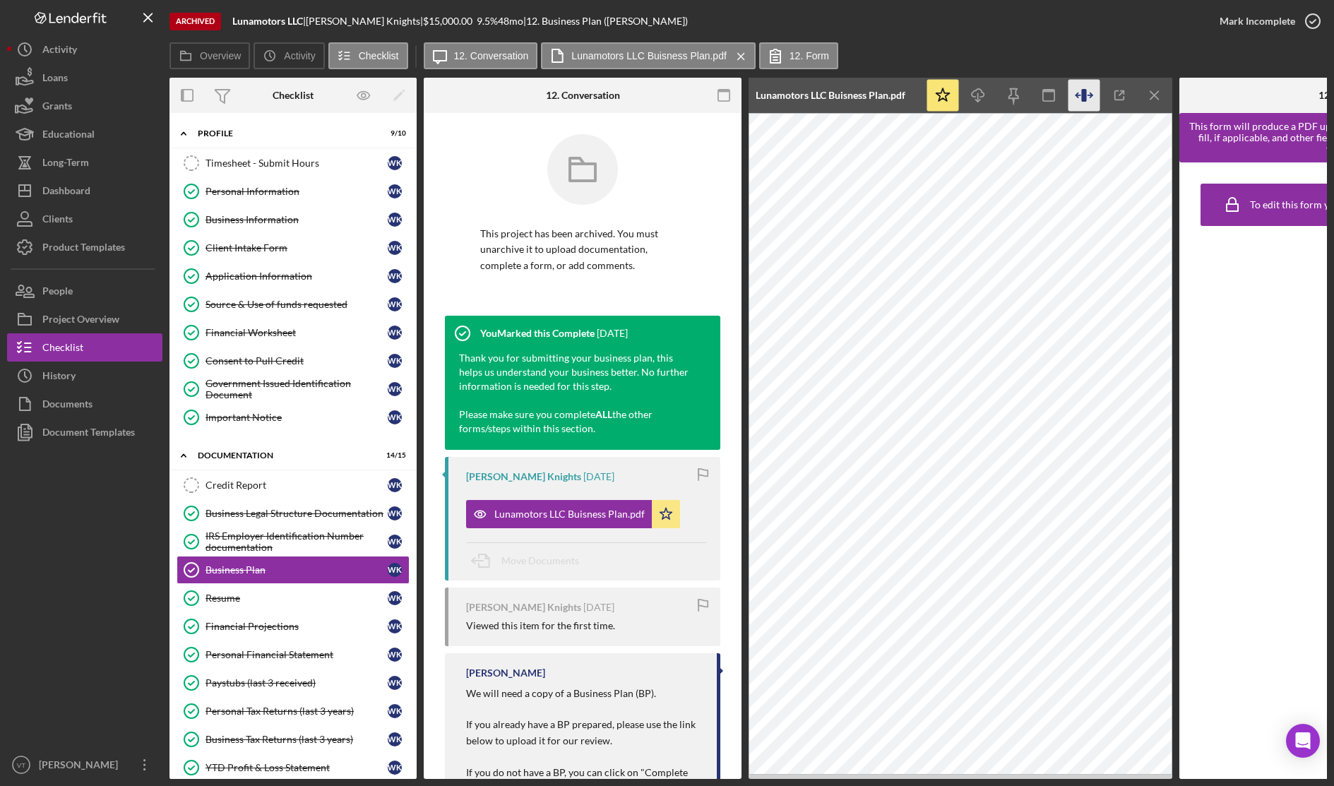
click at [1090, 94] on icon "button" at bounding box center [1084, 96] width 32 height 32
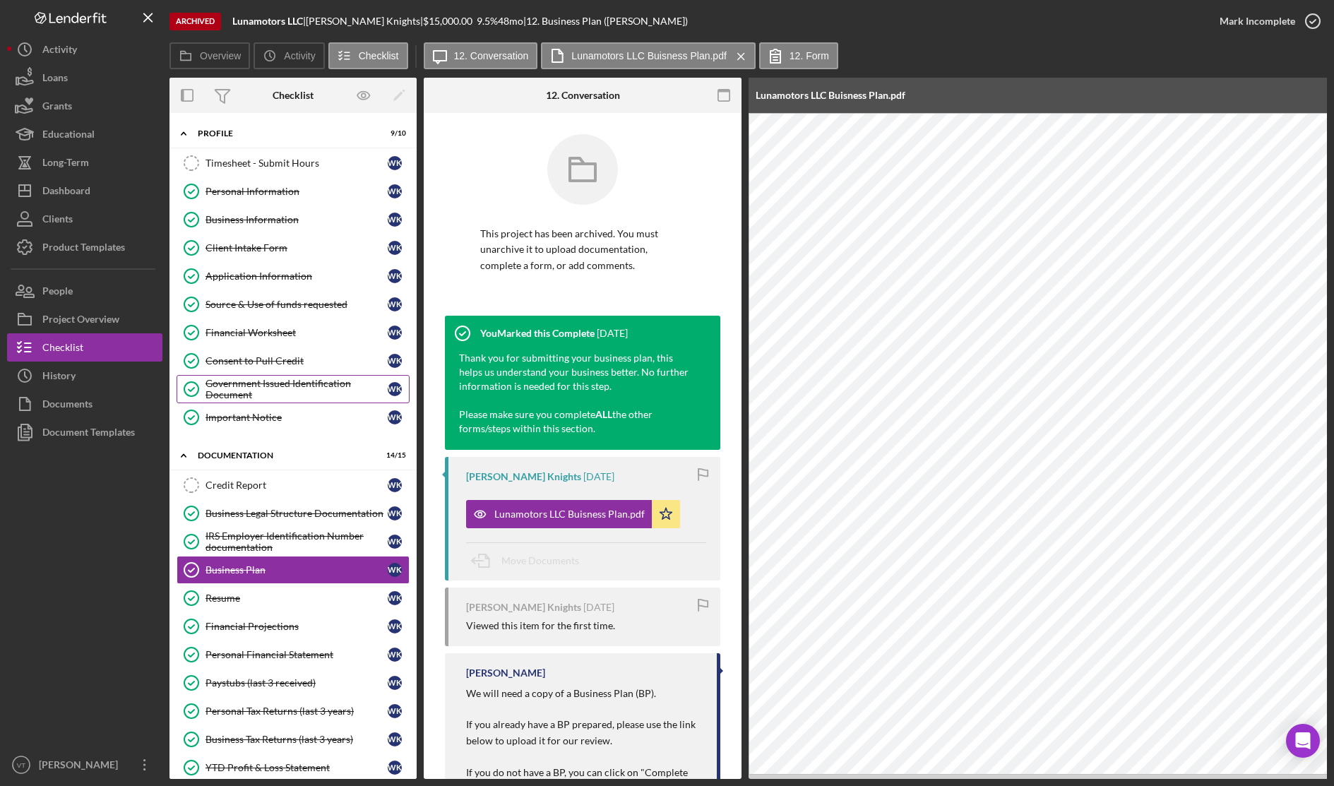
click at [227, 390] on div "Government Issued Identification Document" at bounding box center [296, 389] width 182 height 23
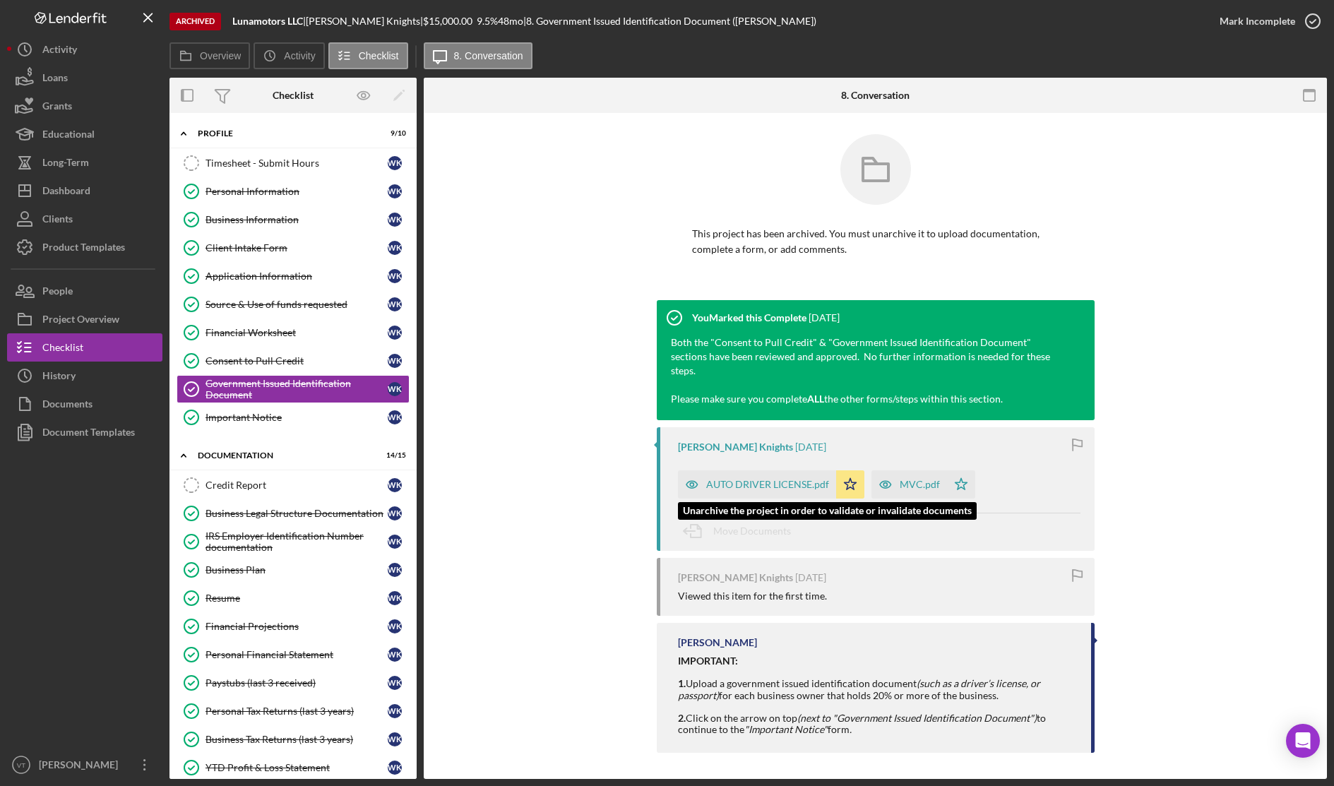
click at [720, 479] on div "AUTO DRIVER LICENSE.pdf" at bounding box center [767, 484] width 123 height 11
